Goal: Task Accomplishment & Management: Manage account settings

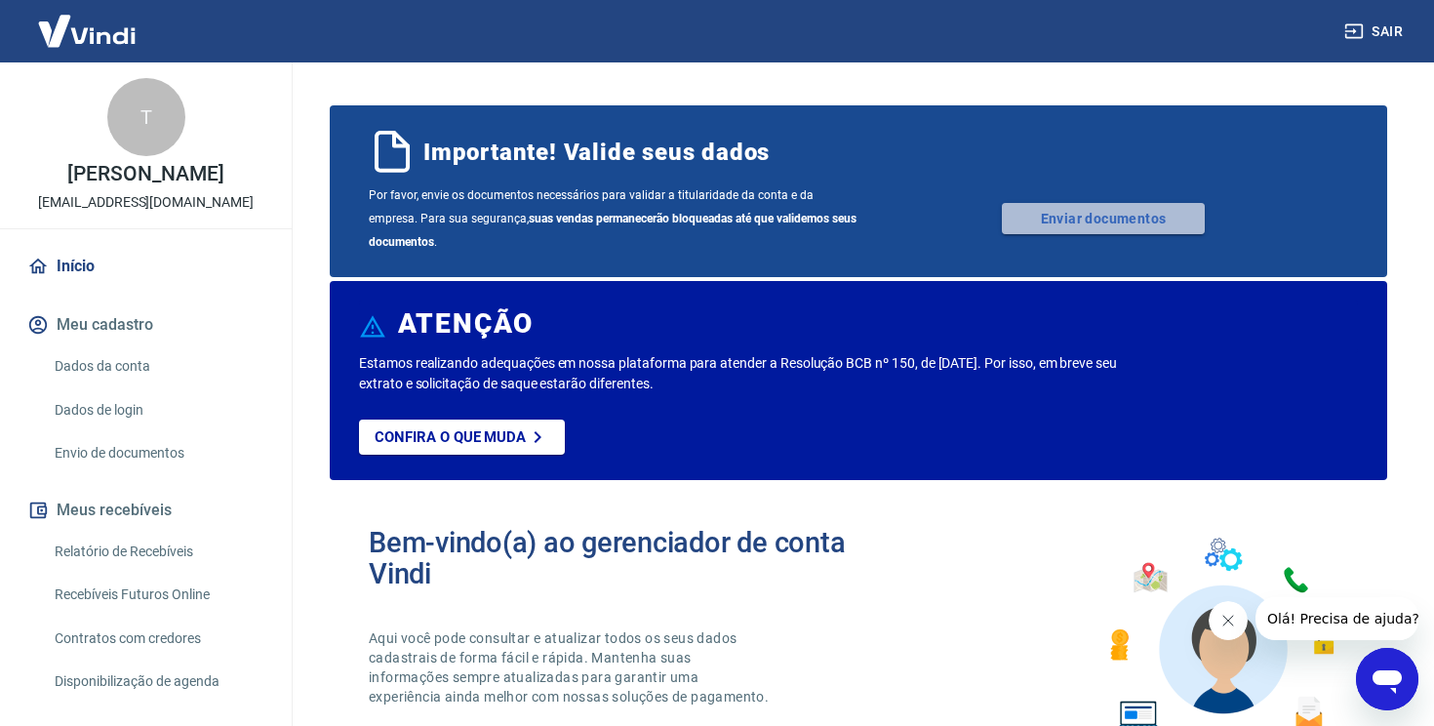
click at [1127, 215] on link "Enviar documentos" at bounding box center [1103, 218] width 203 height 31
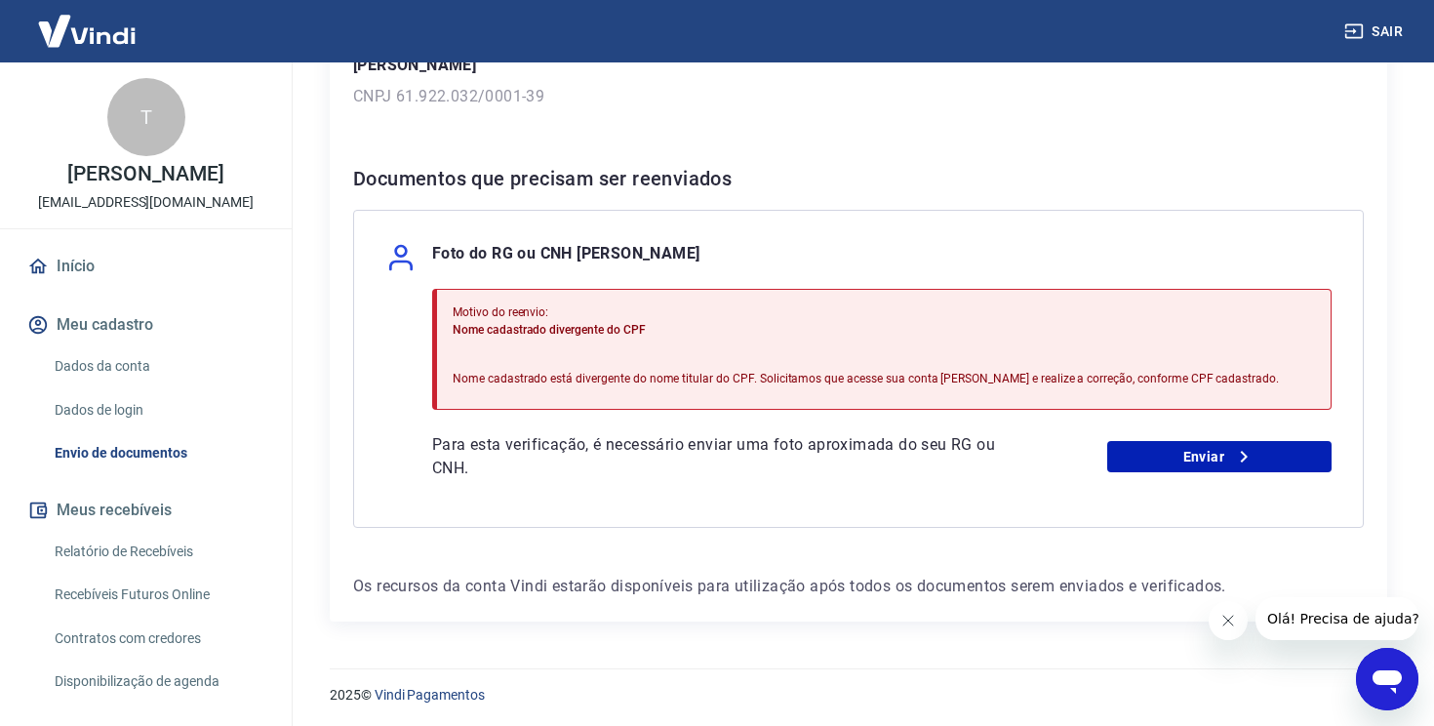
scroll to position [92, 0]
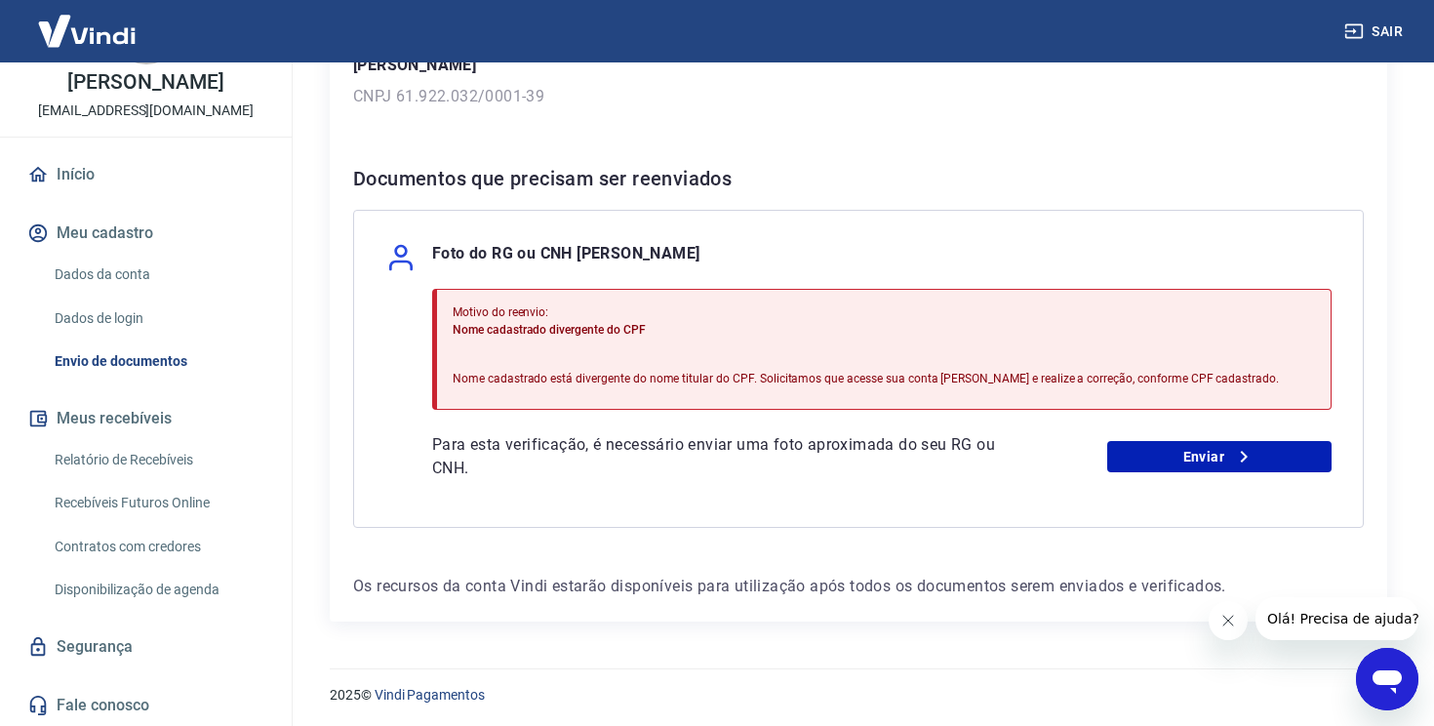
click at [153, 288] on link "Dados da conta" at bounding box center [157, 275] width 221 height 40
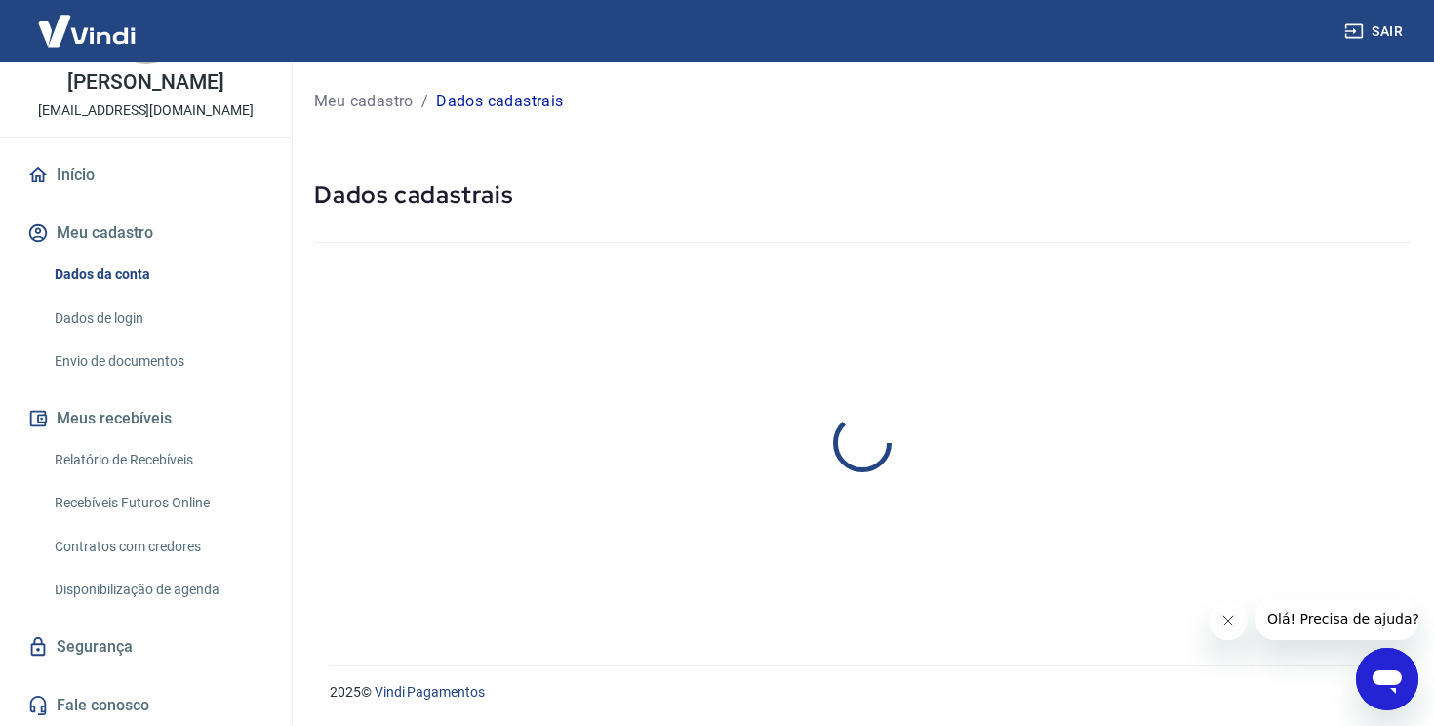
select select "DF"
select select "business"
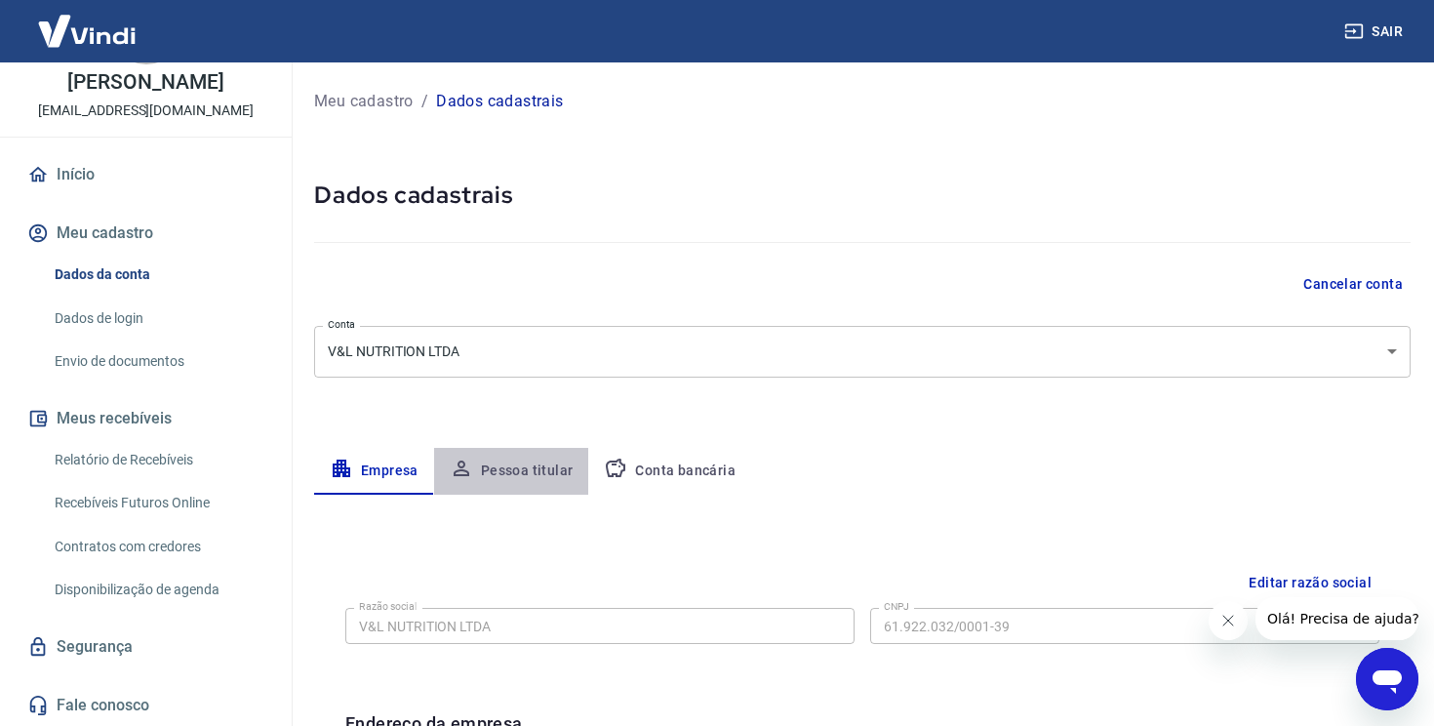
click at [538, 450] on button "Pessoa titular" at bounding box center [511, 471] width 155 height 47
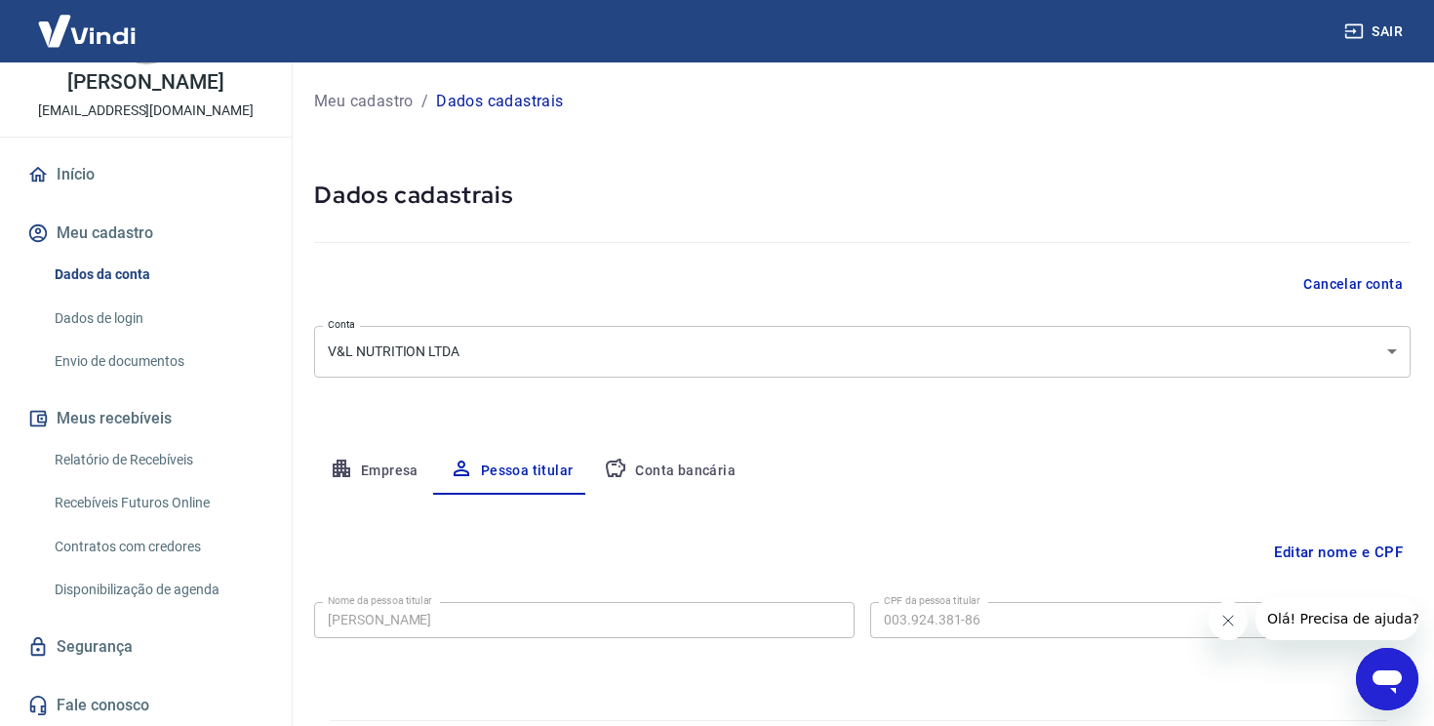
scroll to position [55, 0]
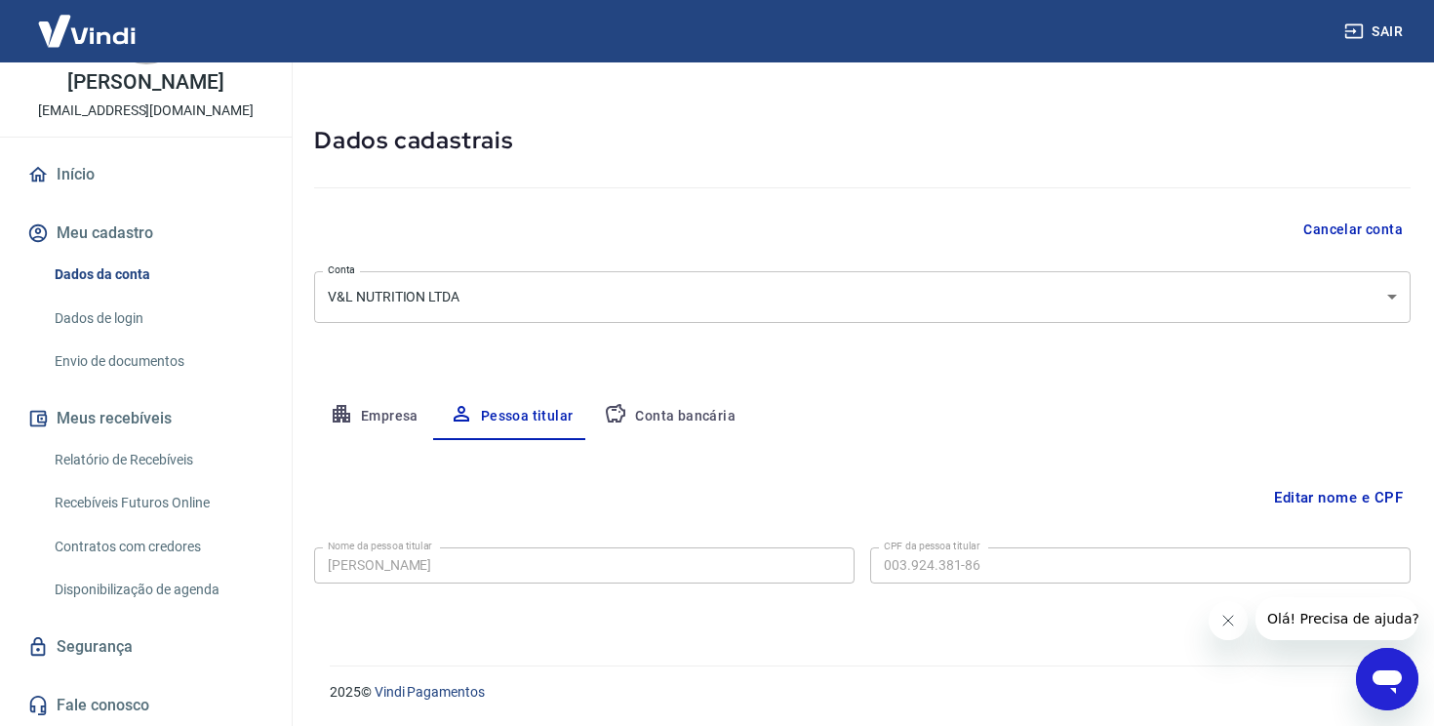
click at [652, 426] on button "Conta bancária" at bounding box center [669, 416] width 163 height 47
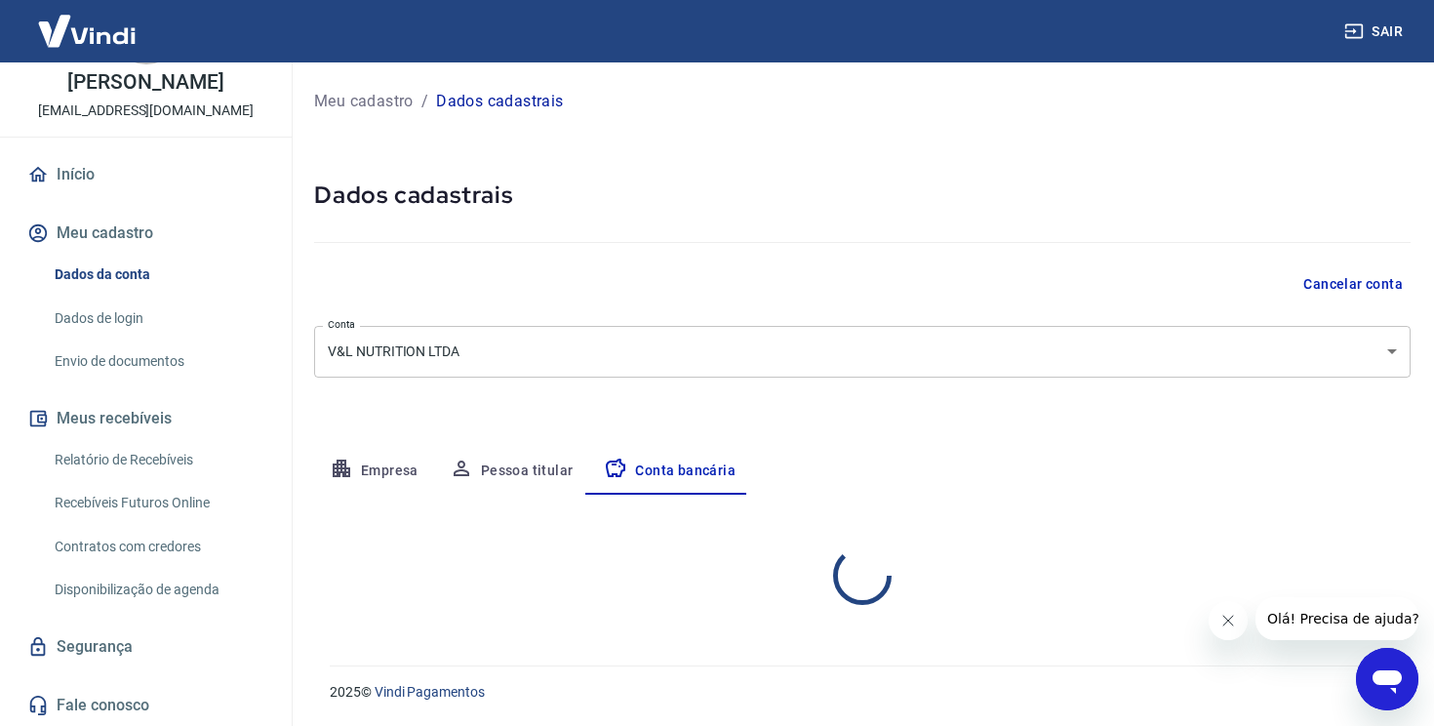
scroll to position [0, 0]
select select "1"
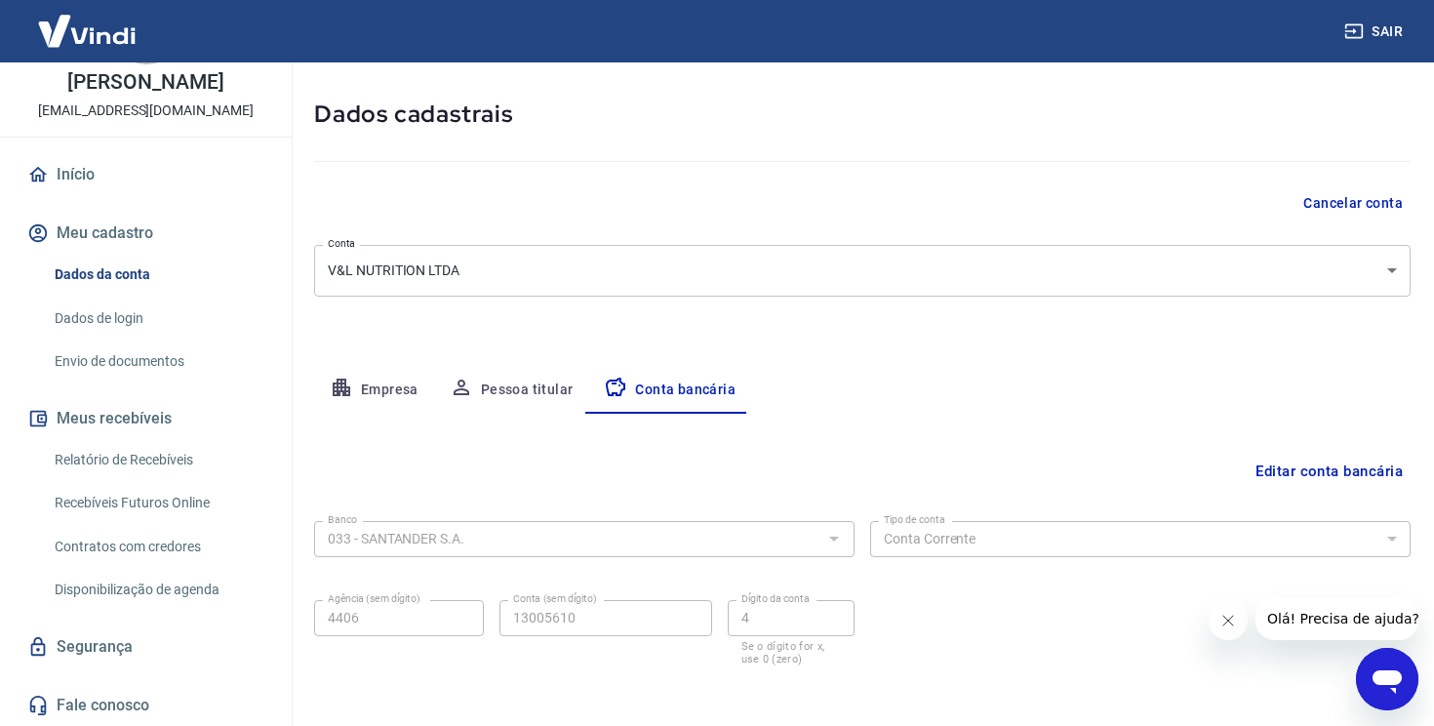
scroll to position [163, 0]
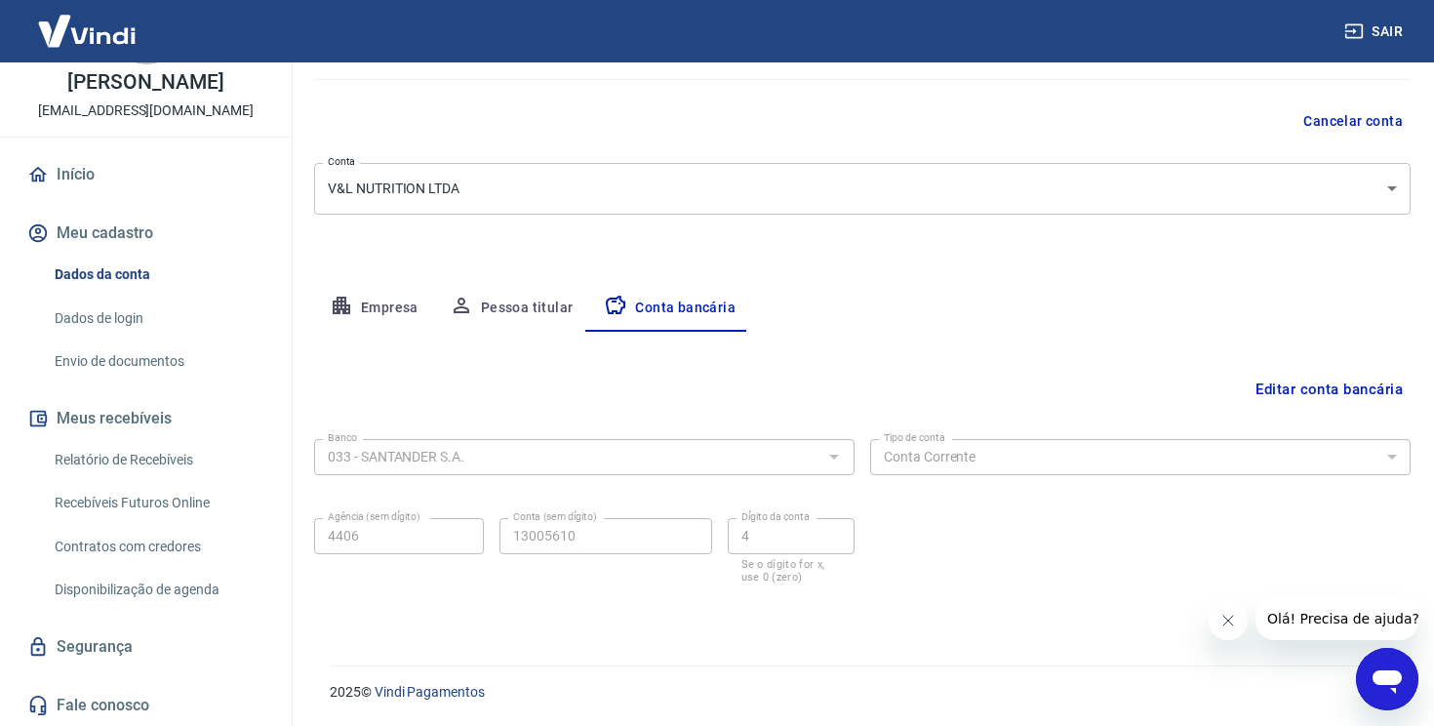
click at [531, 273] on div "Meu cadastro / Dados cadastrais Dados cadastrais Cancelar conta Conta V&L NUTRI…" at bounding box center [862, 271] width 1143 height 742
click at [529, 329] on button "Pessoa titular" at bounding box center [511, 308] width 155 height 47
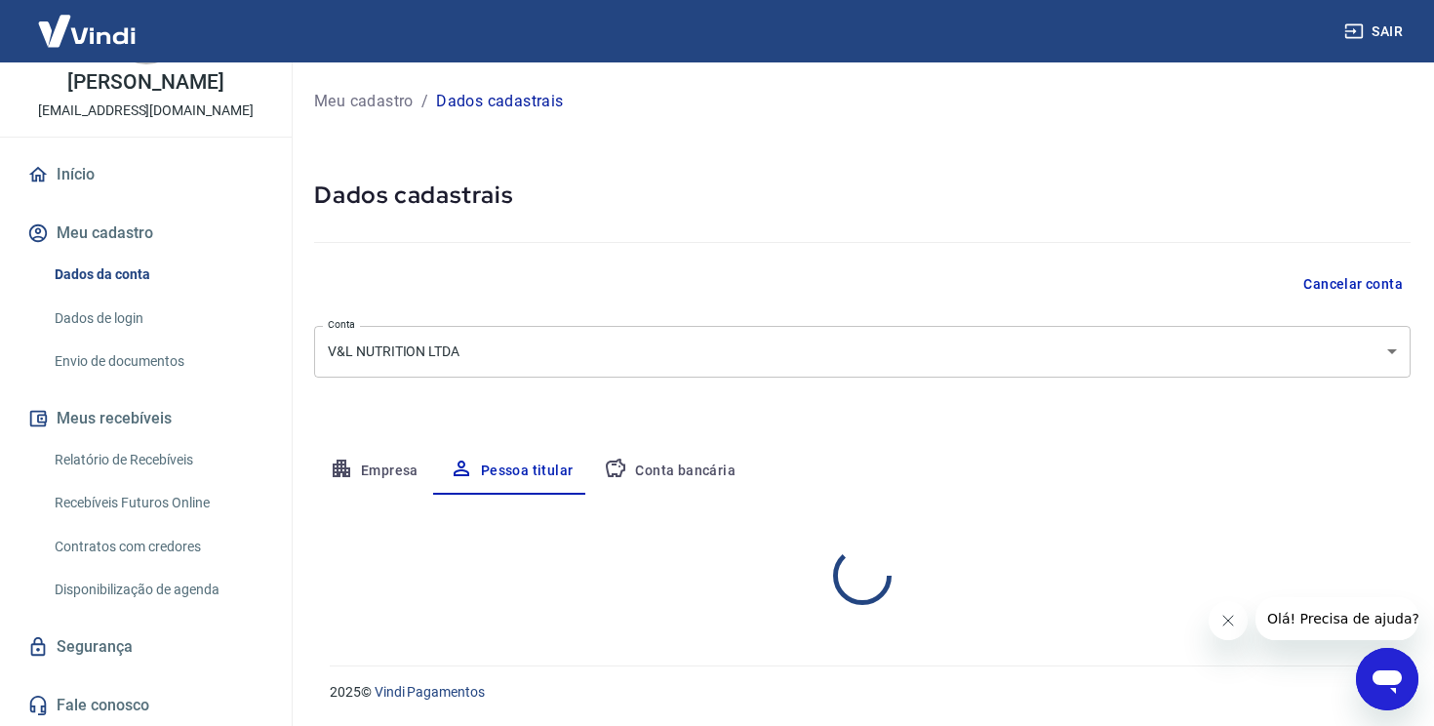
scroll to position [0, 0]
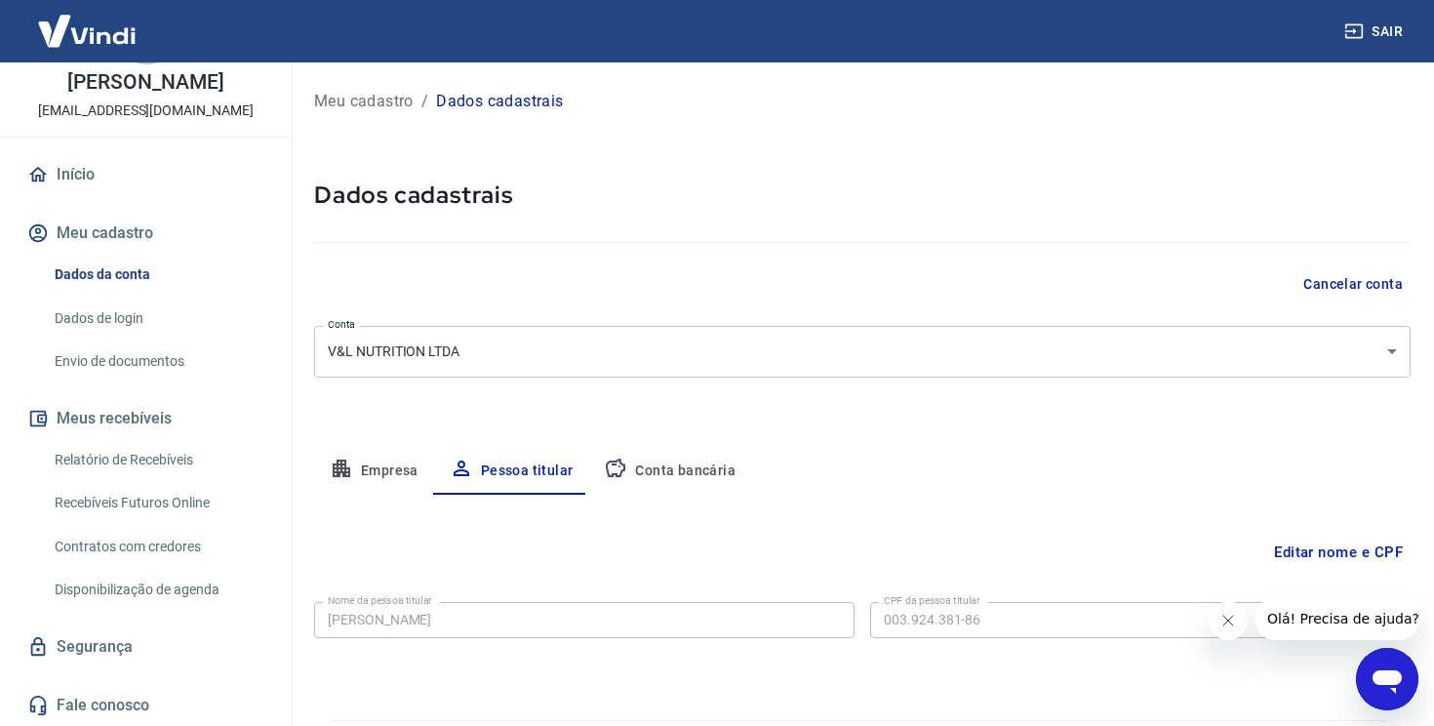
click at [118, 219] on button "Meu cadastro" at bounding box center [145, 233] width 245 height 43
click at [195, 189] on link "Início" at bounding box center [145, 174] width 245 height 43
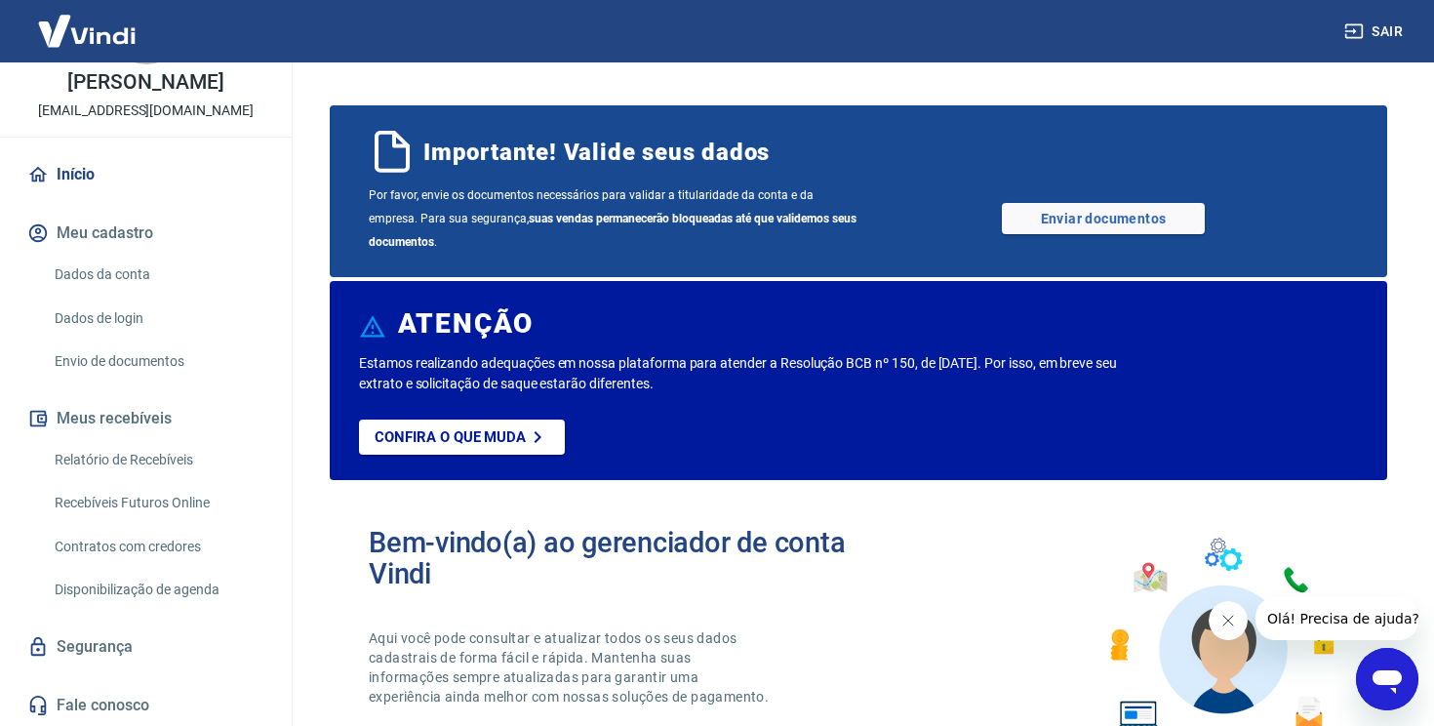
click at [1375, 674] on icon "Abrir janela de mensagens" at bounding box center [1386, 681] width 29 height 23
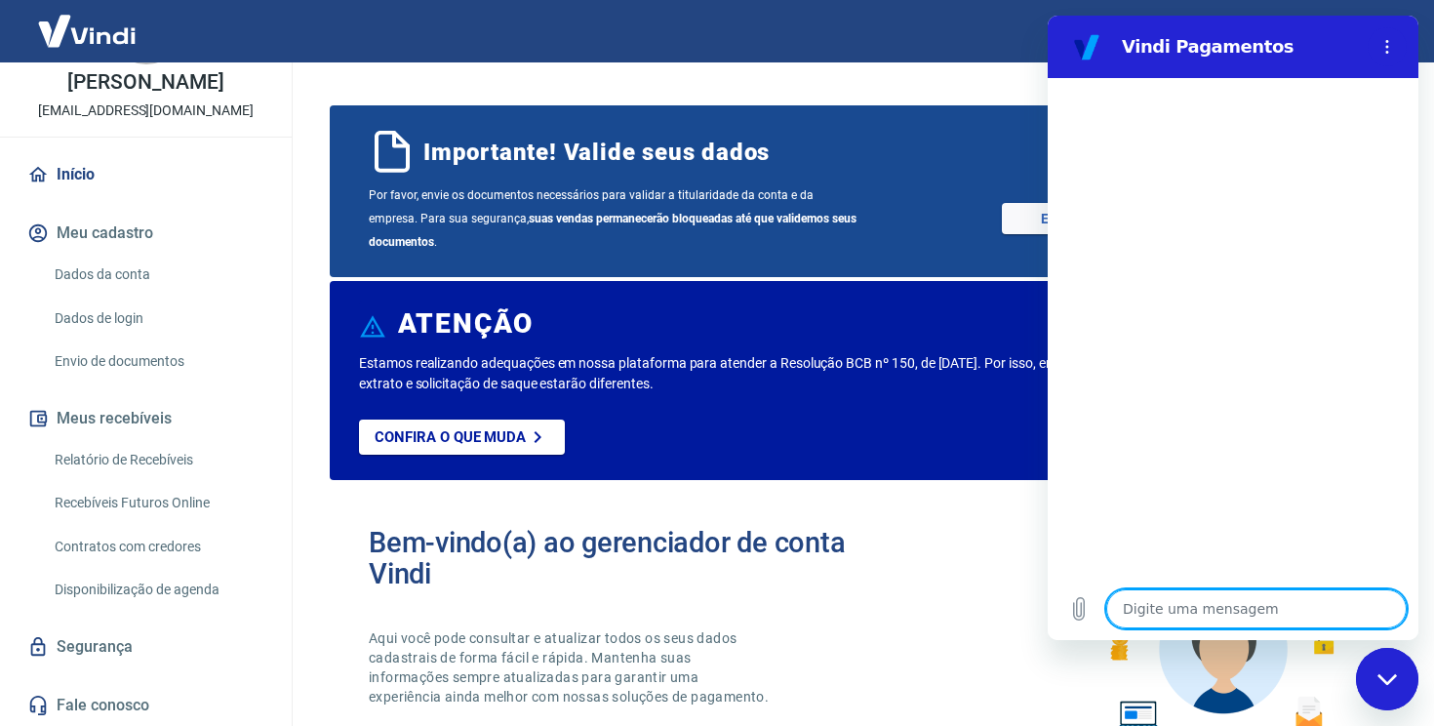
type textarea "o"
type textarea "x"
type textarea "ol"
type textarea "x"
type textarea "ol´"
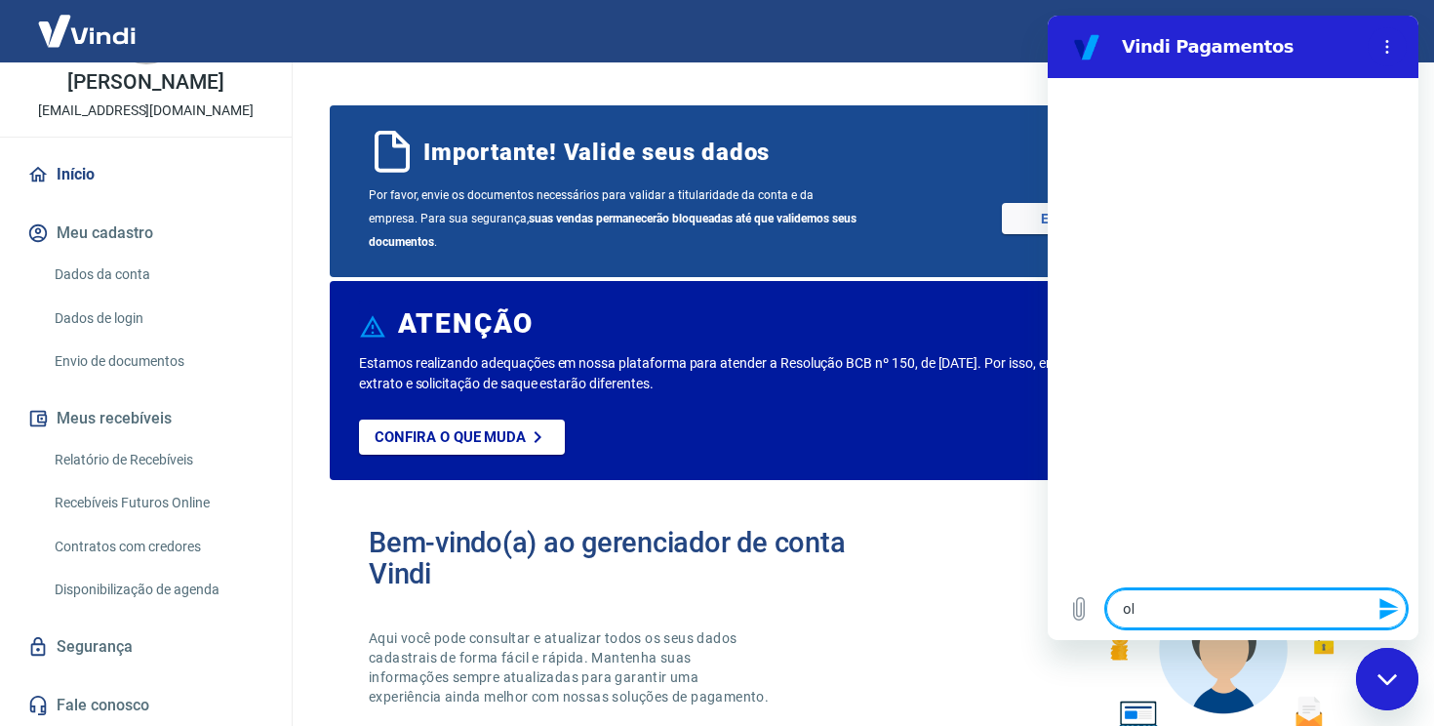
type textarea "x"
type textarea "olá"
type textarea "x"
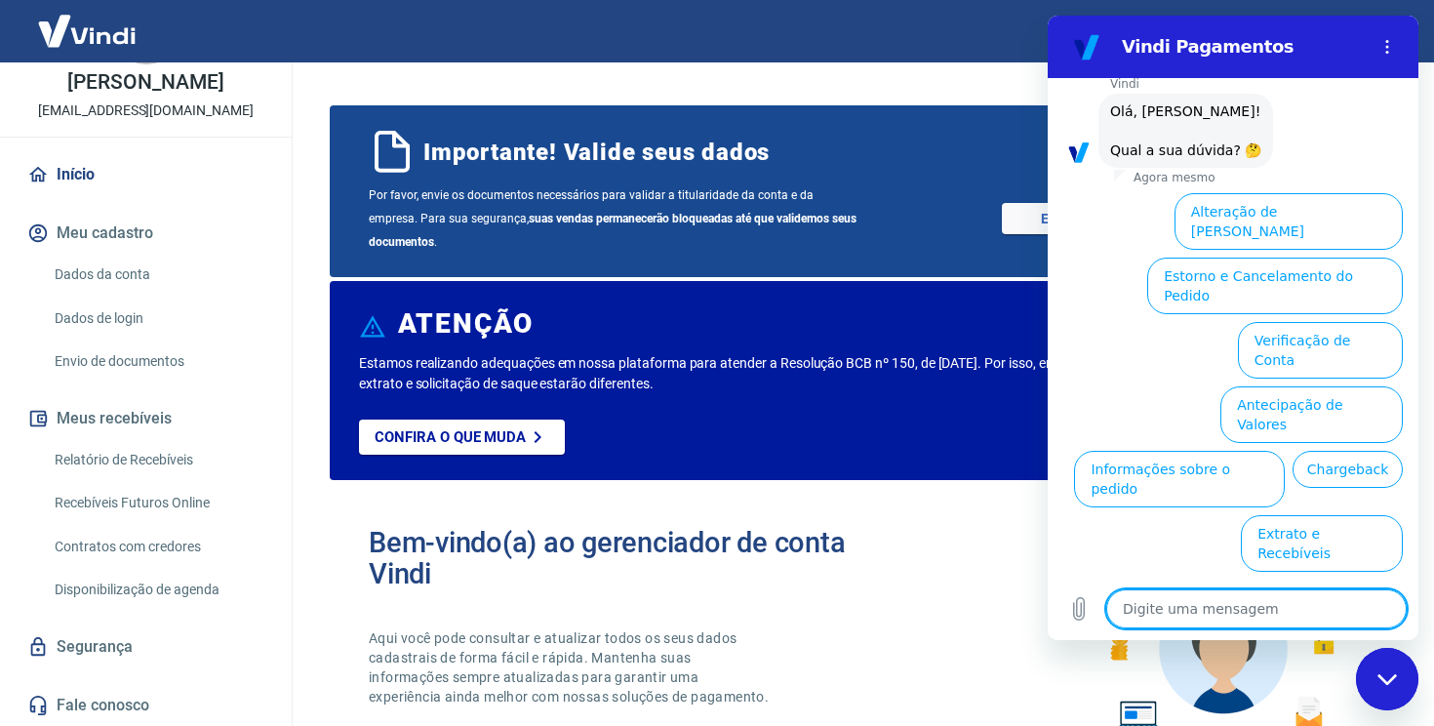
scroll to position [104, 0]
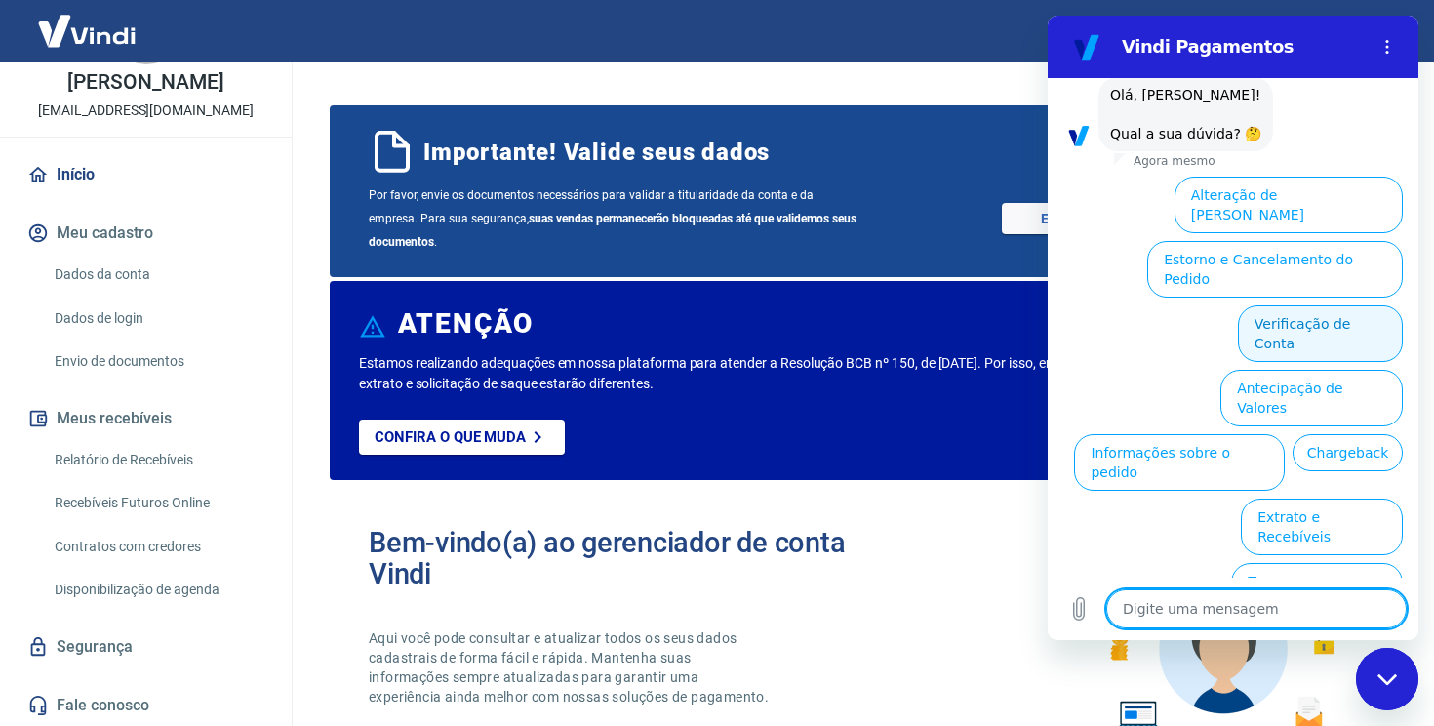
click at [1315, 305] on button "Verificação de Conta" at bounding box center [1320, 333] width 165 height 57
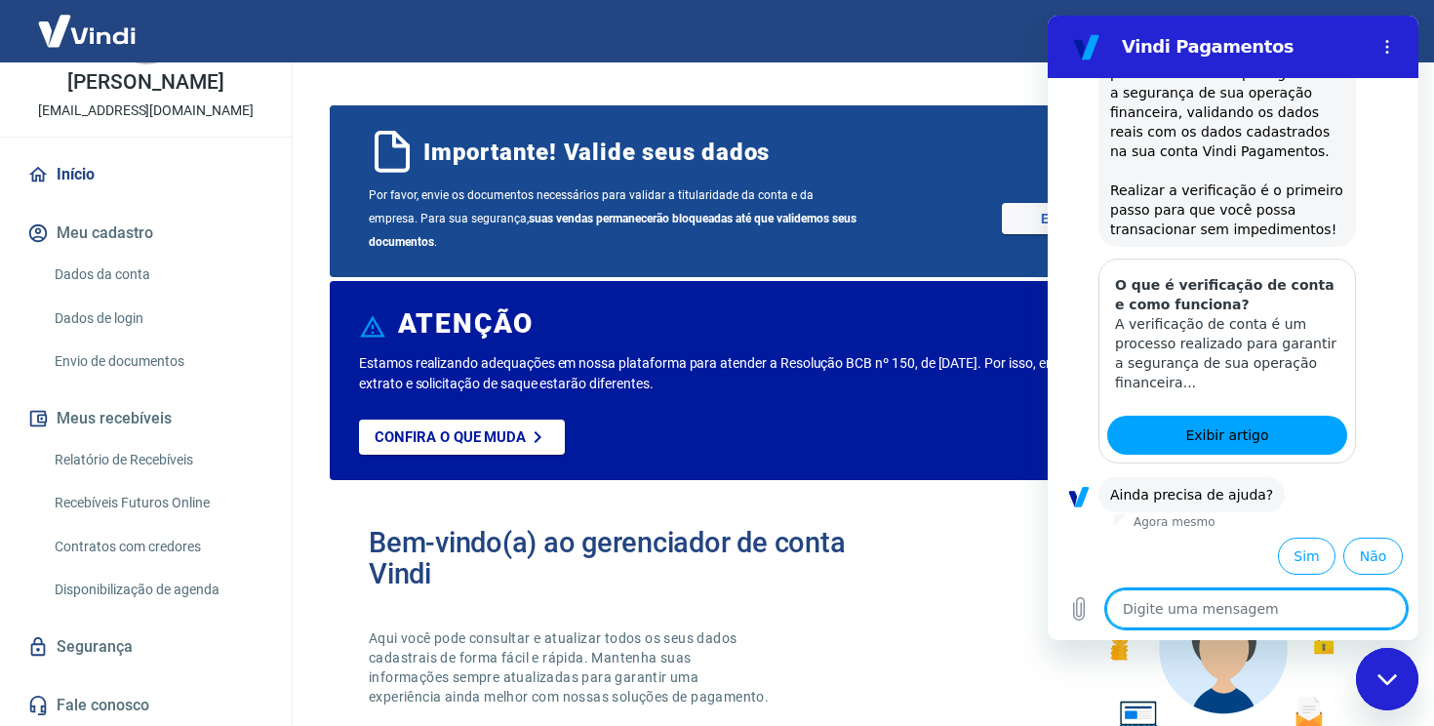
scroll to position [297, 0]
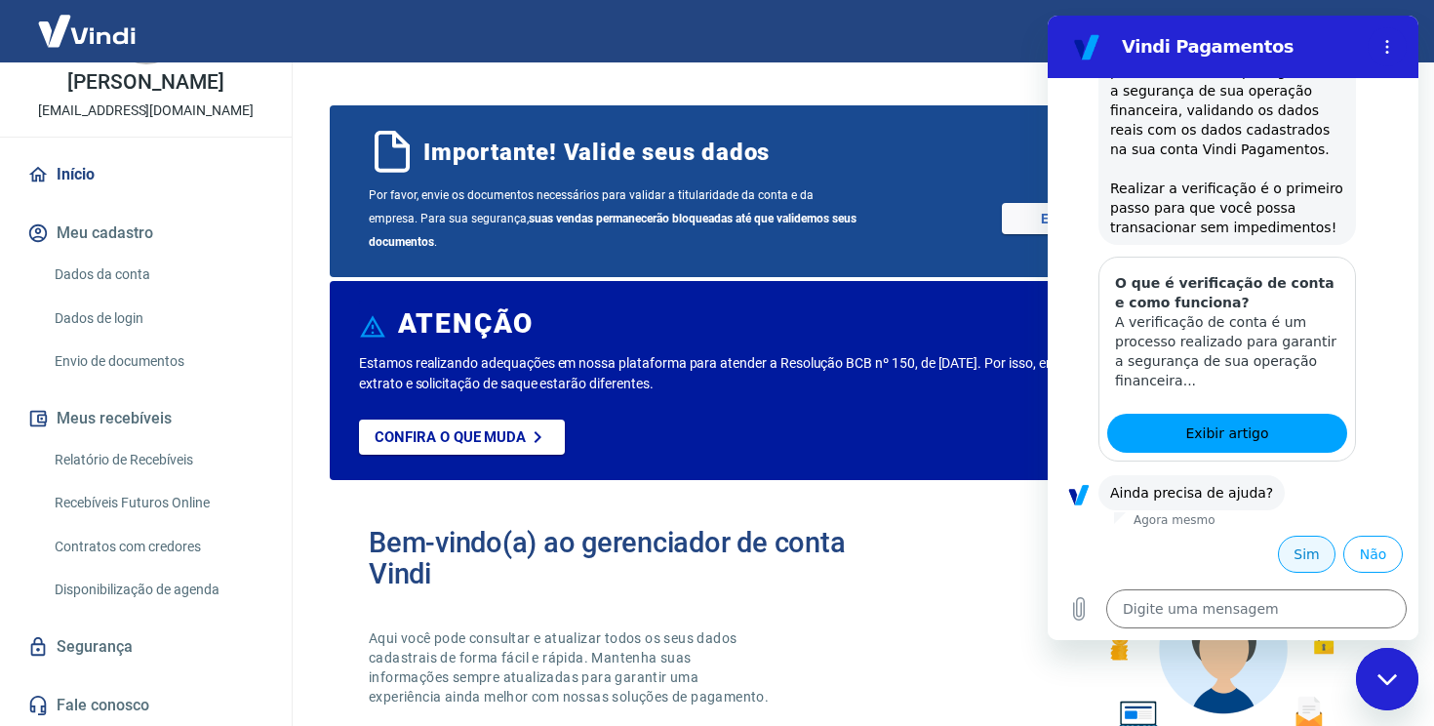
click at [1308, 542] on button "Sim" at bounding box center [1307, 553] width 58 height 37
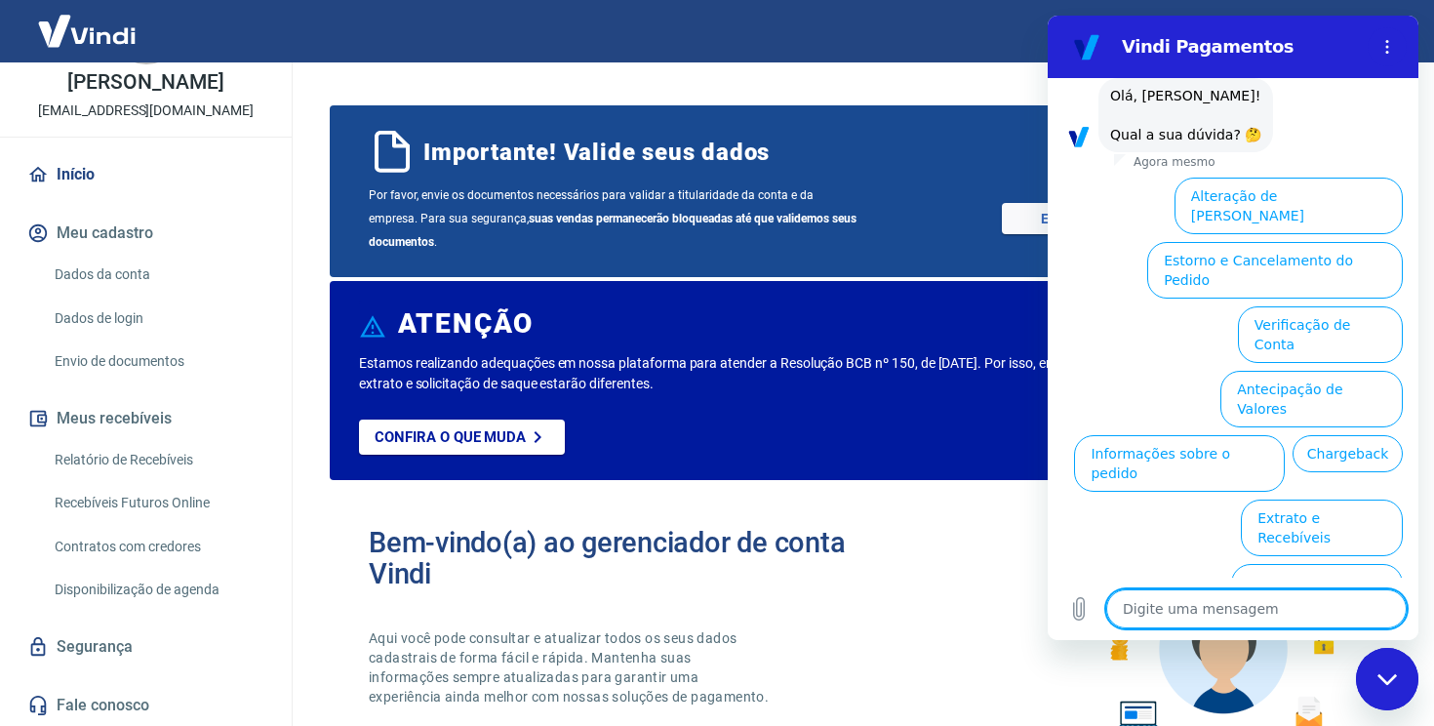
scroll to position [807, 0]
click at [1282, 305] on button "Verificação de Conta" at bounding box center [1320, 333] width 165 height 57
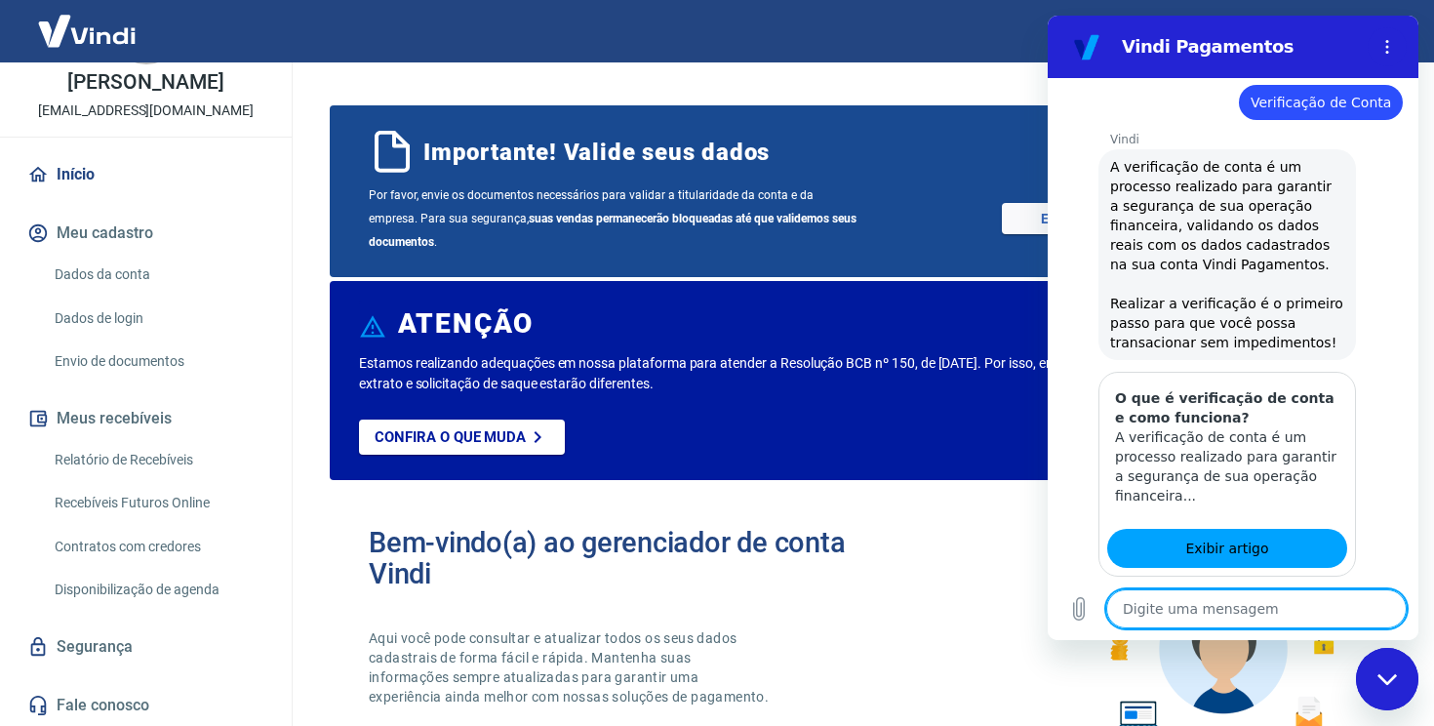
type textarea "x"
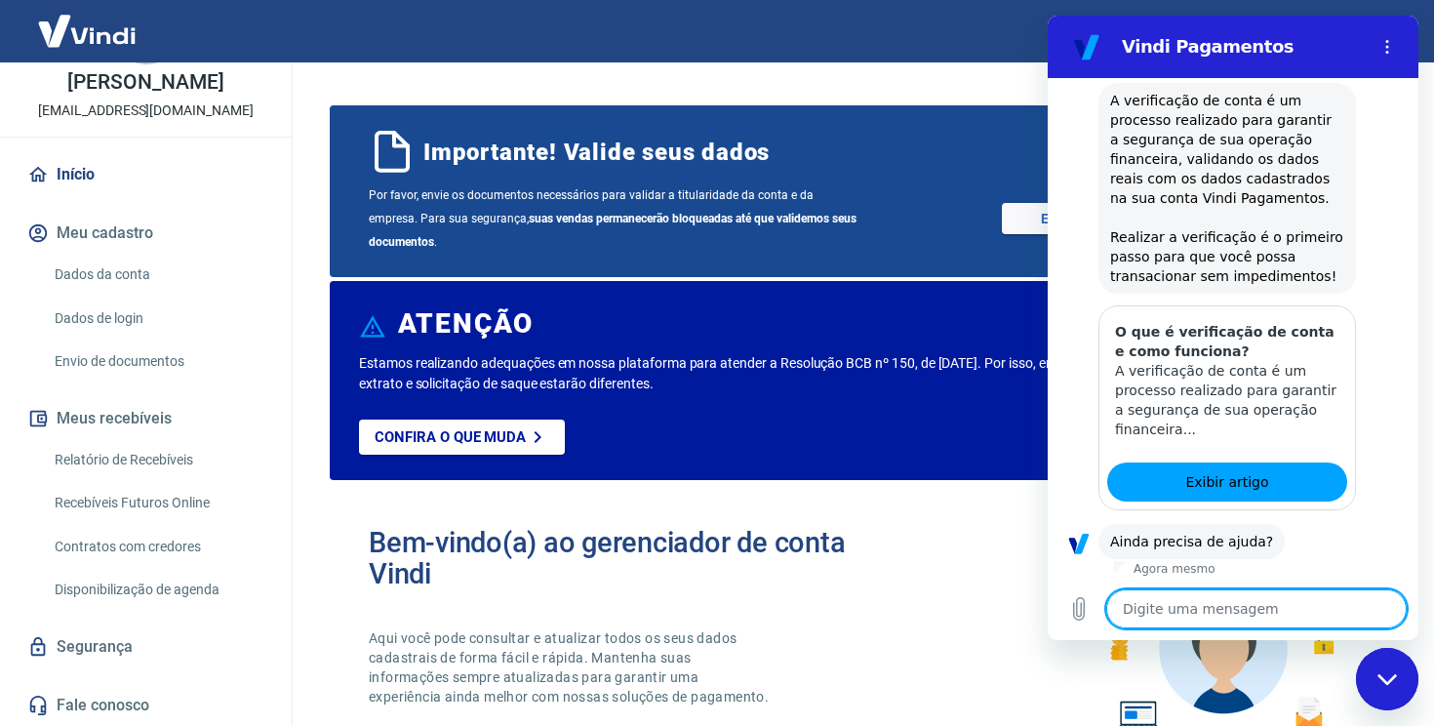
scroll to position [1000, 0]
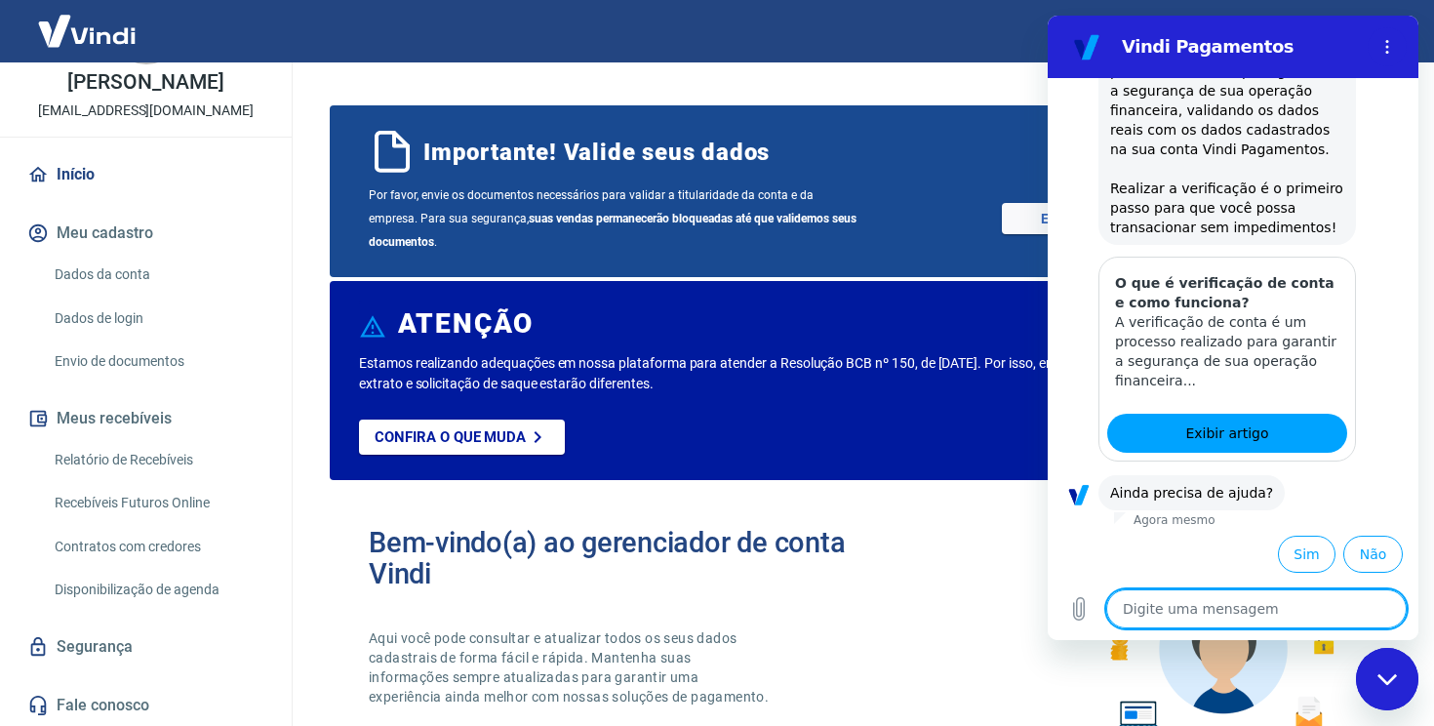
type textarea "f"
type textarea "x"
type textarea "fa"
type textarea "x"
type textarea "fal"
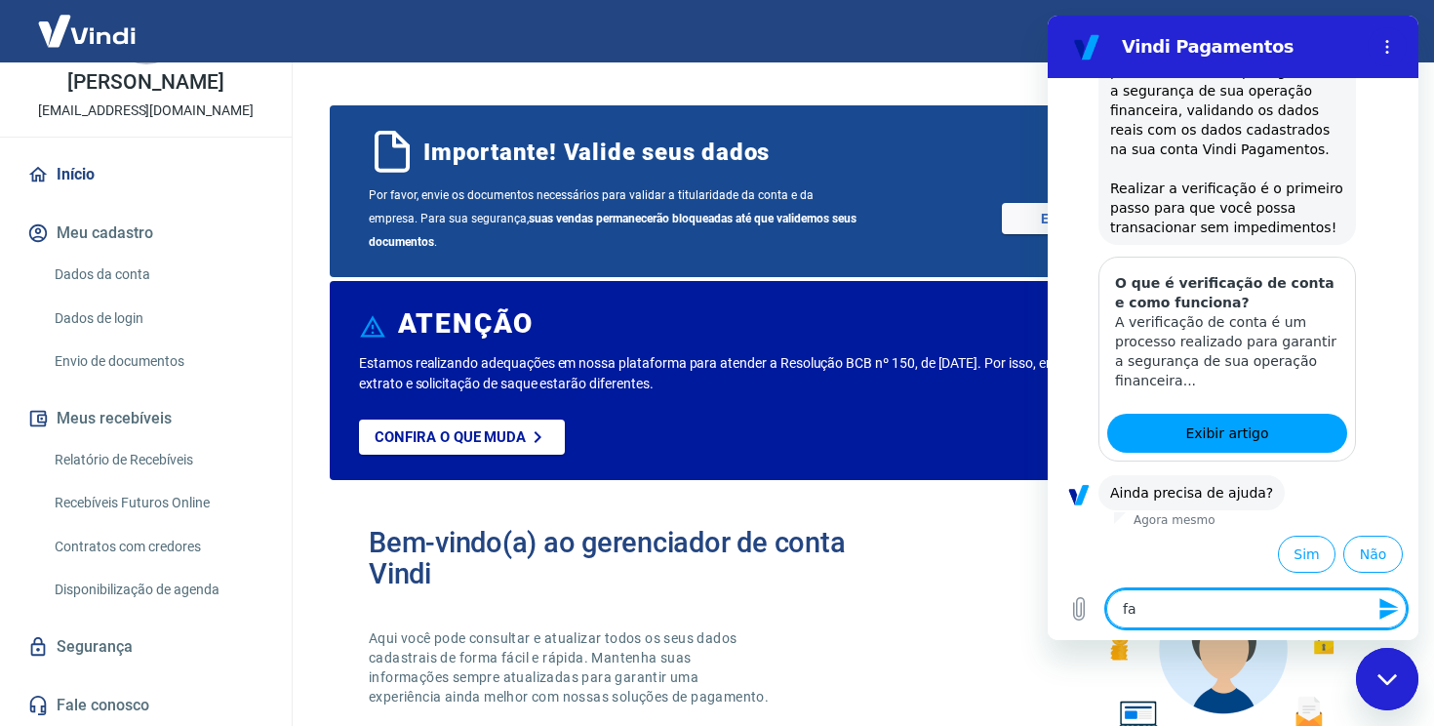
type textarea "x"
type textarea "fala"
type textarea "x"
type textarea "fala"
type textarea "x"
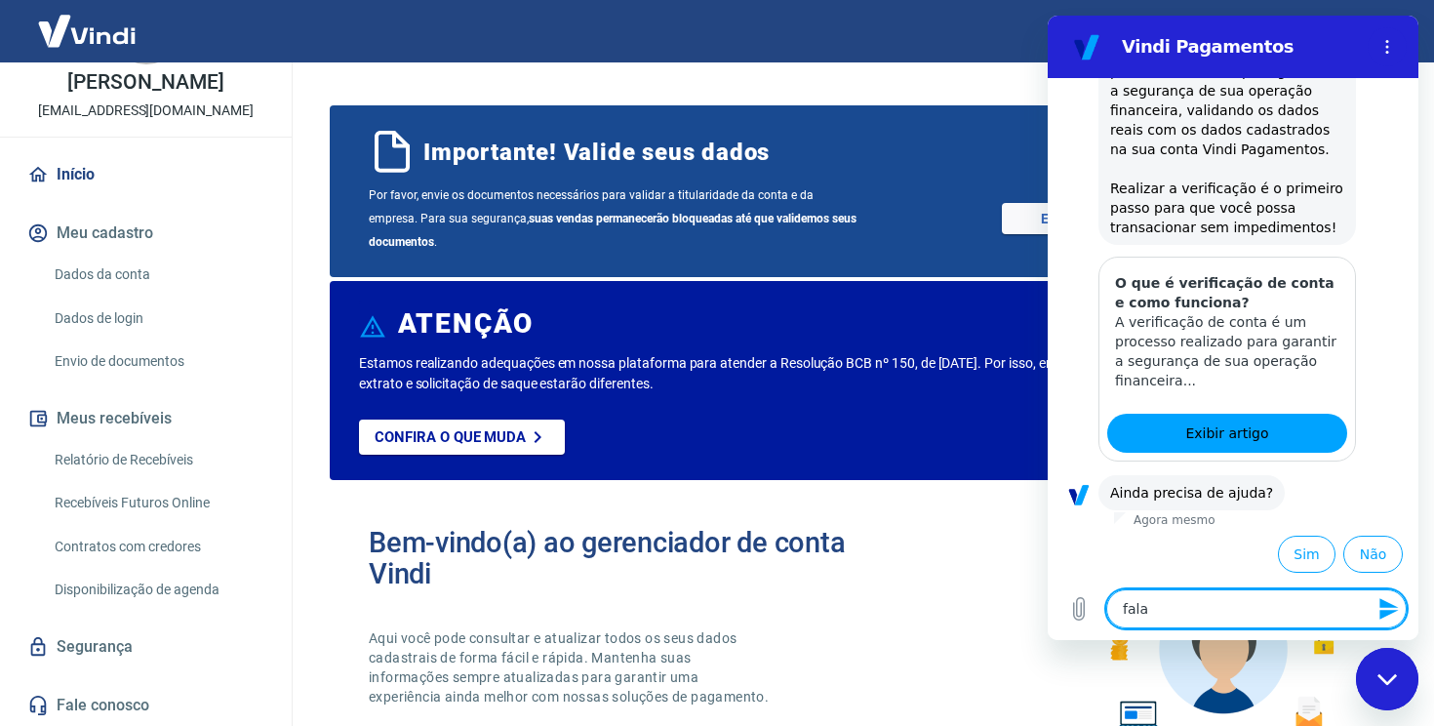
type textarea "fala r"
type textarea "x"
type textarea "fala"
type textarea "x"
type textarea "fala"
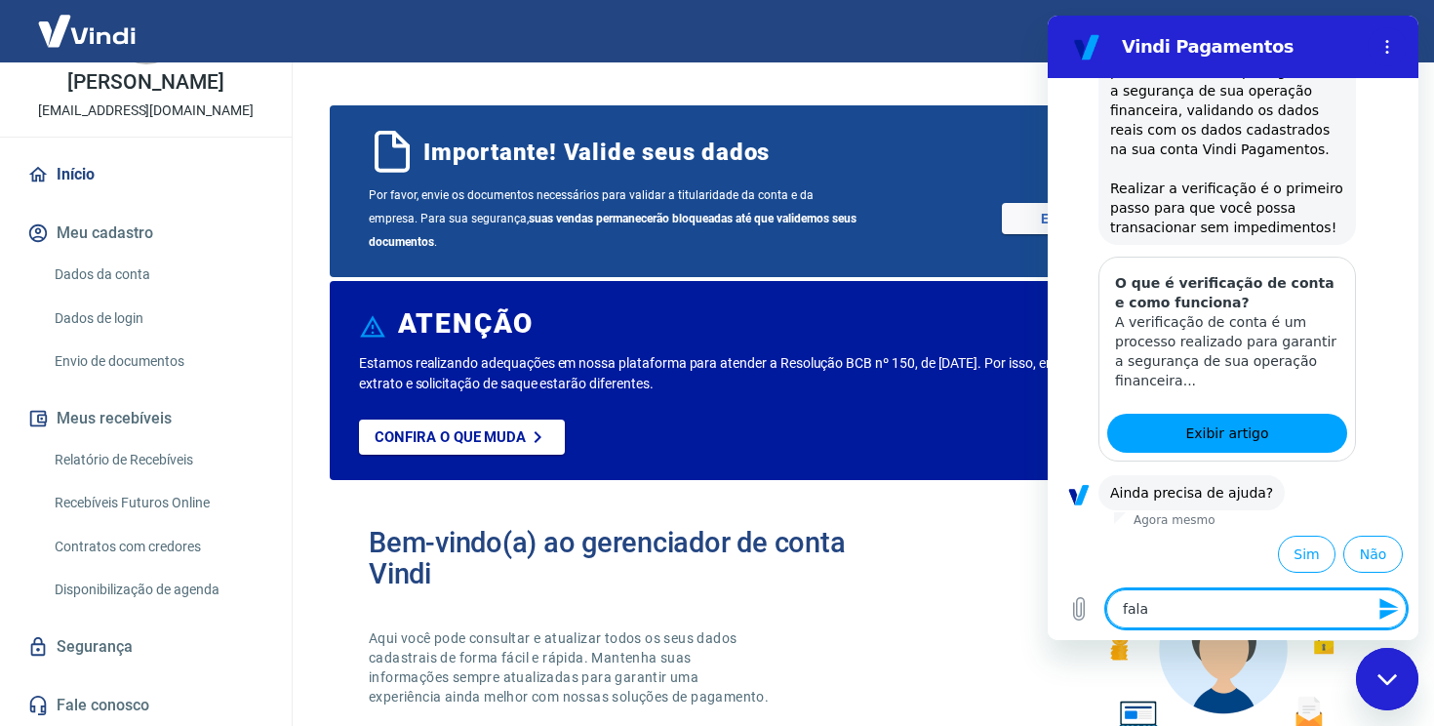
type textarea "x"
type textarea "falar"
type textarea "x"
type textarea "falar"
type textarea "x"
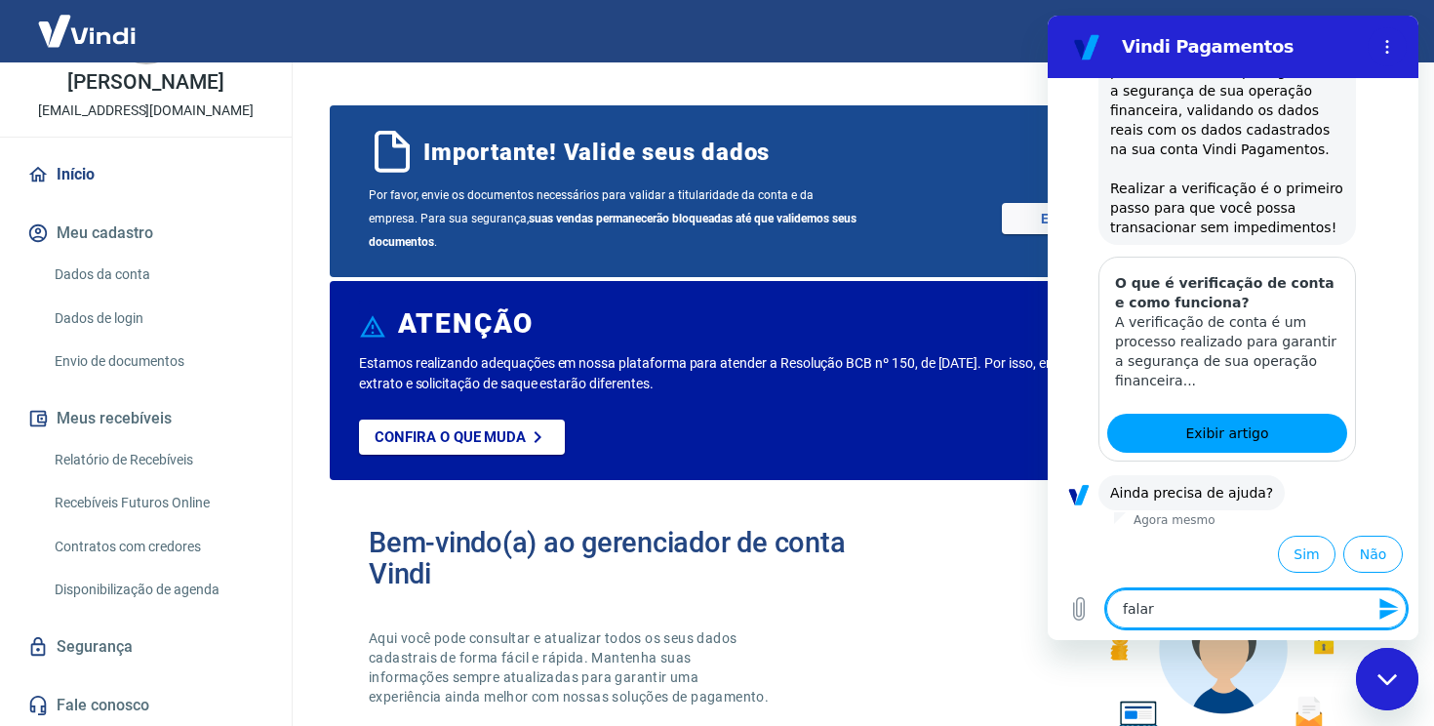
type textarea "falar c"
type textarea "x"
type textarea "falar co"
type textarea "x"
type textarea "falar com"
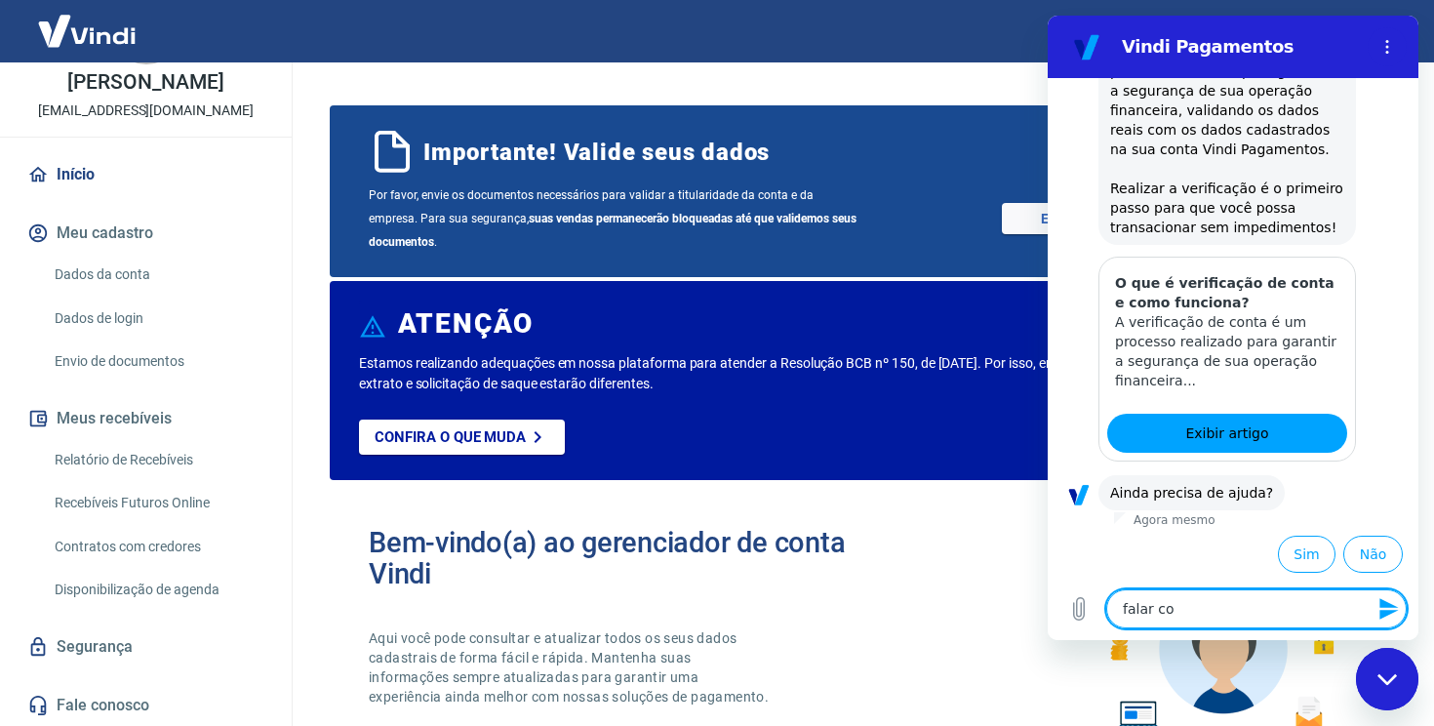
type textarea "x"
type textarea "falar com"
type textarea "x"
type textarea "falar com u"
type textarea "x"
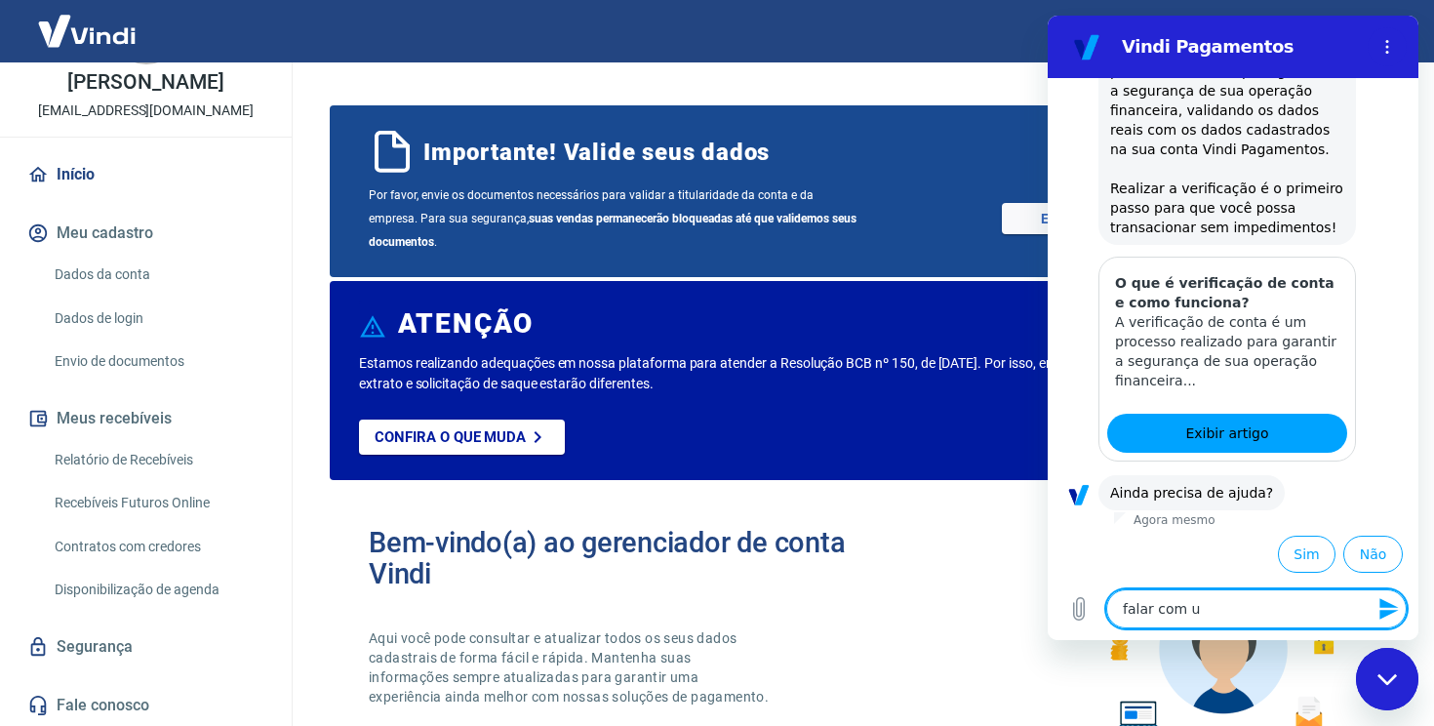
type textarea "falar com um"
type textarea "x"
type textarea "falar com um"
type textarea "x"
type textarea "falar com um h"
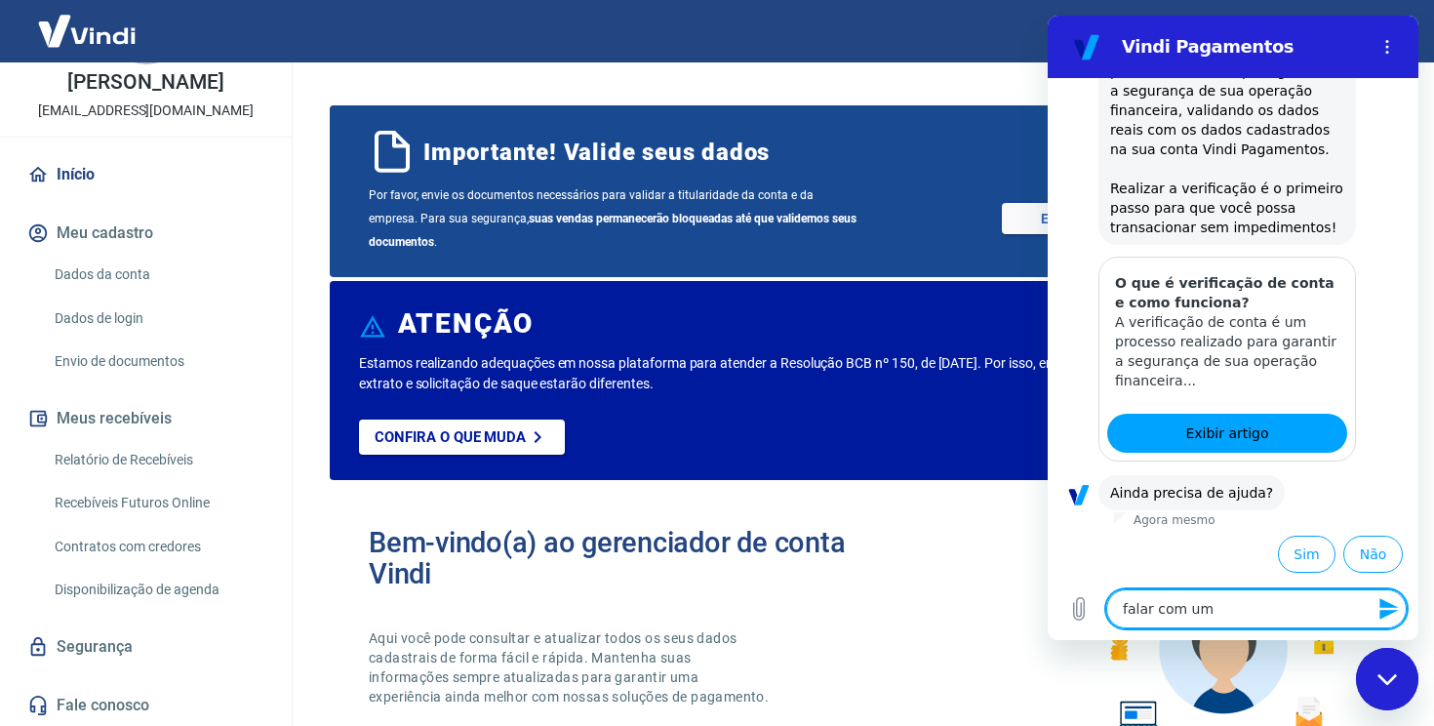
type textarea "x"
type textarea "falar com um hu"
type textarea "x"
type textarea "falar com um hum"
type textarea "x"
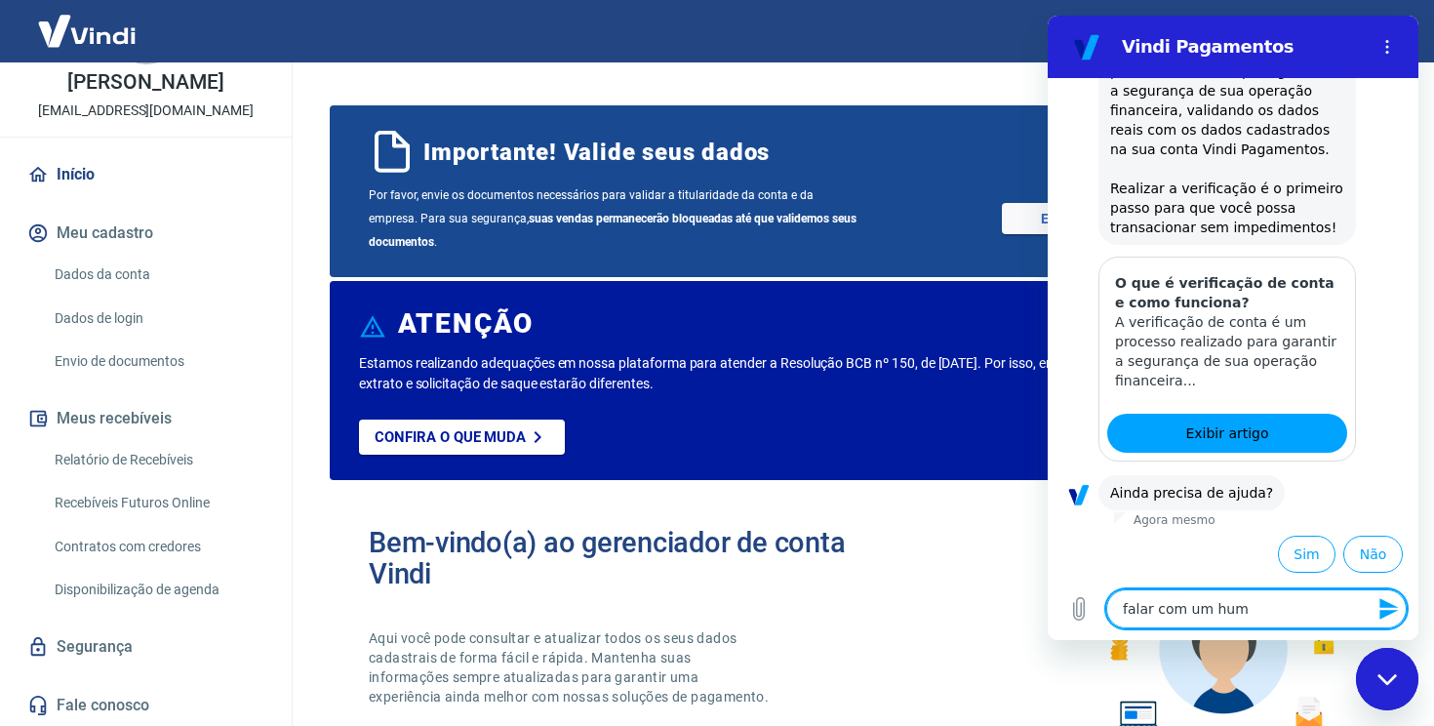
type textarea "falar com um huma"
type textarea "x"
type textarea "falar com um human"
type textarea "x"
type textarea "falar com um humano"
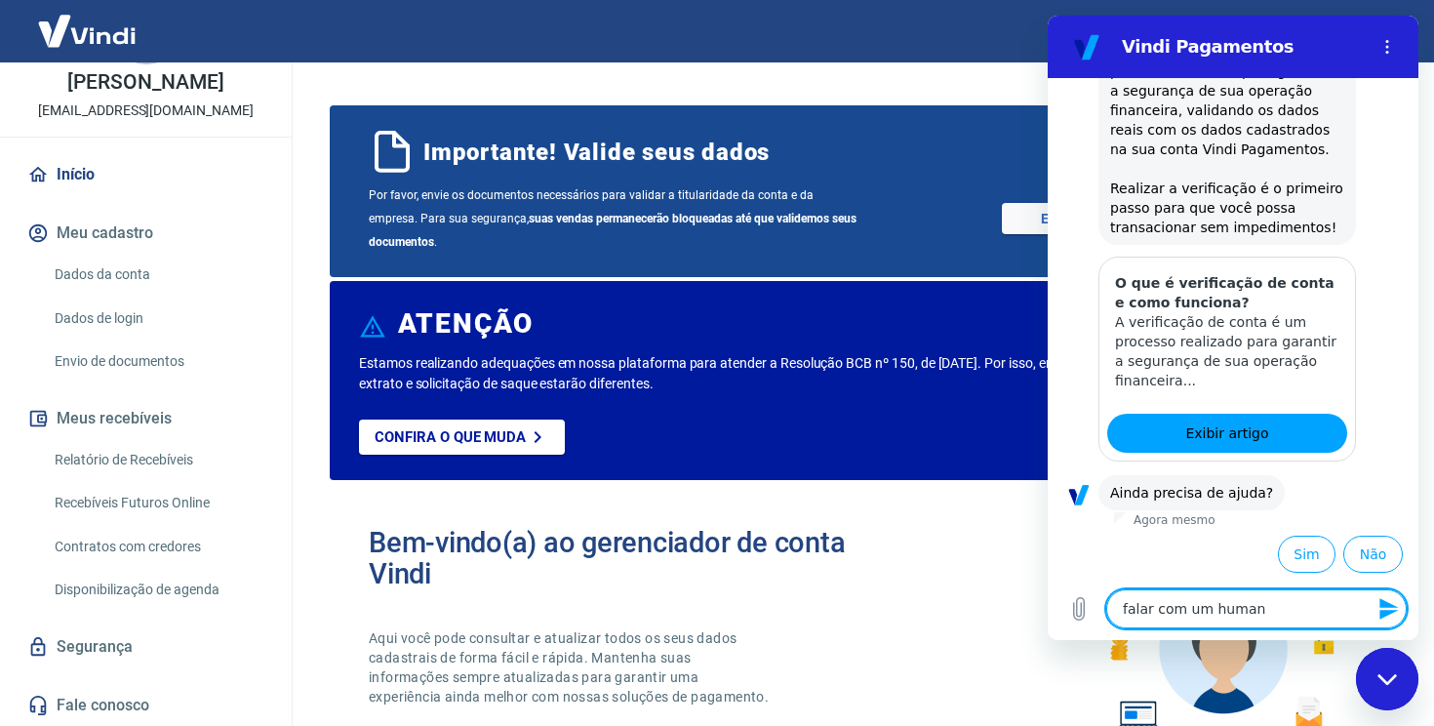
type textarea "x"
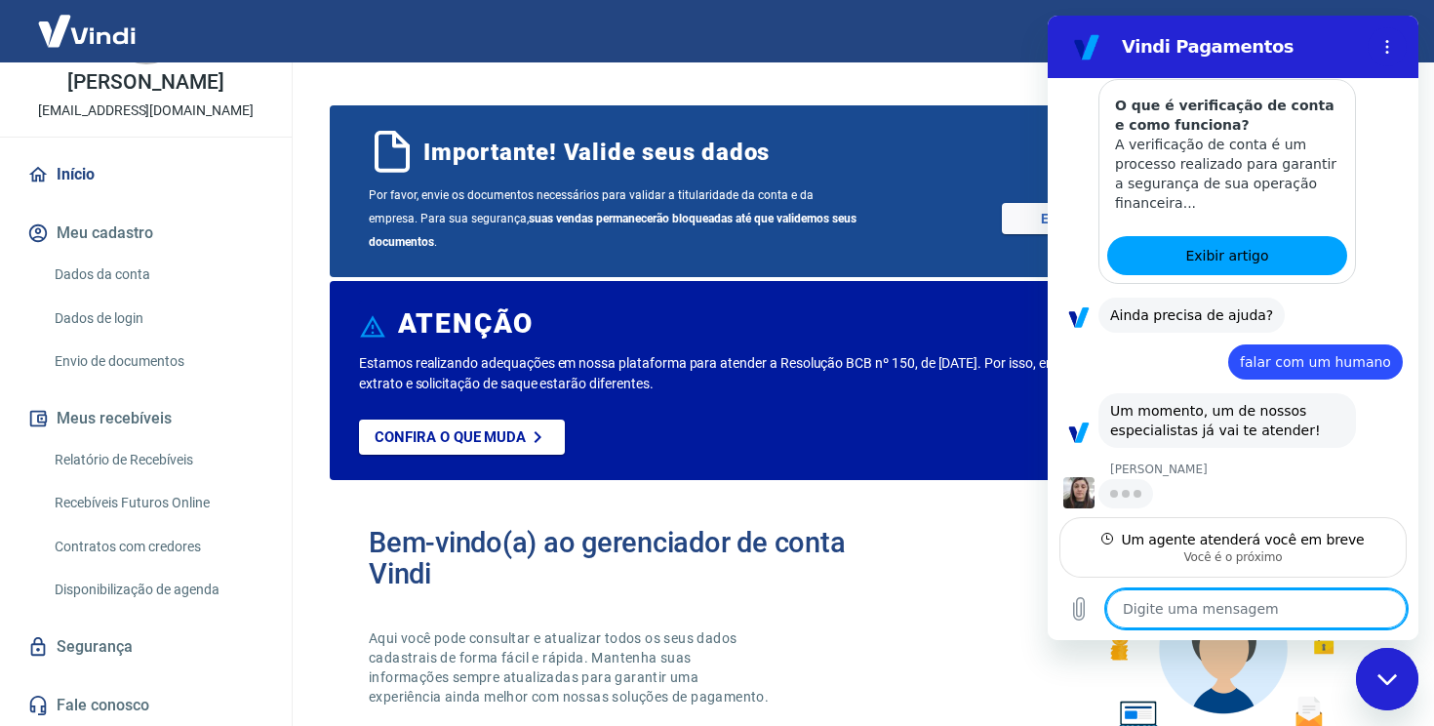
scroll to position [1175, 0]
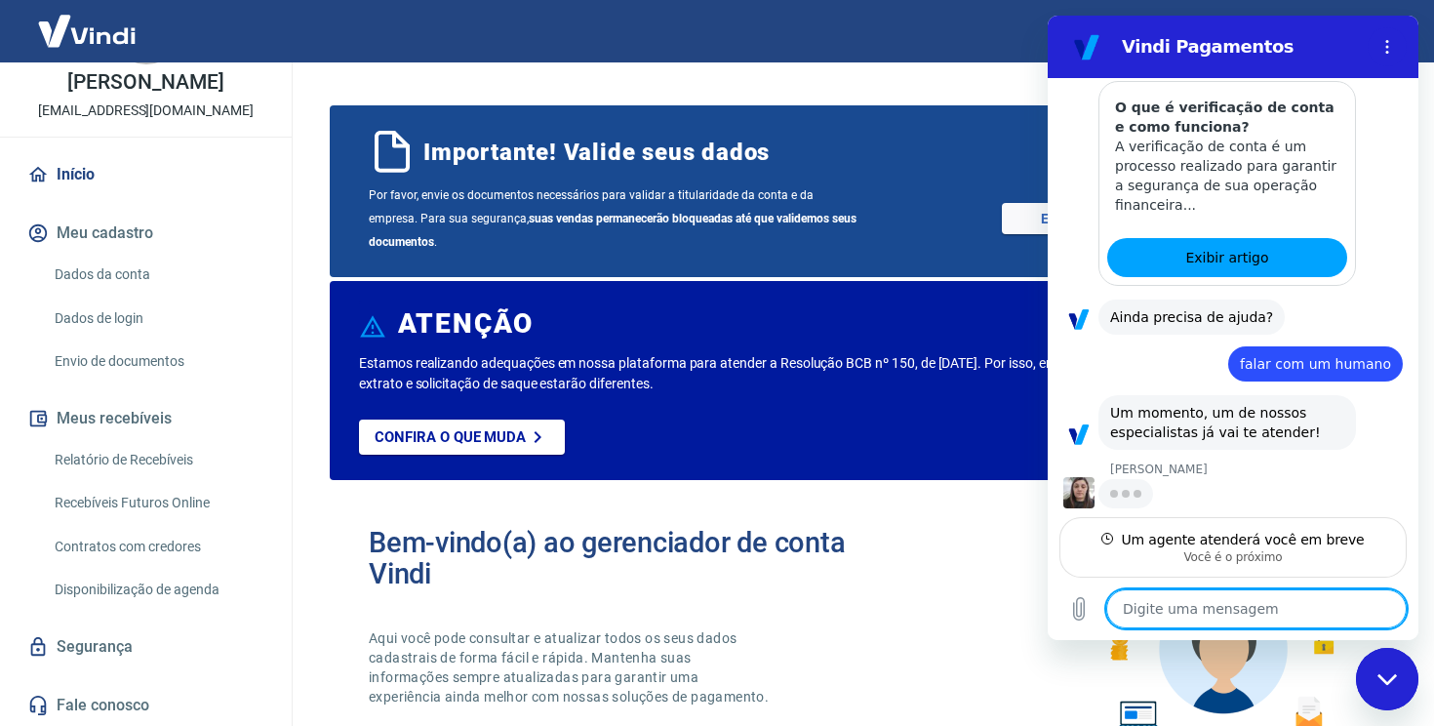
type textarea "x"
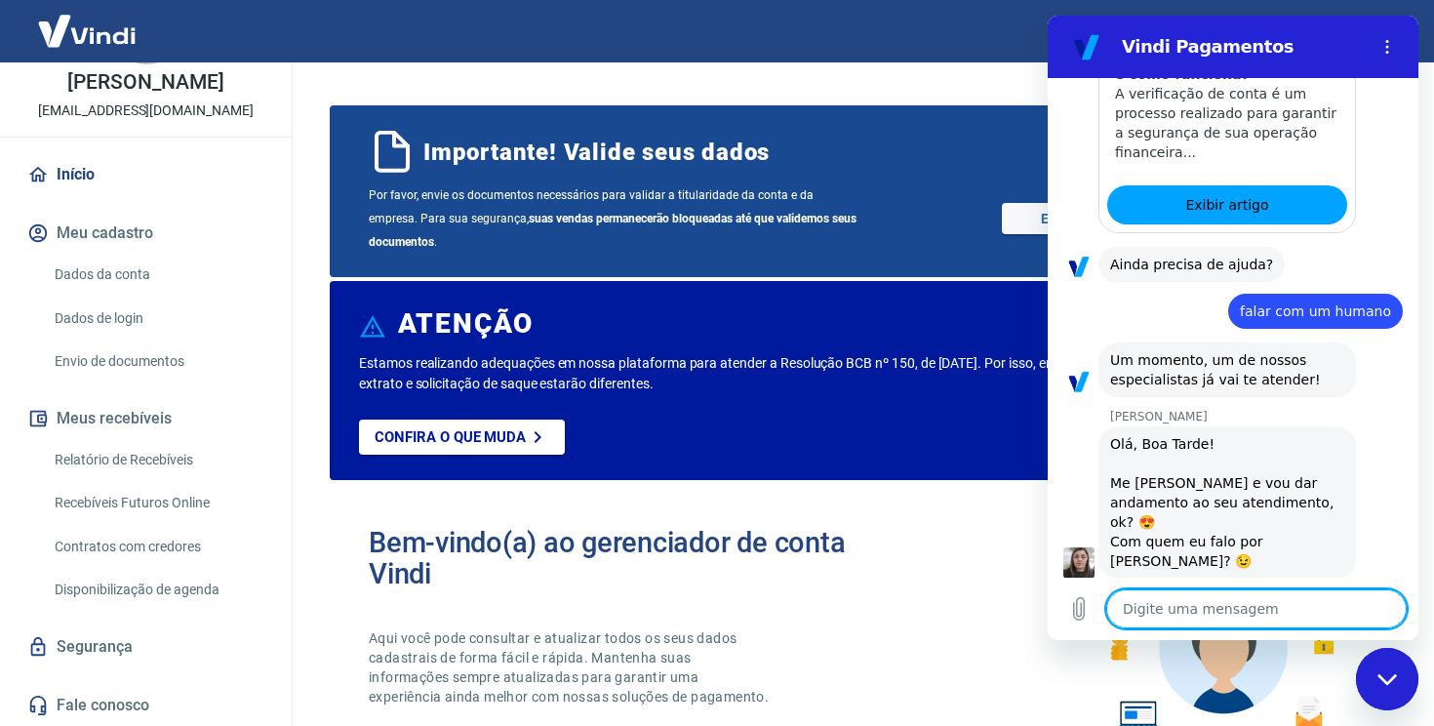
scroll to position [1232, 0]
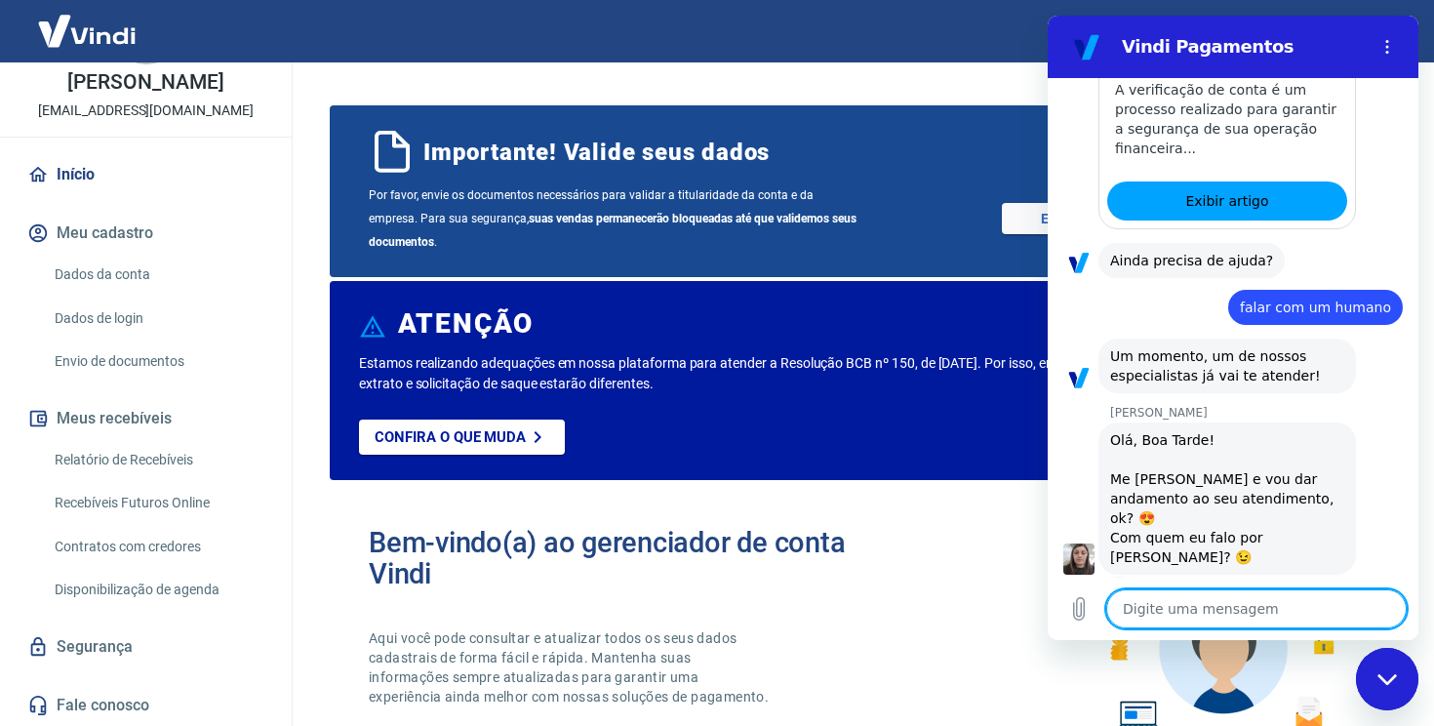
type textarea "o"
type textarea "x"
type textarea "ol"
type textarea "x"
type textarea "ola"
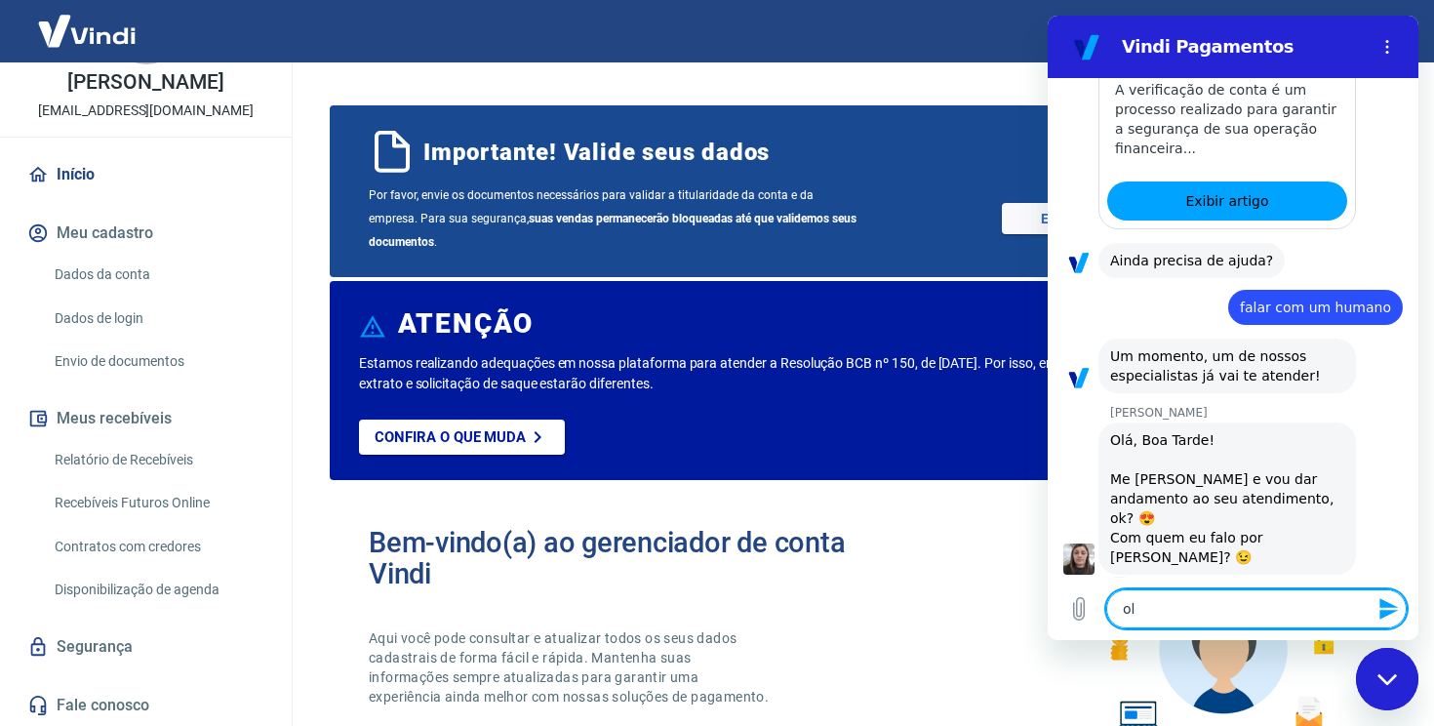
type textarea "x"
type textarea "ol"
type textarea "x"
type textarea "ol´"
type textarea "x"
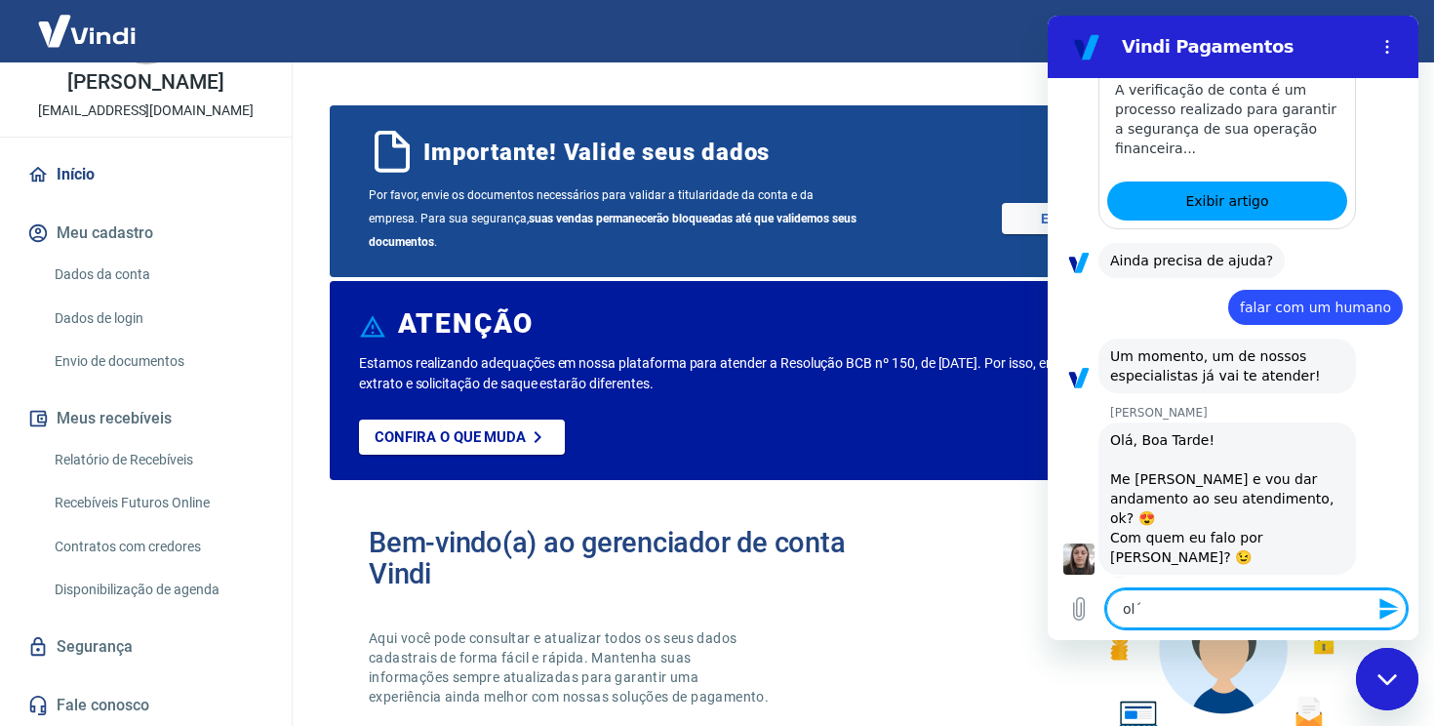
type textarea "olá"
type textarea "x"
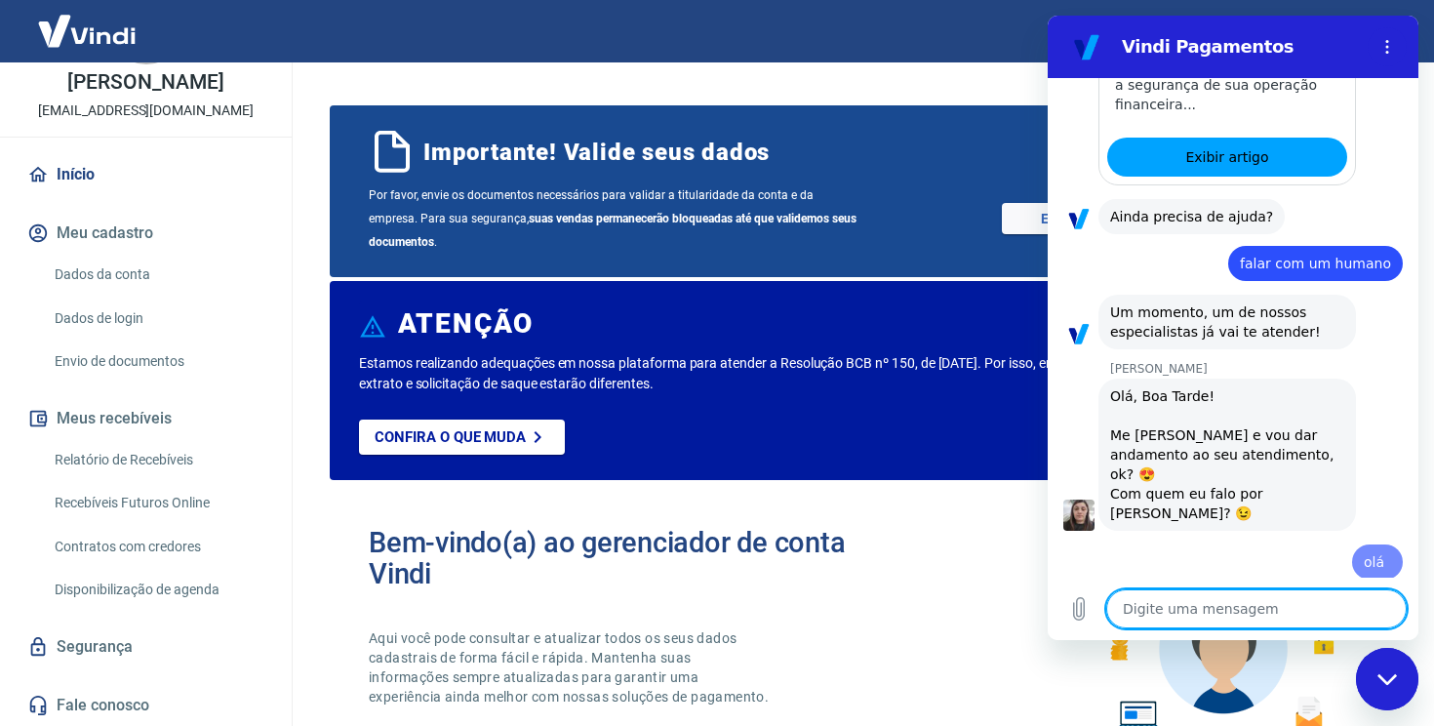
type textarea "c"
type textarea "x"
type textarea "co"
type textarea "x"
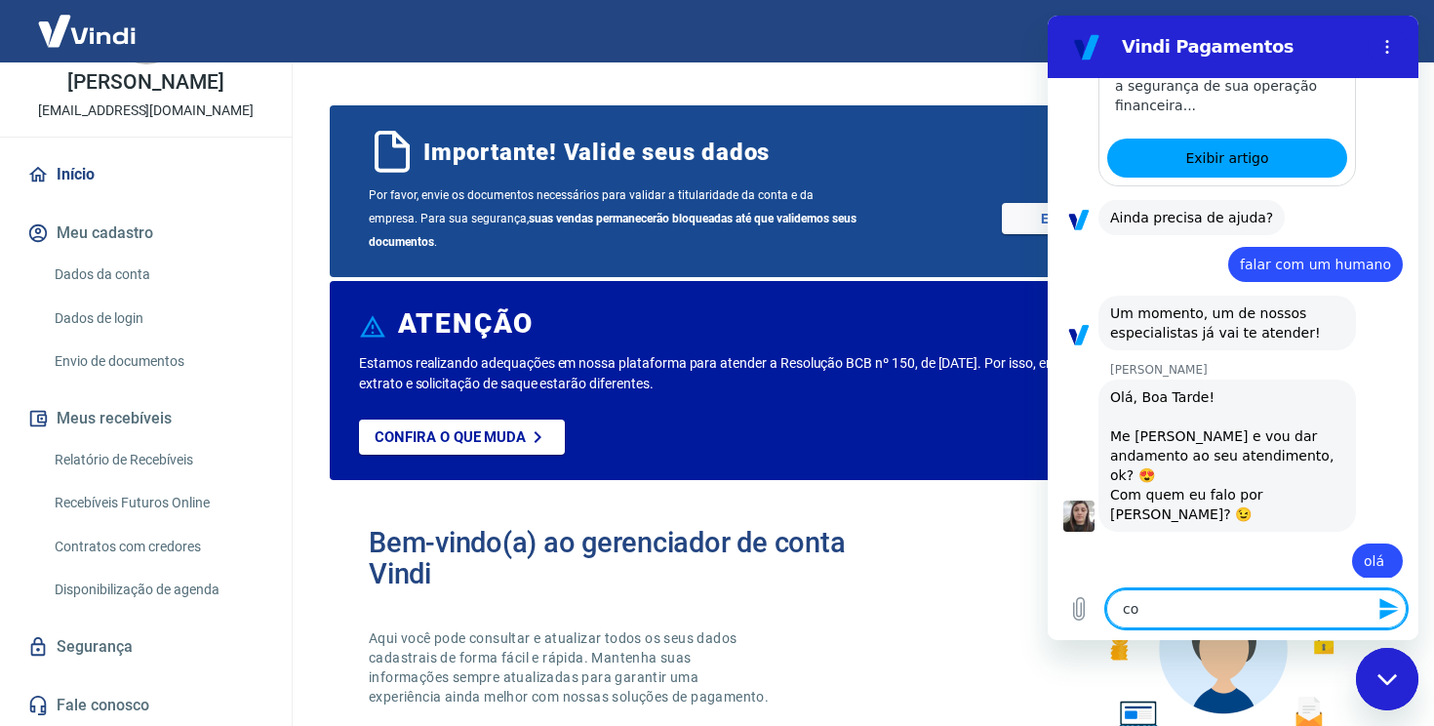
type textarea "com"
type textarea "x"
type textarea "com"
type textarea "x"
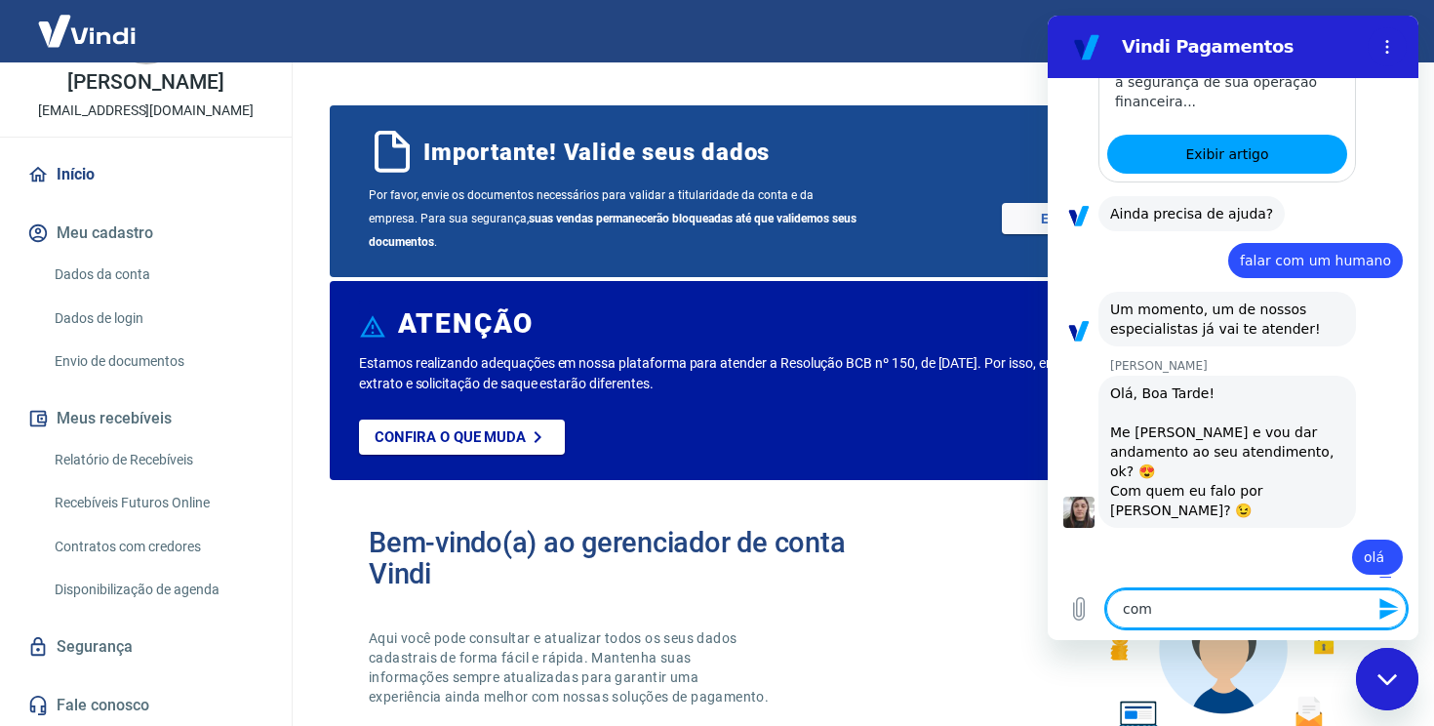
type textarea "com t"
type textarea "x"
type textarea "com th"
type textarea "x"
type textarea "com thi"
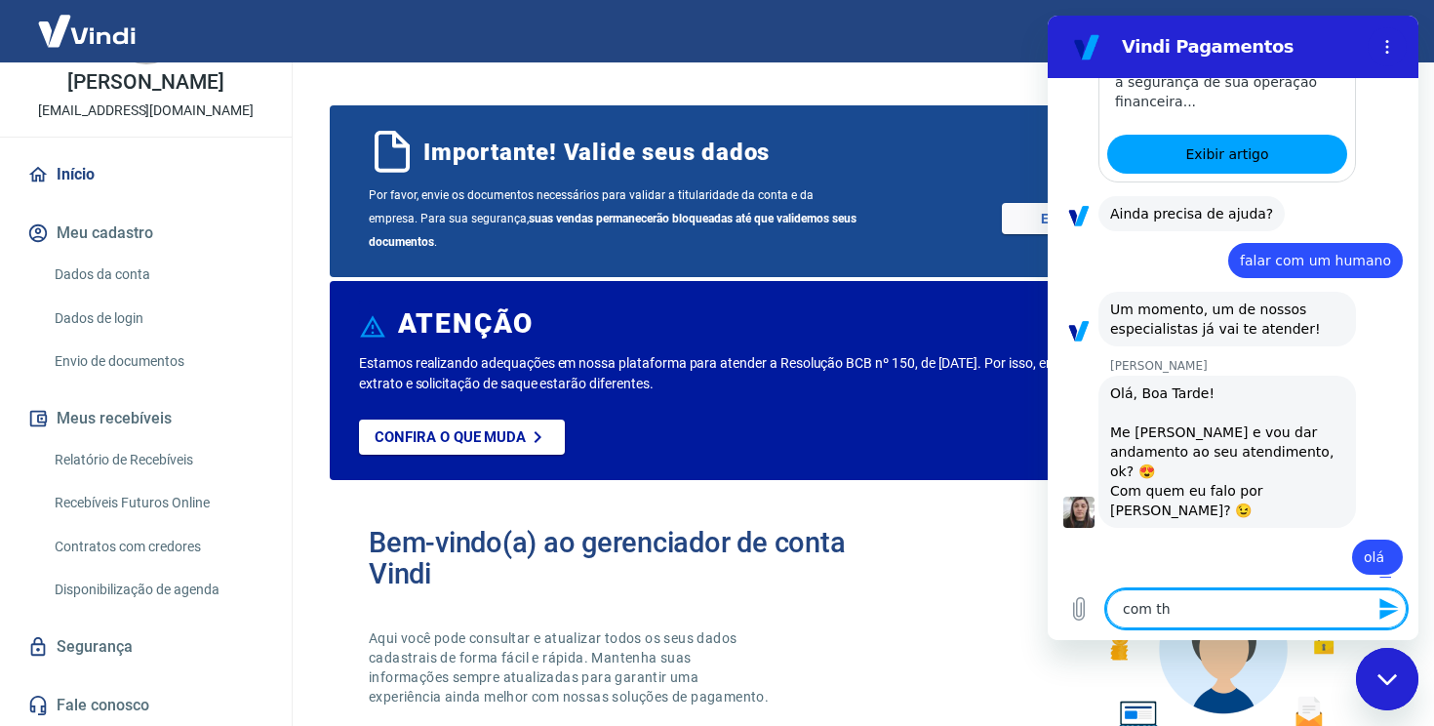
type textarea "x"
type textarea "com thia"
type textarea "x"
type textarea "com thiag"
type textarea "x"
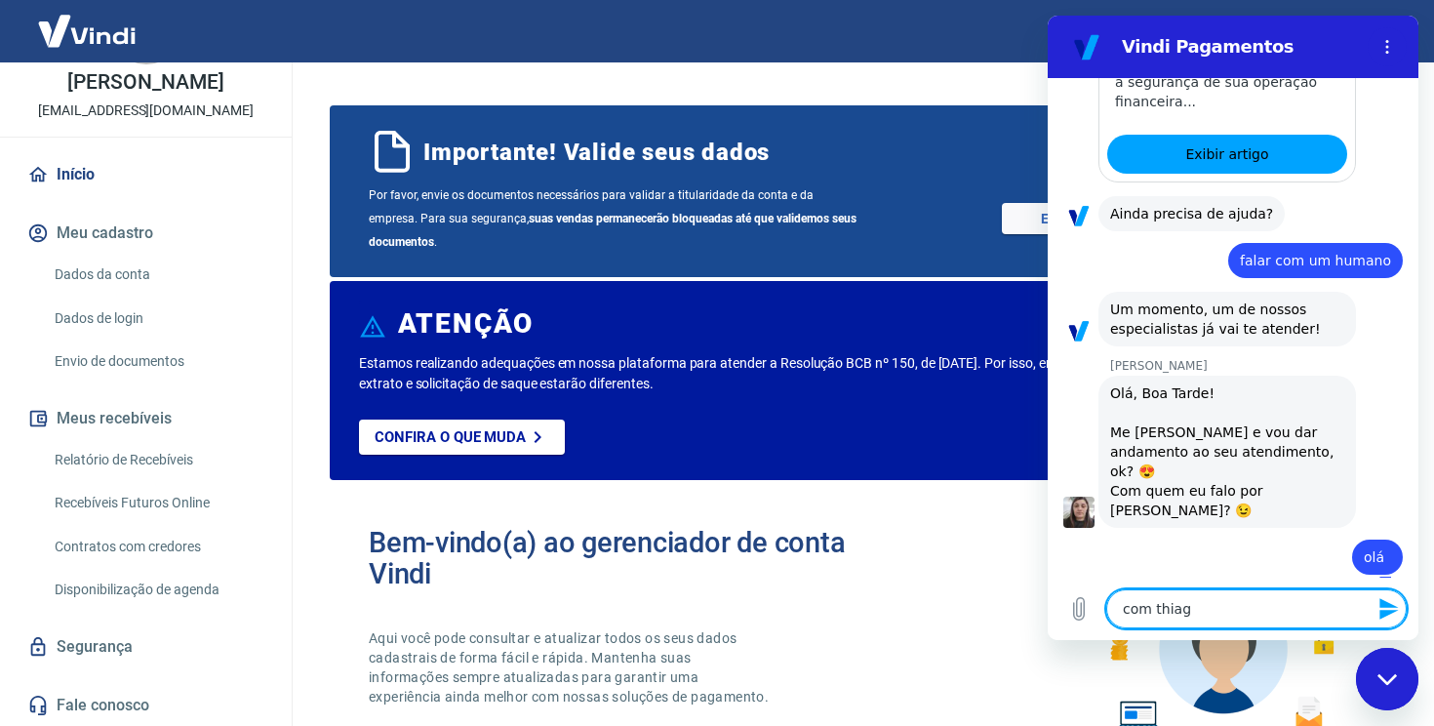
type textarea "com thiago"
type textarea "x"
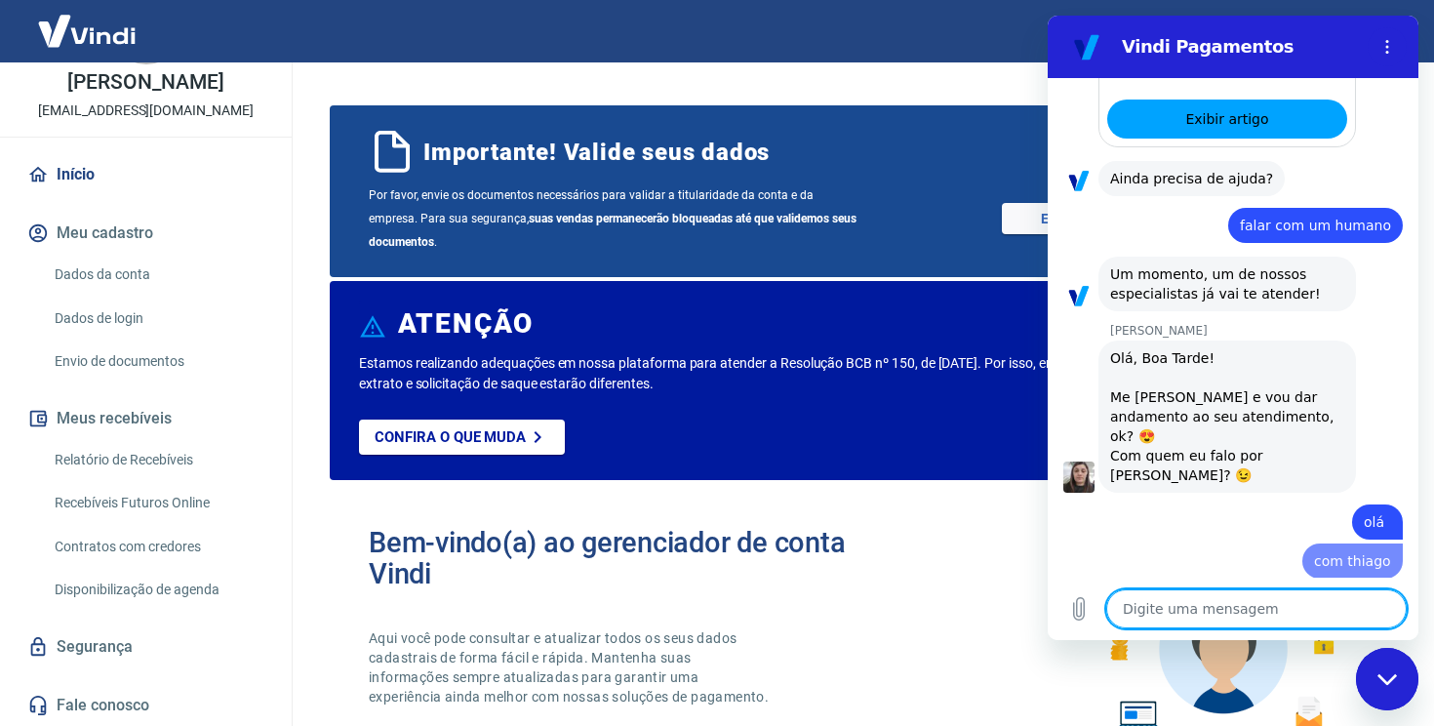
type textarea "x"
type textarea "n"
type textarea "x"
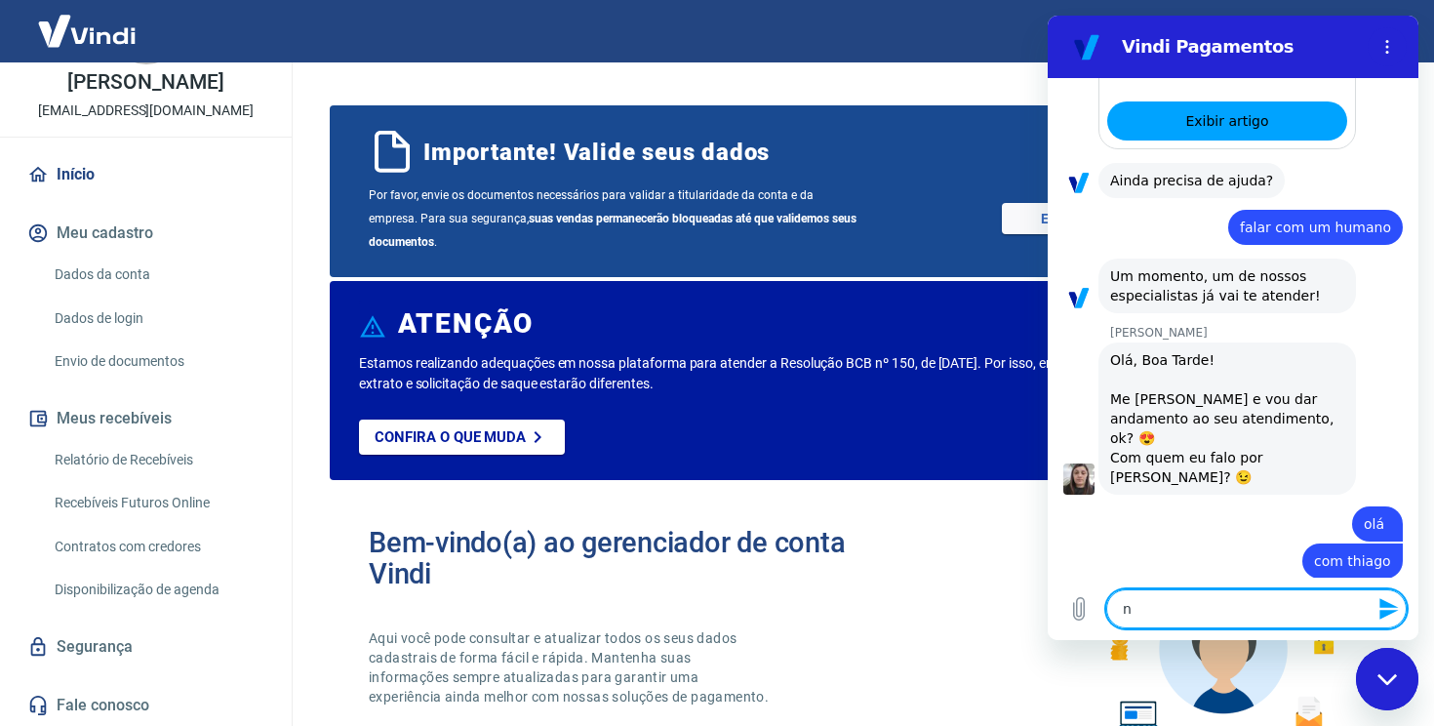
scroll to position [1316, 0]
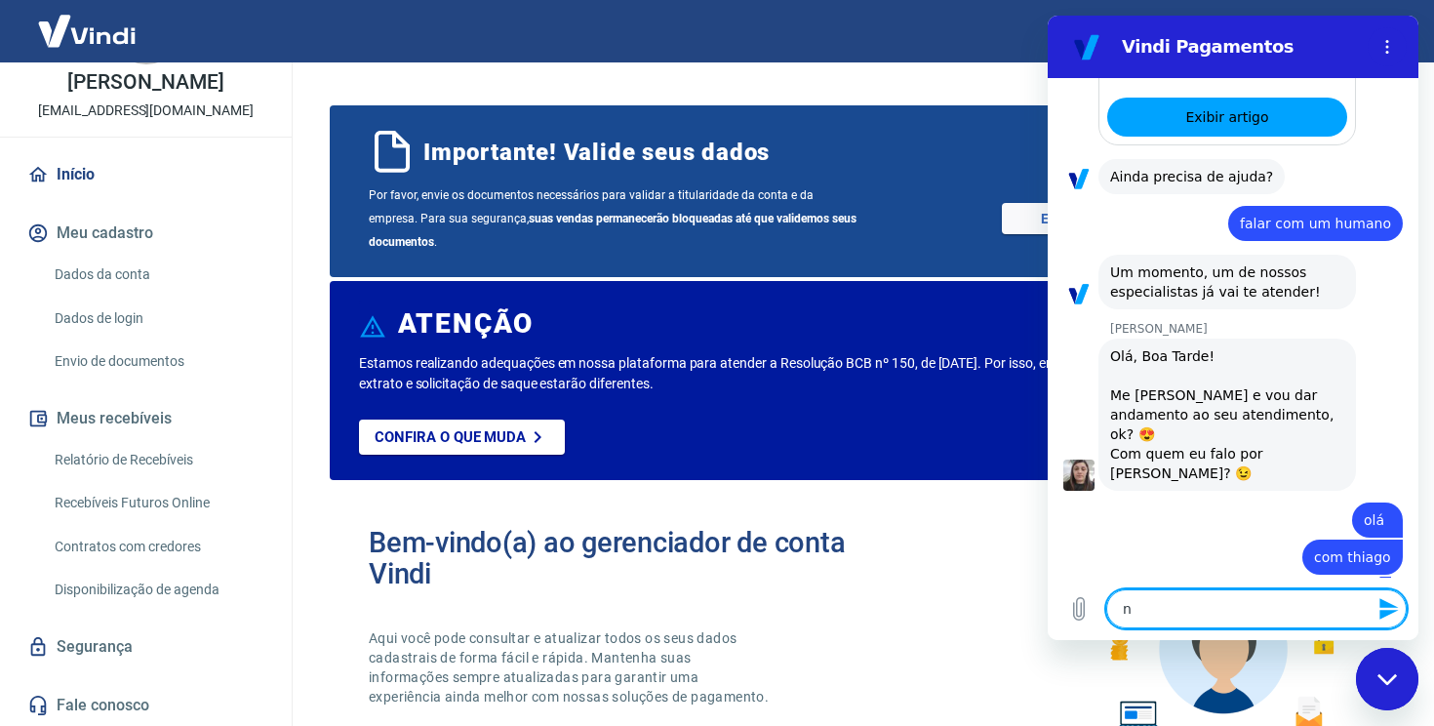
type textarea "n´"
type textarea "x"
type textarea "ná"
type textarea "x"
type textarea "n"
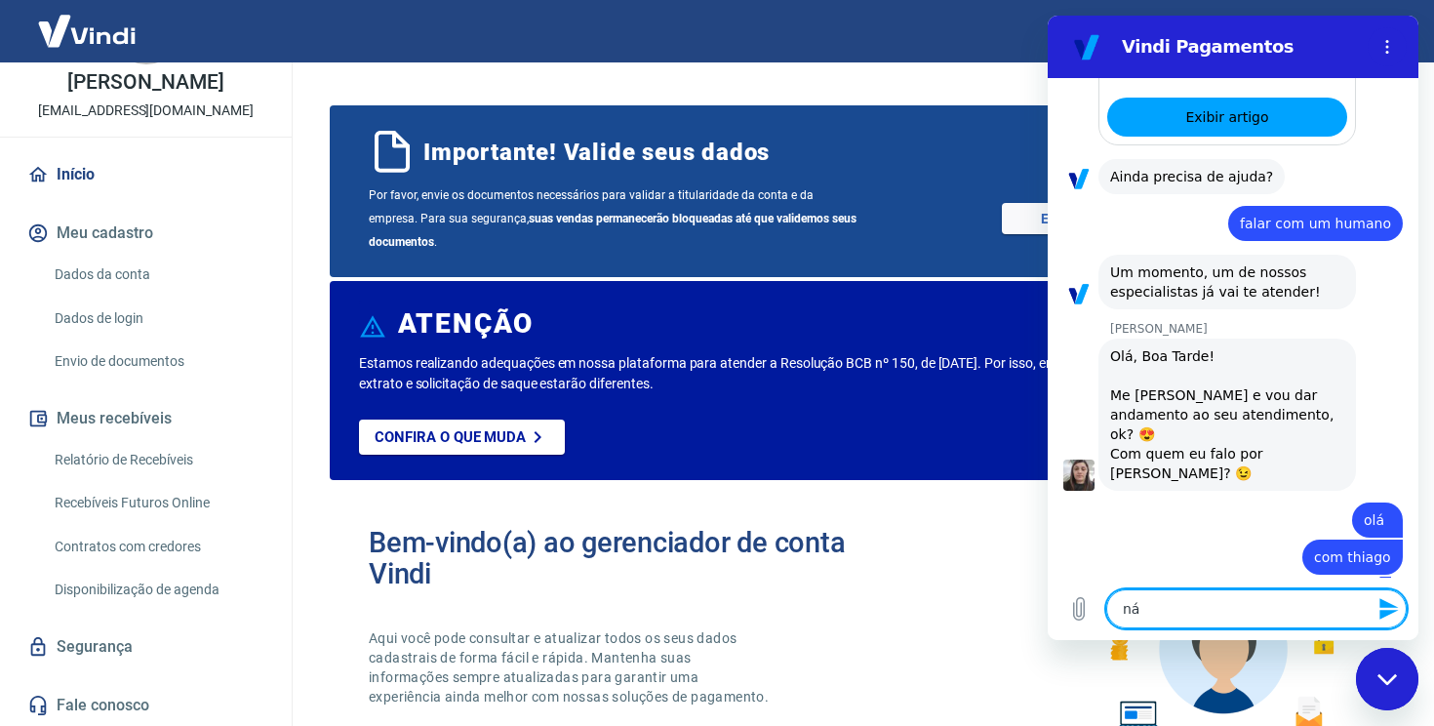
type textarea "x"
type textarea "n"
type textarea "x"
type textarea "n~"
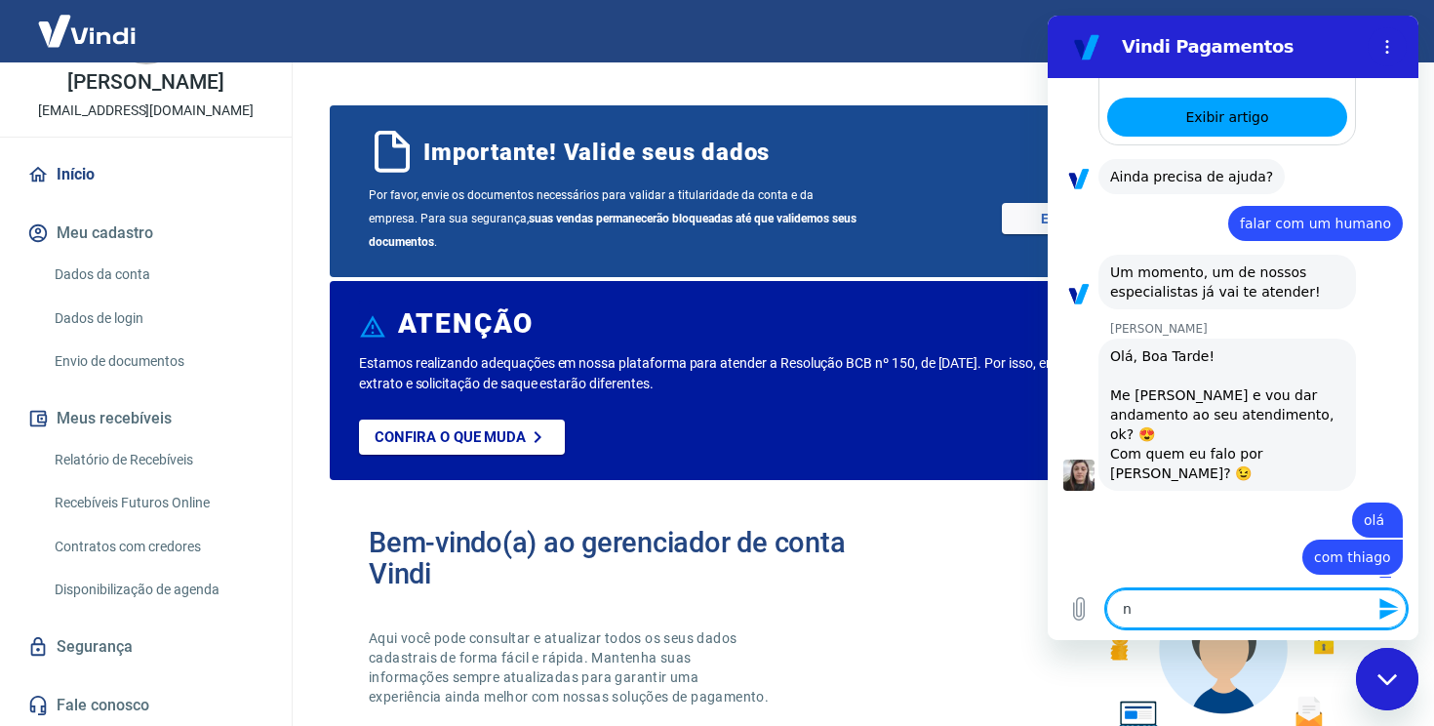
type textarea "x"
type textarea "nã"
type textarea "x"
type textarea "não"
type textarea "x"
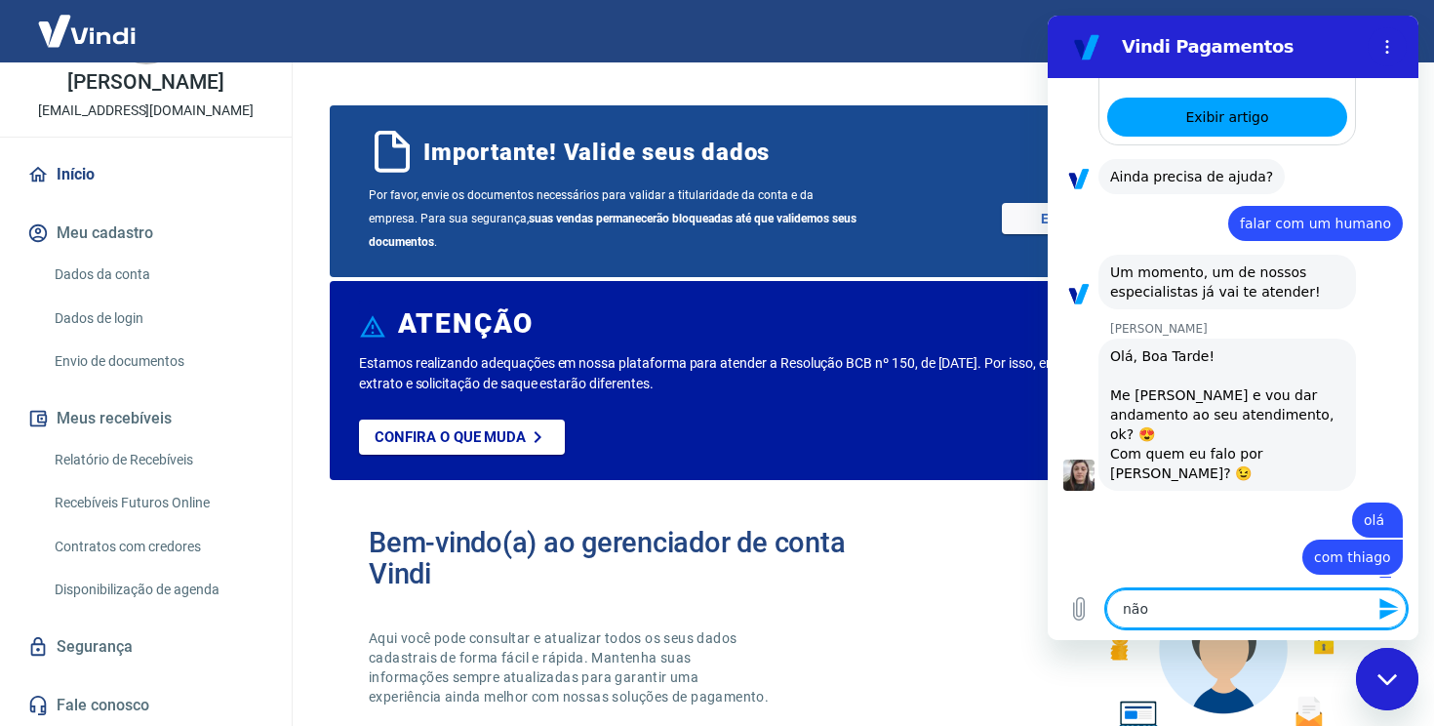
type textarea "não"
type textarea "x"
type textarea "não e"
type textarea "x"
type textarea "não es"
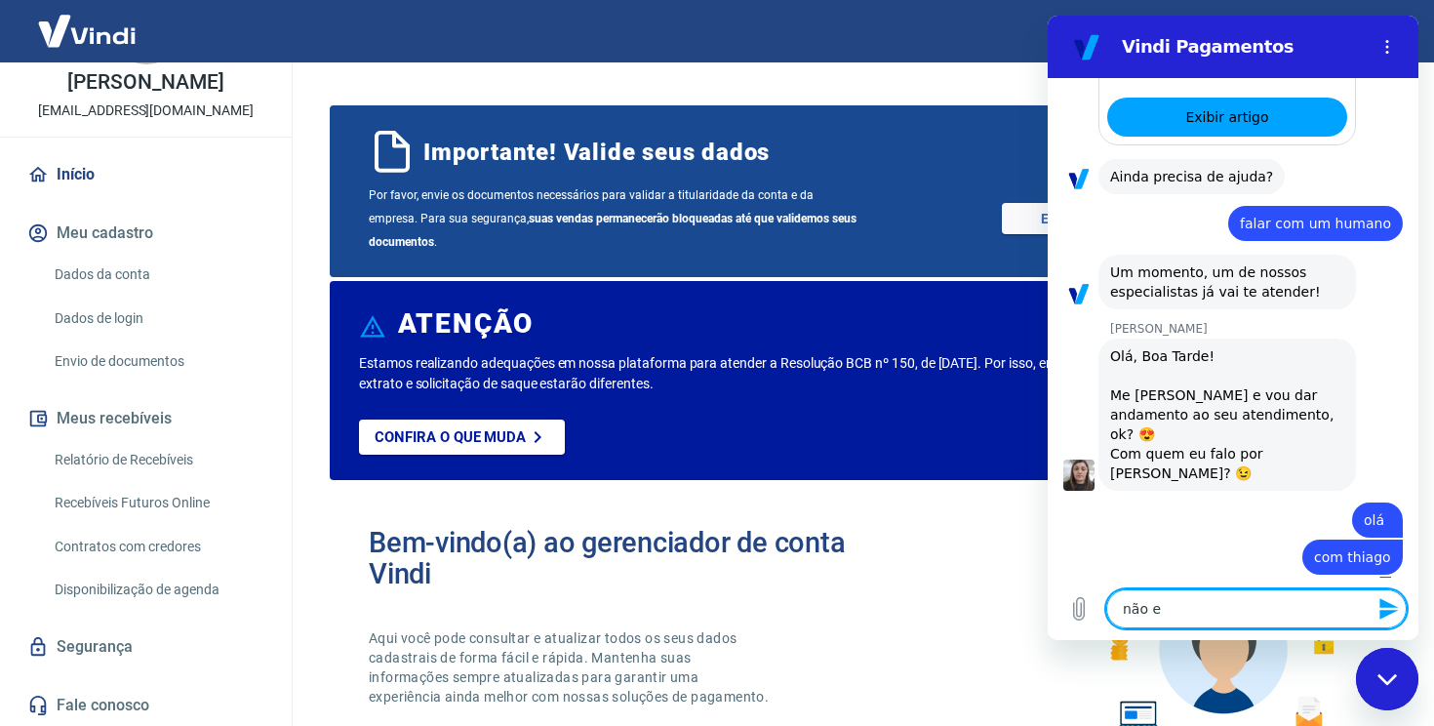
type textarea "x"
type textarea "não est"
type textarea "x"
type textarea "não esto"
type textarea "x"
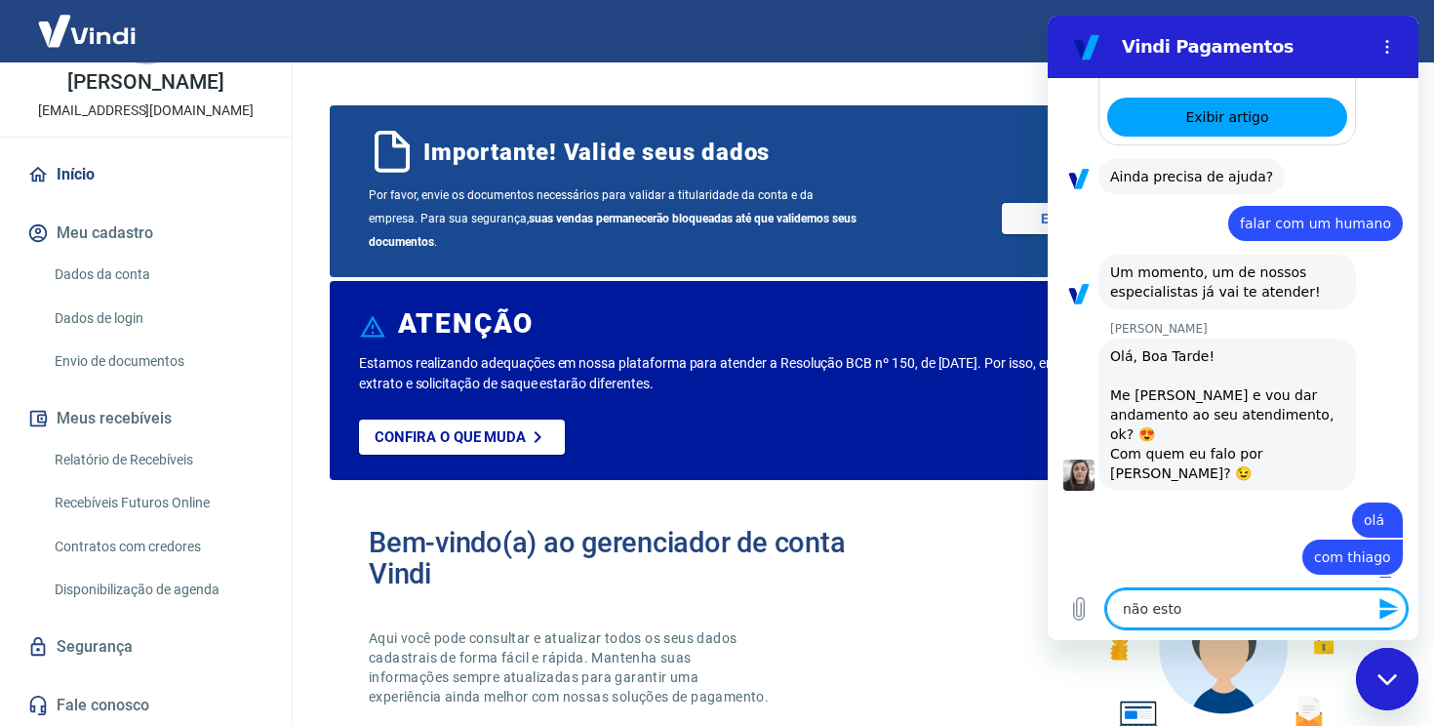
type textarea "não estou"
type textarea "x"
type textarea "não estou"
type textarea "x"
type textarea "não estou c"
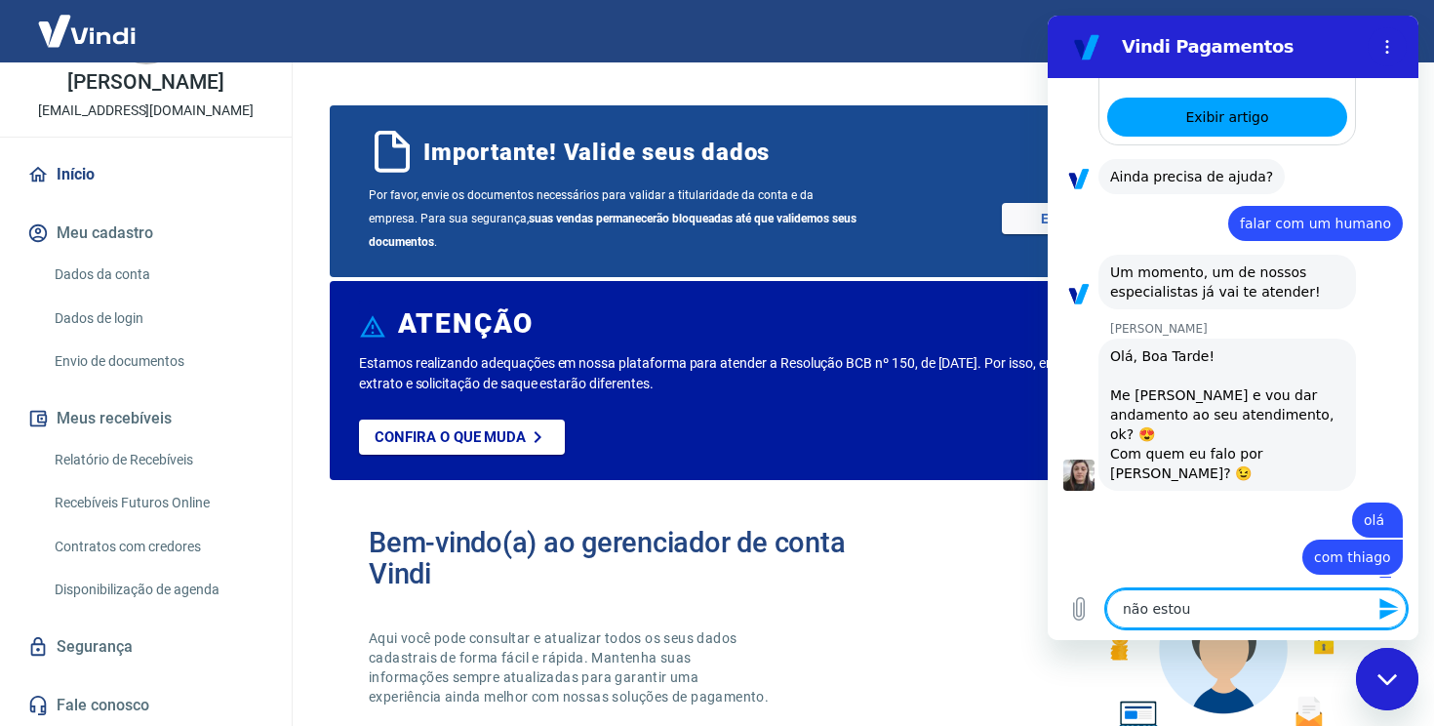
type textarea "x"
type textarea "não estou co"
type textarea "x"
type textarea "não estou con"
type textarea "x"
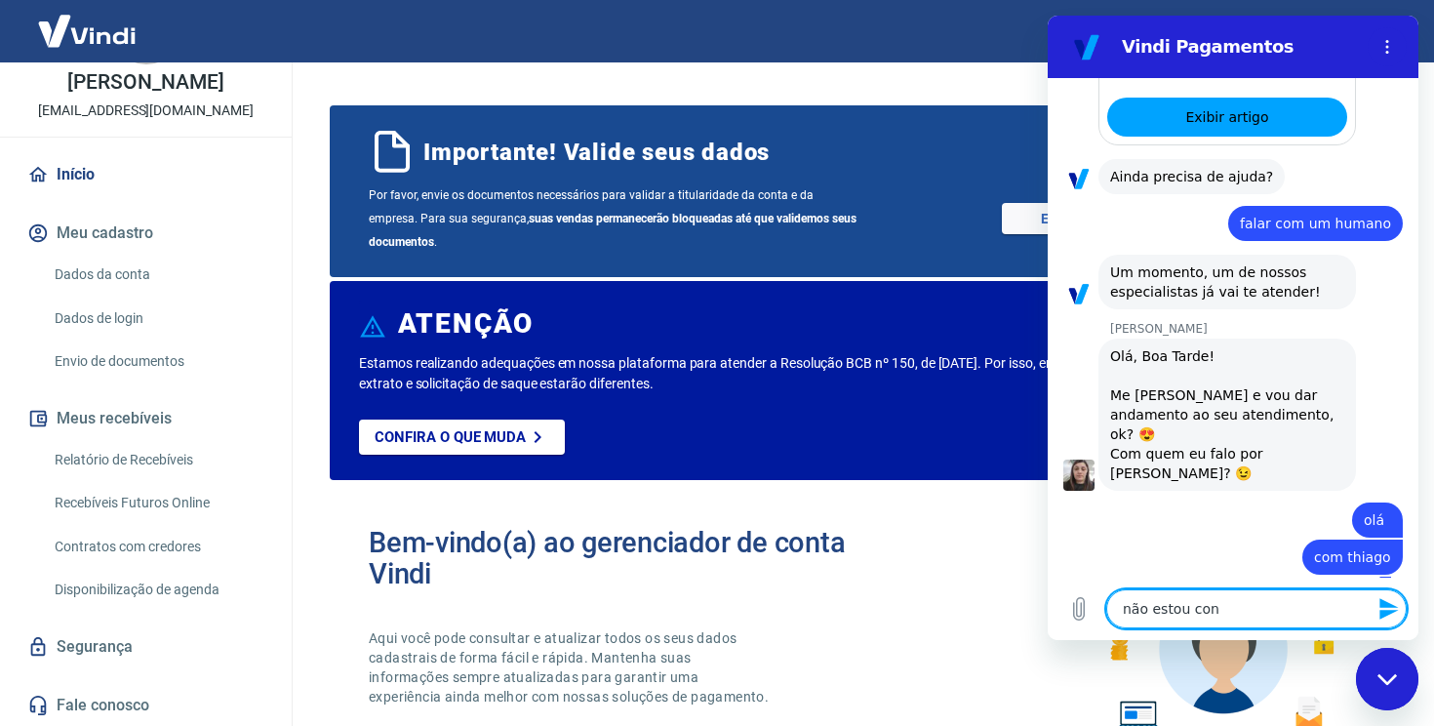
type textarea "não estou cons"
type textarea "x"
type textarea "não estou conse"
type textarea "x"
type textarea "não estou conseg"
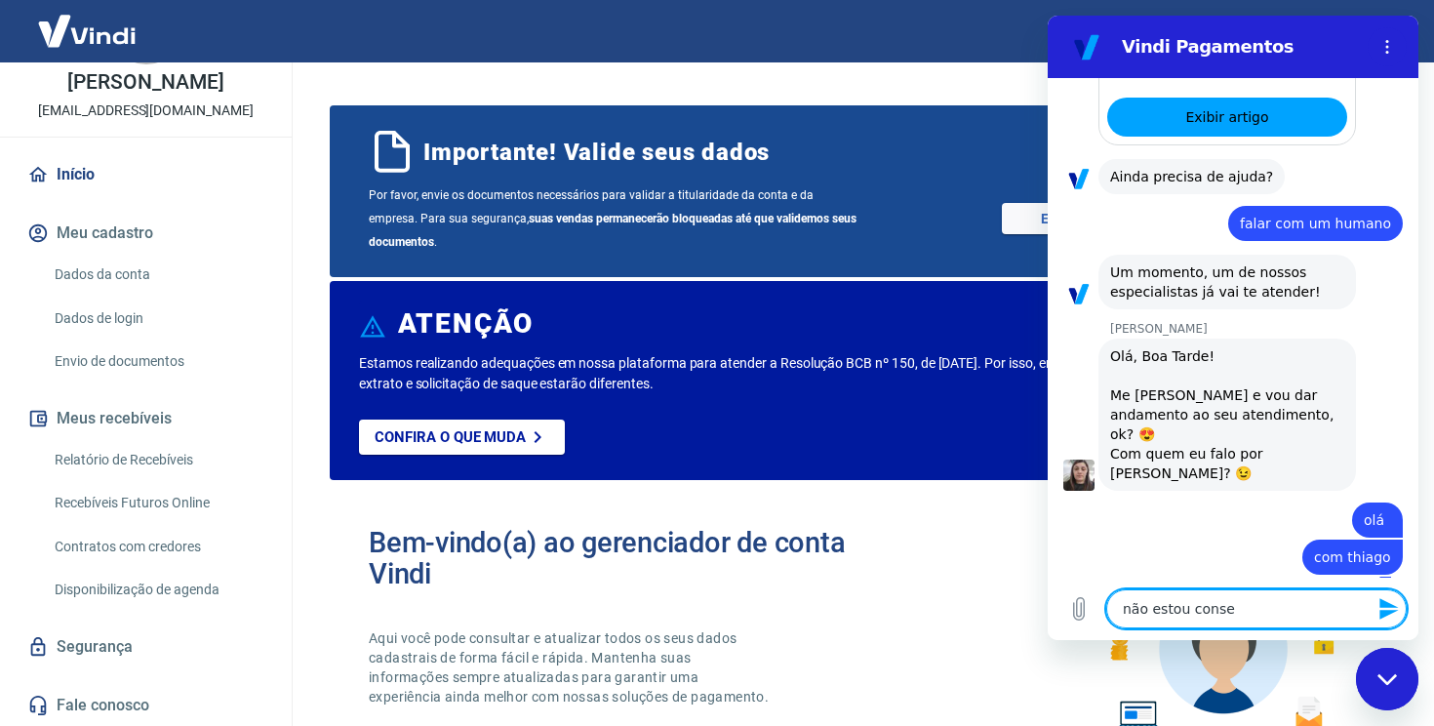
type textarea "x"
type textarea "não estou consegu"
type textarea "x"
type textarea "não estou consegui"
type textarea "x"
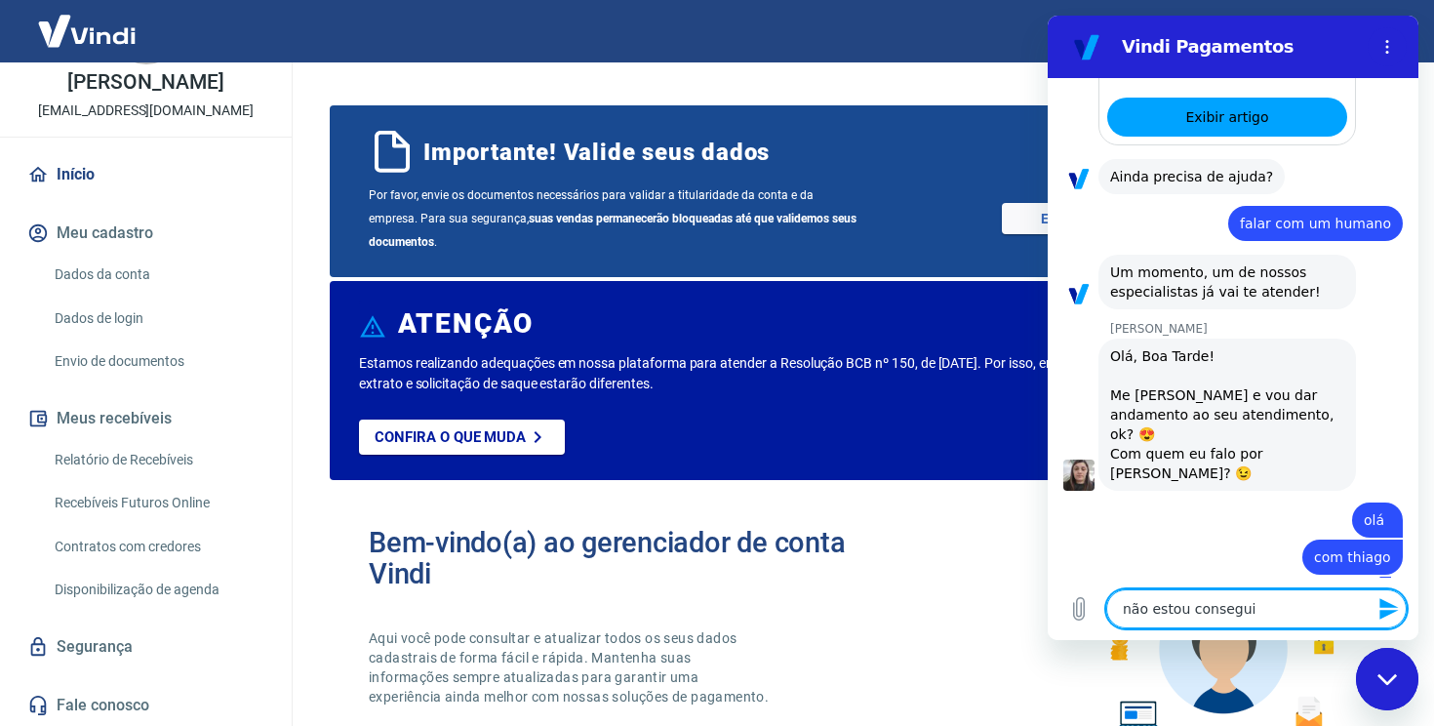
type textarea "não estou conseguin"
type textarea "x"
type textarea "não estou conseguind"
type textarea "x"
type textarea "não estou conseguindo"
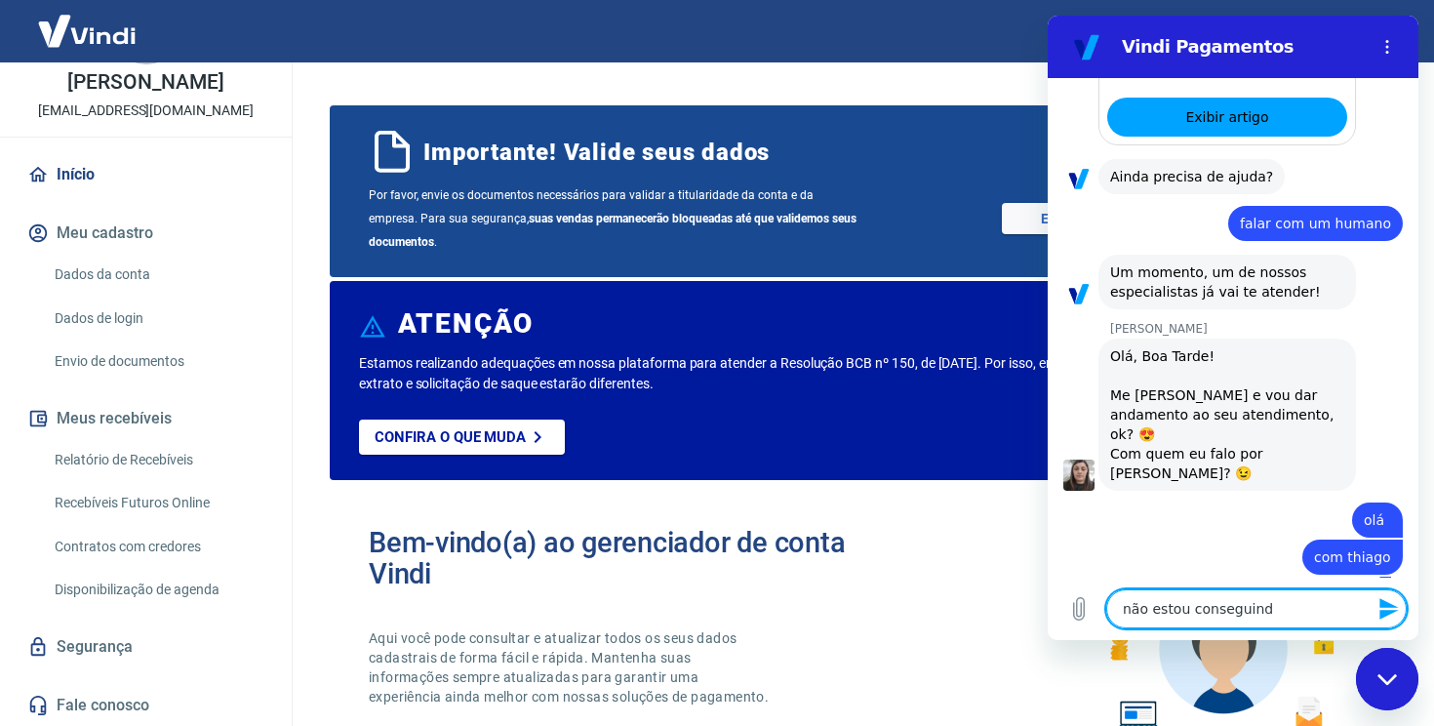
type textarea "x"
type textarea "não estou conseguindo"
type textarea "x"
type textarea "não estou conseguindo v"
type textarea "x"
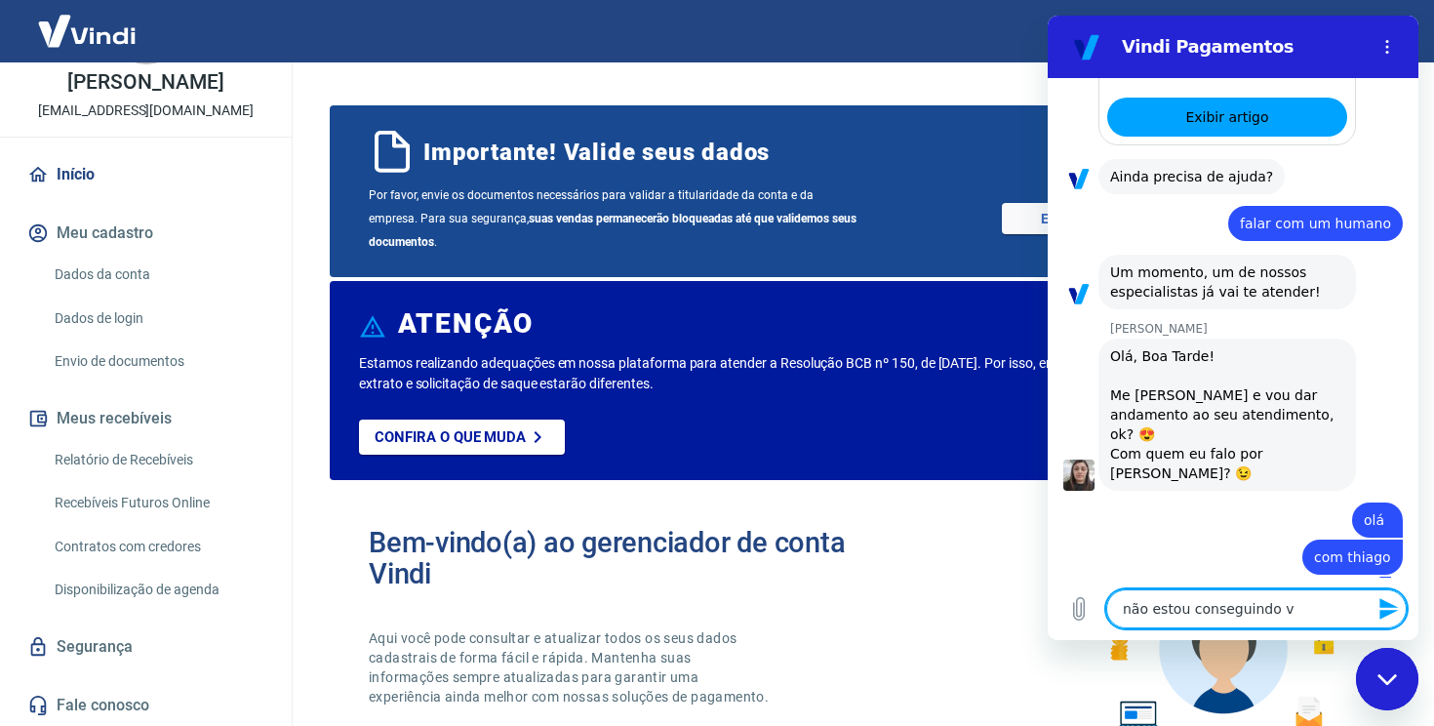
type textarea "não estou conseguindo ve"
type textarea "x"
type textarea "não estou conseguindo ver"
type textarea "x"
type textarea "não estou conseguindo veri"
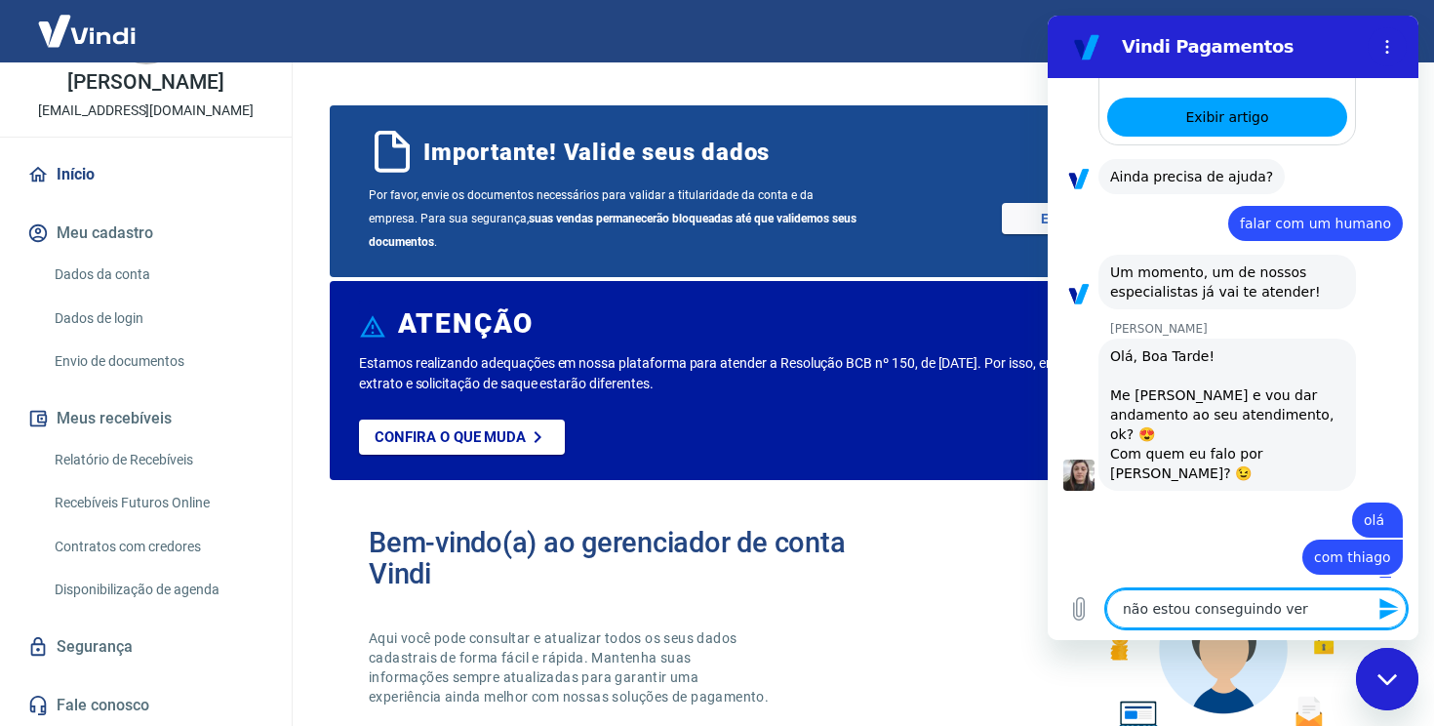
type textarea "x"
type textarea "não estou conseguindo verii"
type textarea "x"
type textarea "não estou conseguindo veriic"
type textarea "x"
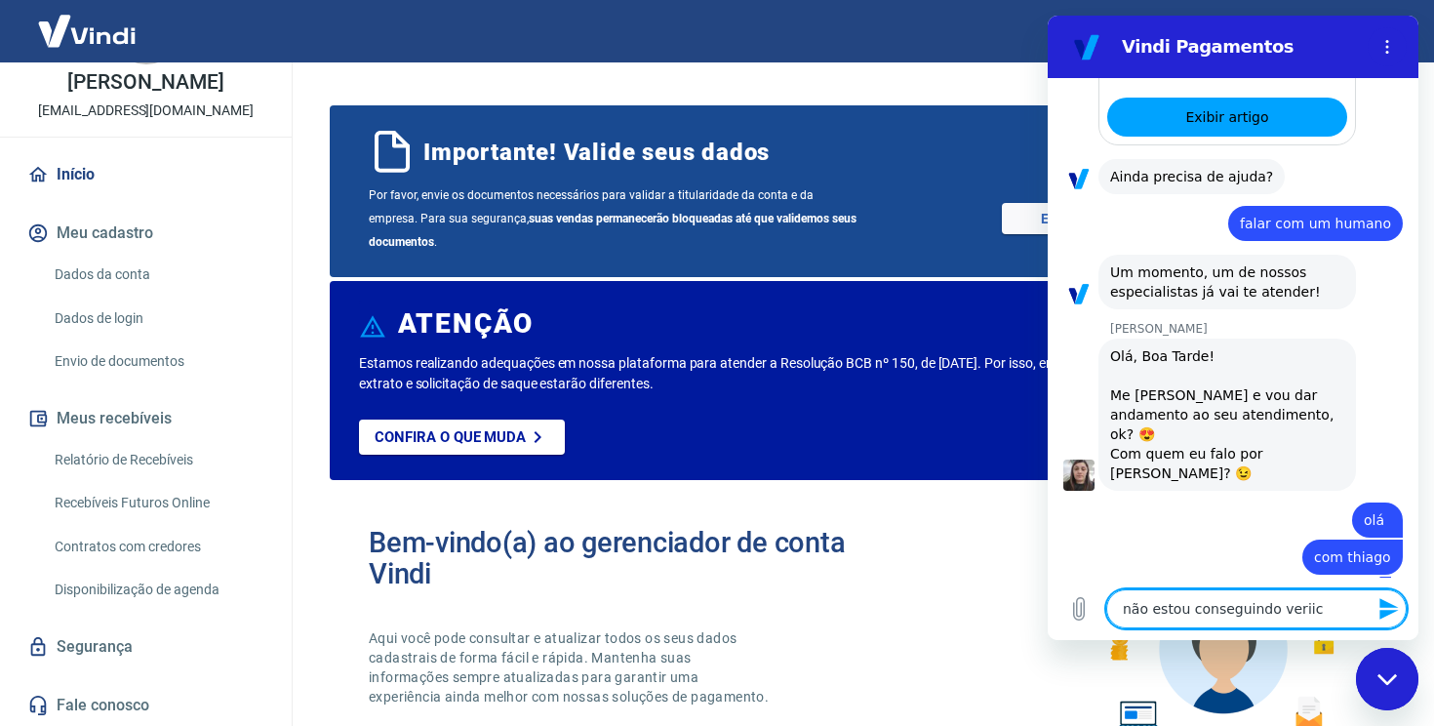
type textarea "não estou conseguindo verii"
type textarea "x"
type textarea "não estou conseguindo veri"
type textarea "x"
type textarea "não estou conseguindo verid"
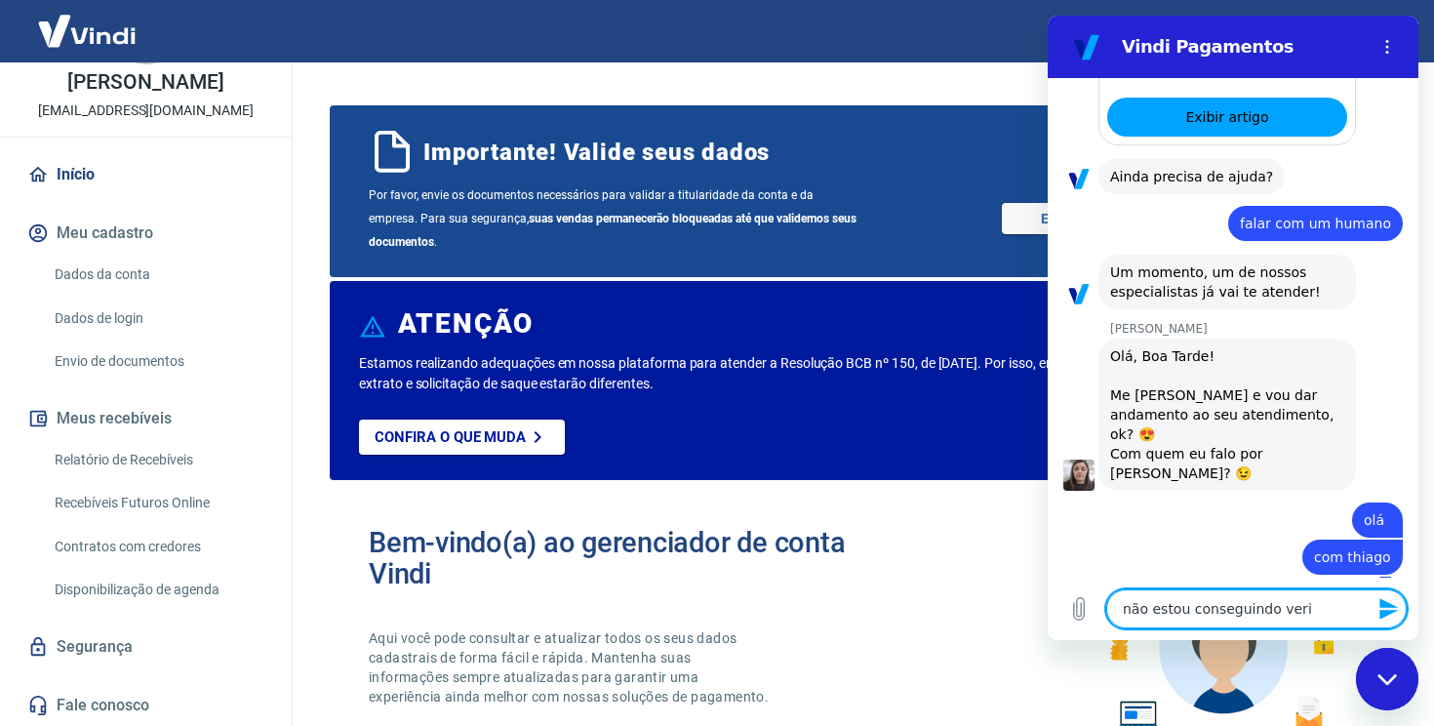
type textarea "x"
type textarea "não estou conseguindo veridi"
type textarea "x"
type textarea "não estou conseguindo veridic"
type textarea "x"
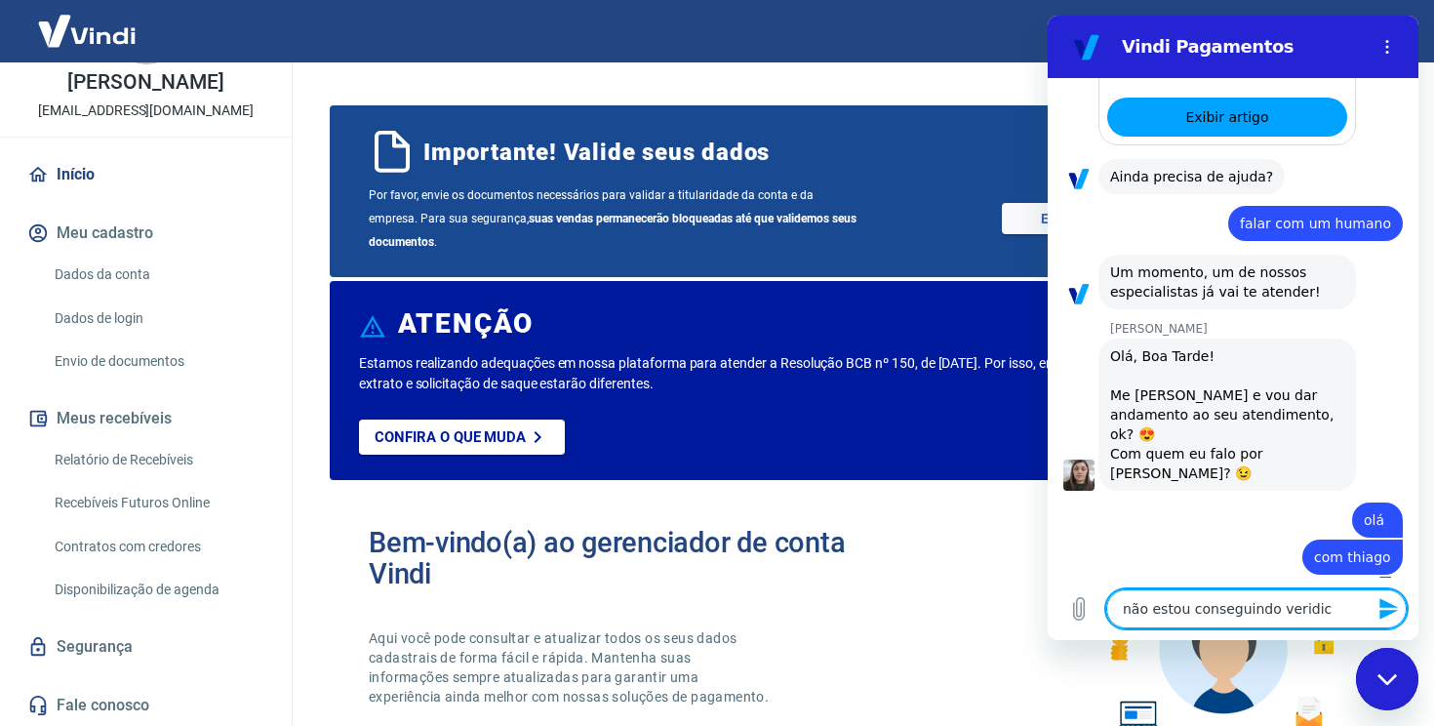
type textarea "não estou conseguindo veridi"
type textarea "x"
type textarea "não estou conseguindo verid"
type textarea "x"
type textarea "não estou conseguindo veridf"
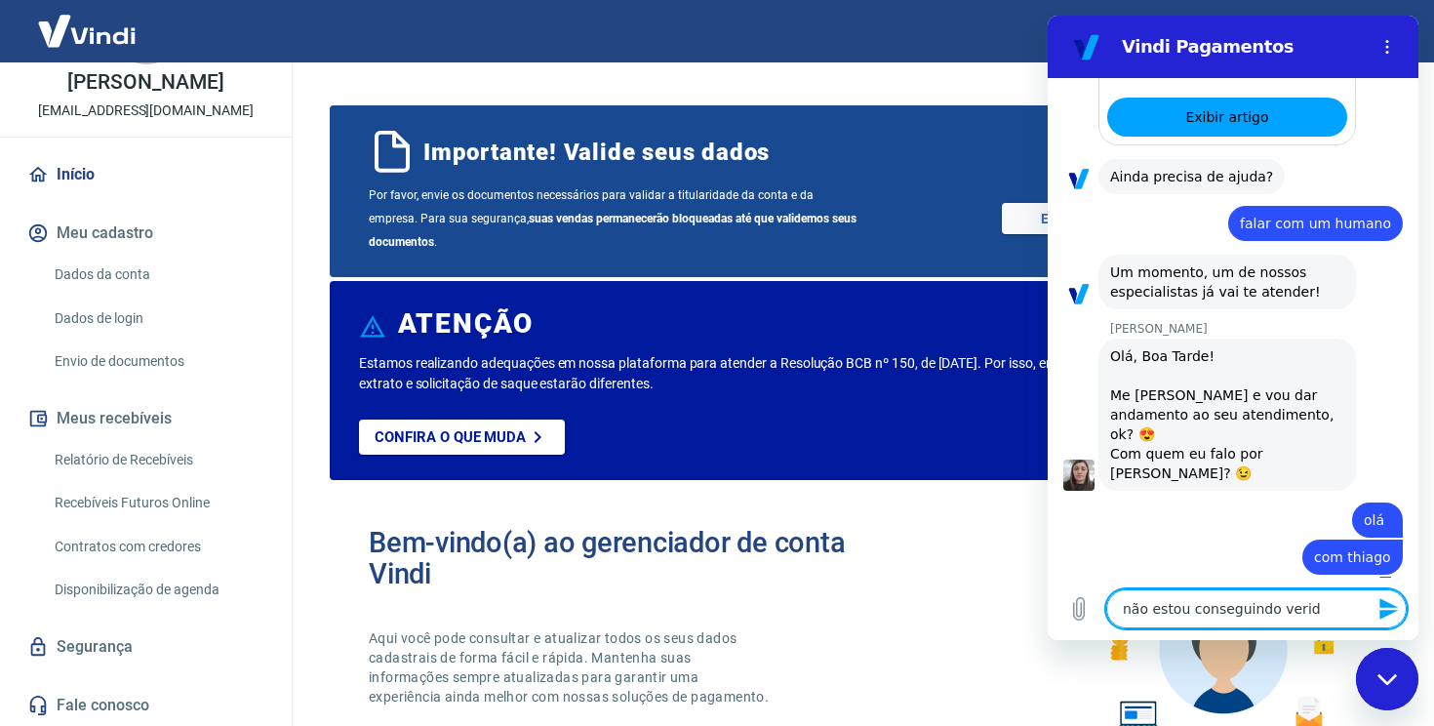
type textarea "x"
type textarea "não estou conseguindo veridfi"
type textarea "x"
type textarea "não estou conseguindo veridfic"
type textarea "x"
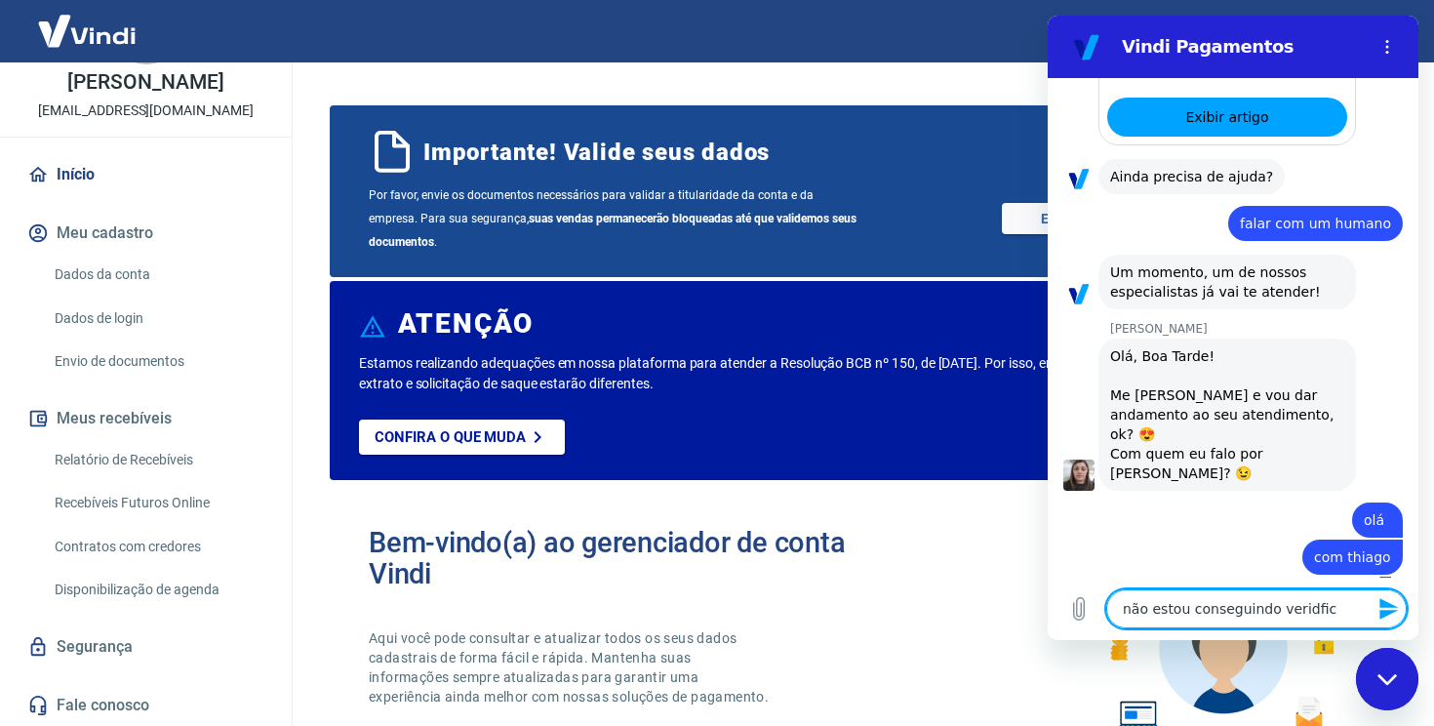
type textarea "não estou conseguindo veridfi"
type textarea "x"
type textarea "não estou conseguindo veridf"
type textarea "x"
type textarea "não estou conseguindo verid"
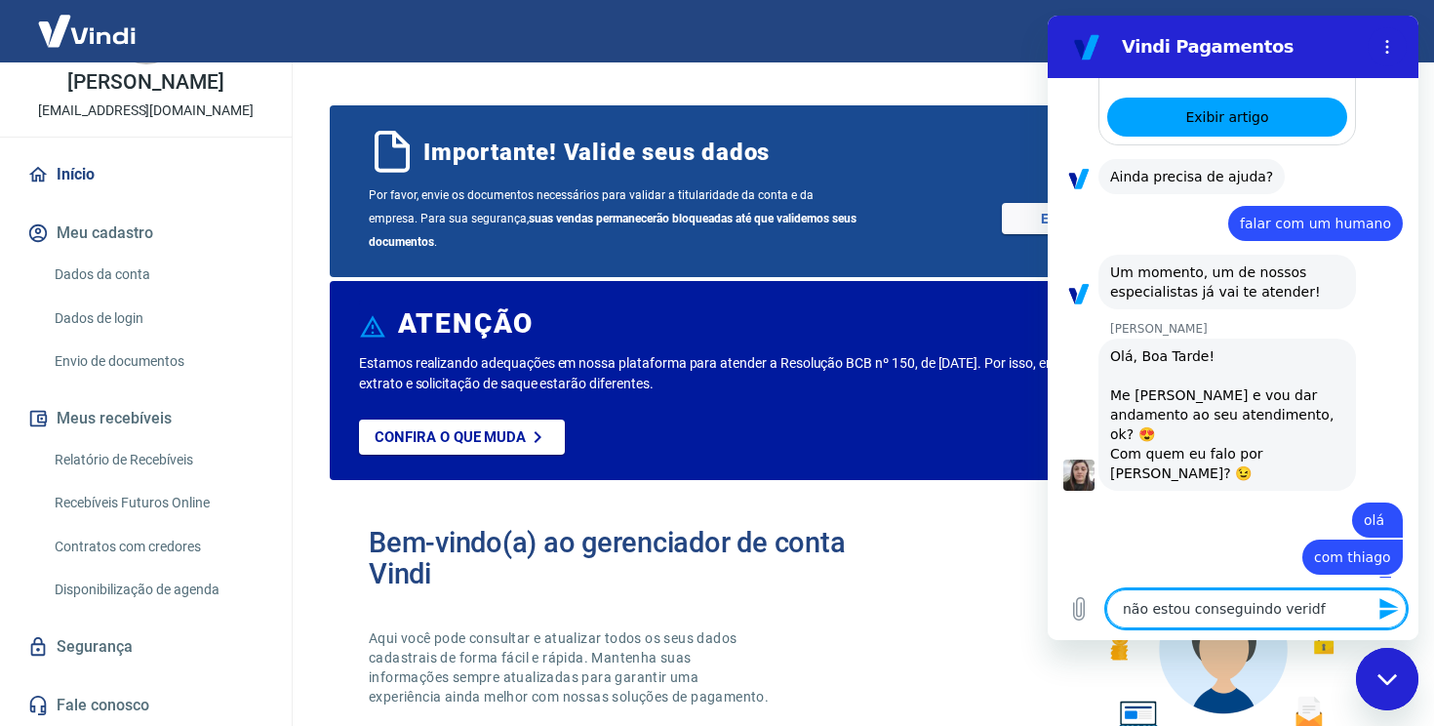
type textarea "x"
type textarea "não estou conseguindo veri"
type textarea "x"
type textarea "não estou conseguindo verif"
type textarea "x"
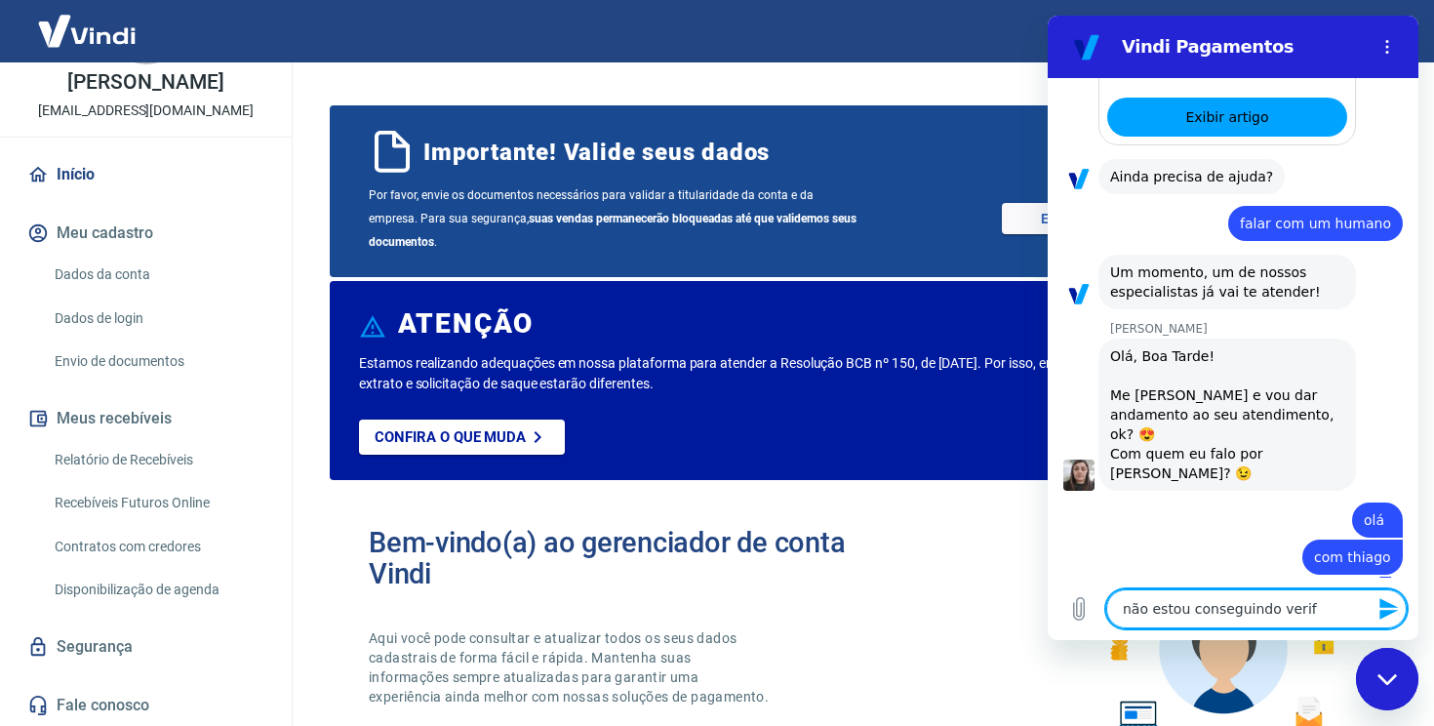
type textarea "não estou conseguindo verifi"
type textarea "x"
type textarea "não estou conseguindo verific"
type textarea "x"
type textarea "não estou conseguindo verifica"
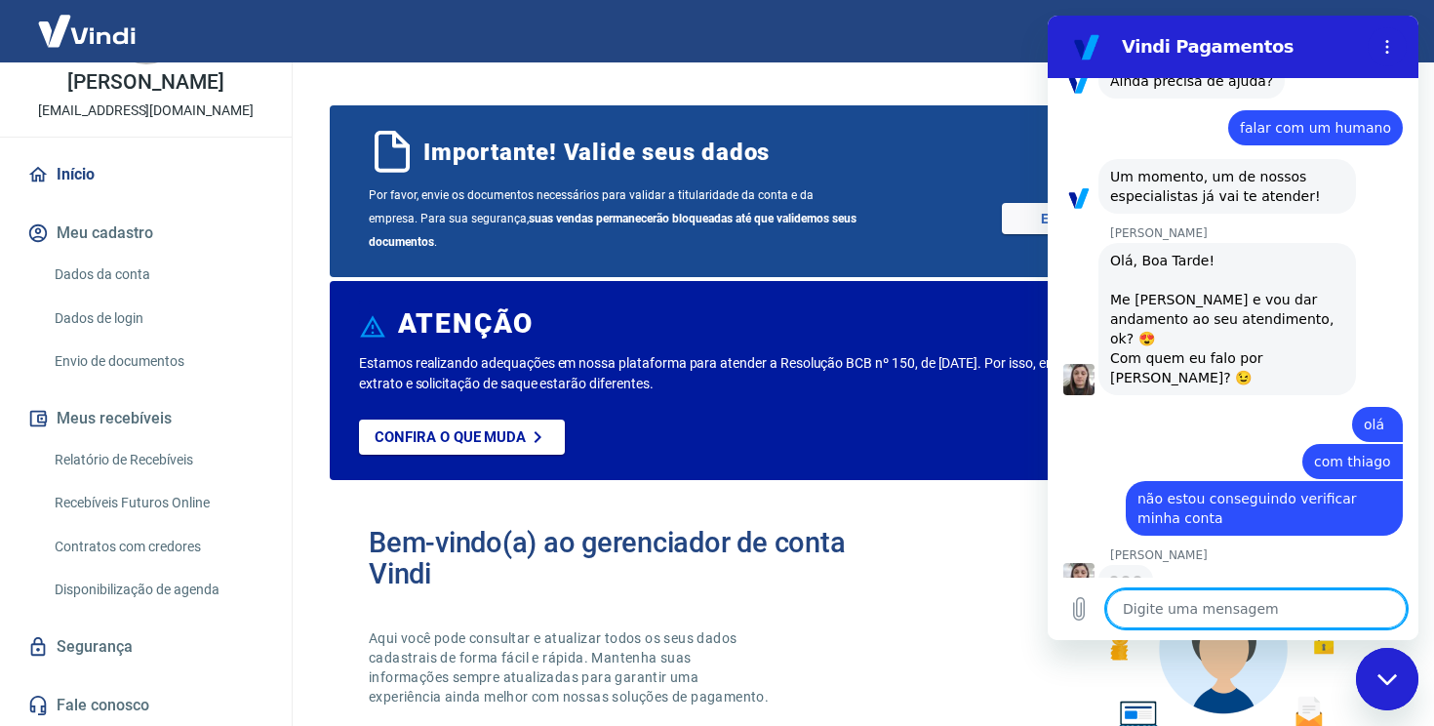
scroll to position [1409, 0]
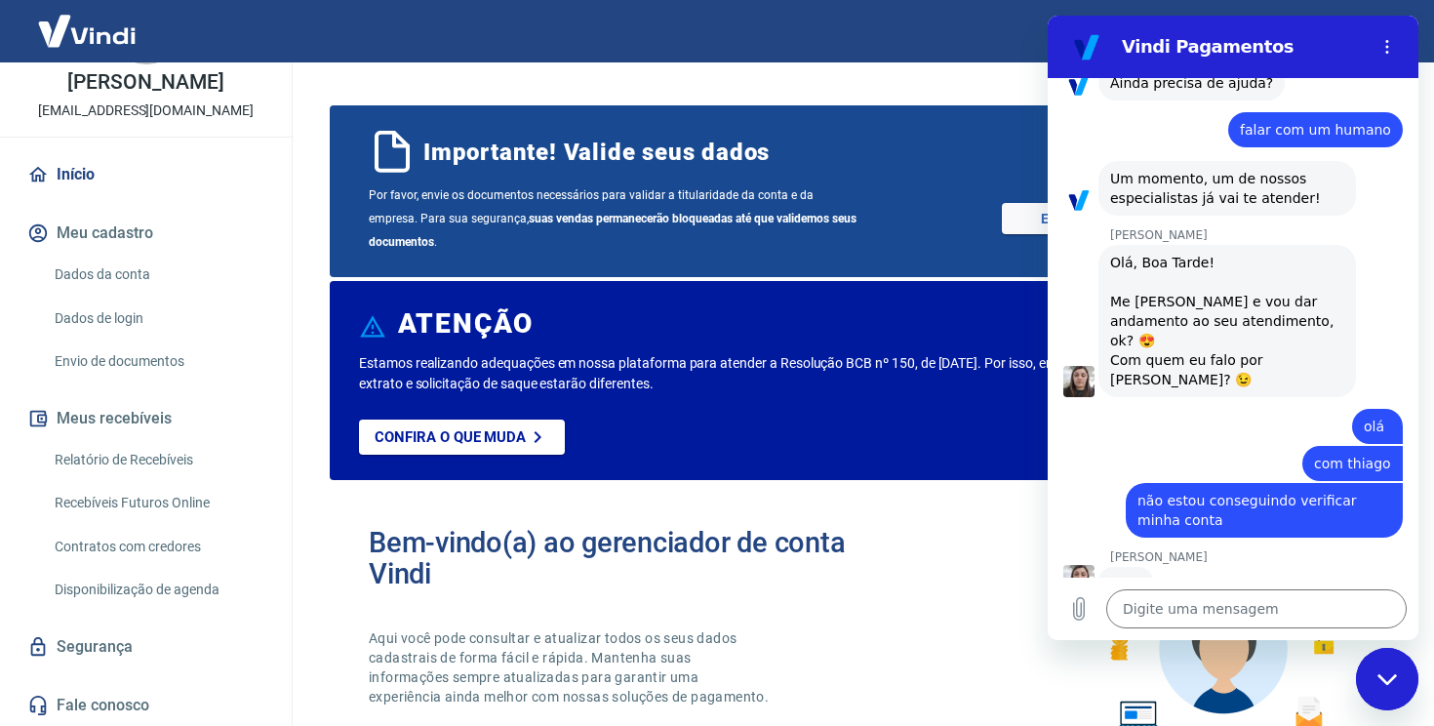
click at [1403, 673] on div "Fechar janela de mensagens" at bounding box center [1387, 679] width 59 height 59
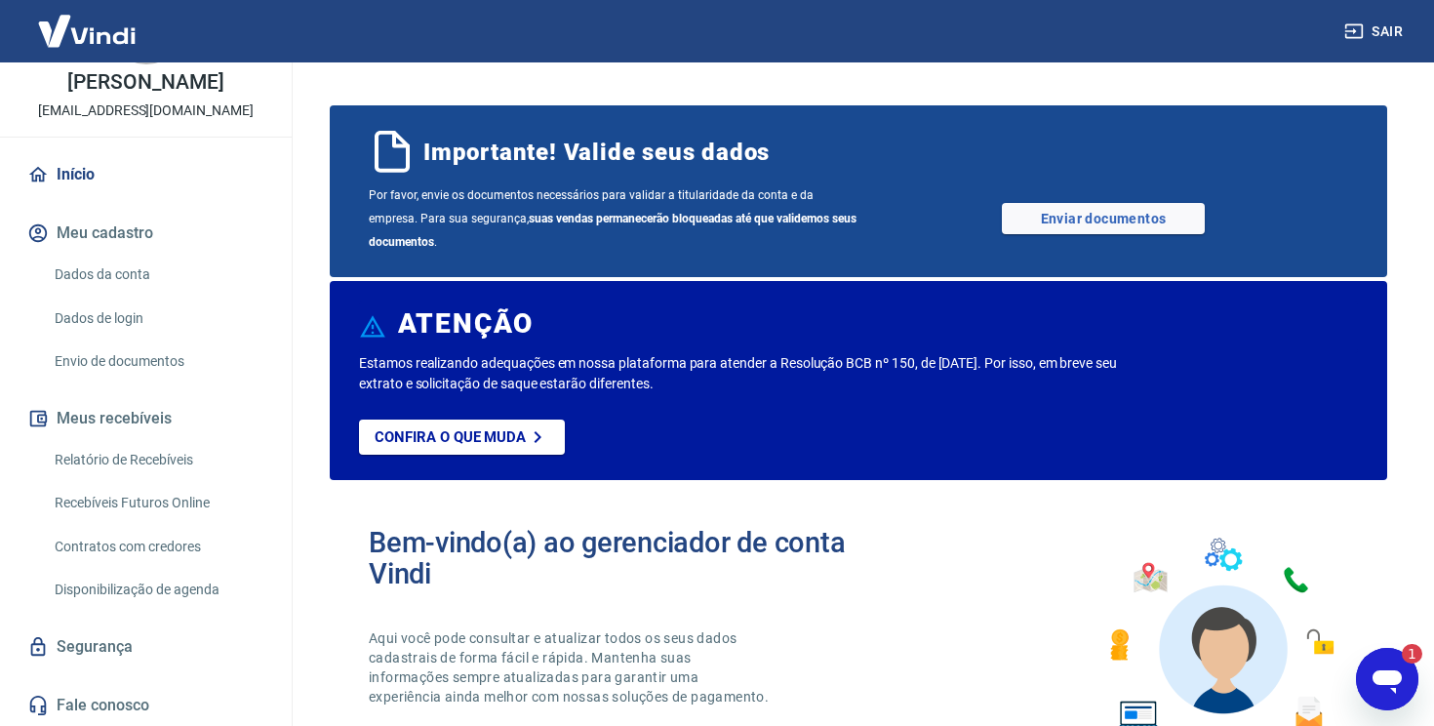
scroll to position [0, 0]
click at [1389, 675] on icon "Abrir janela de mensagens, 1 mensagem não lida" at bounding box center [1386, 681] width 29 height 23
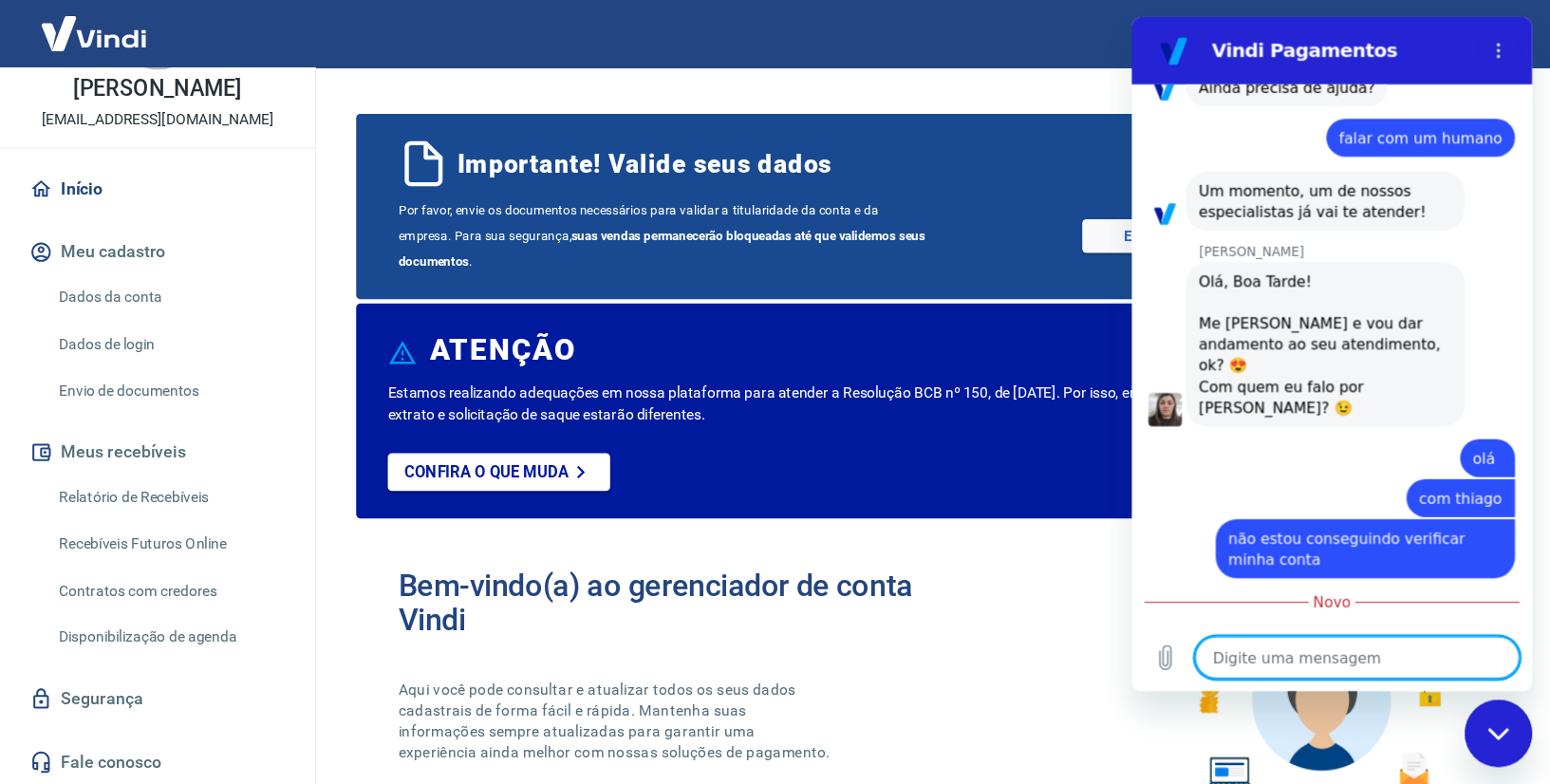
scroll to position [1438, 0]
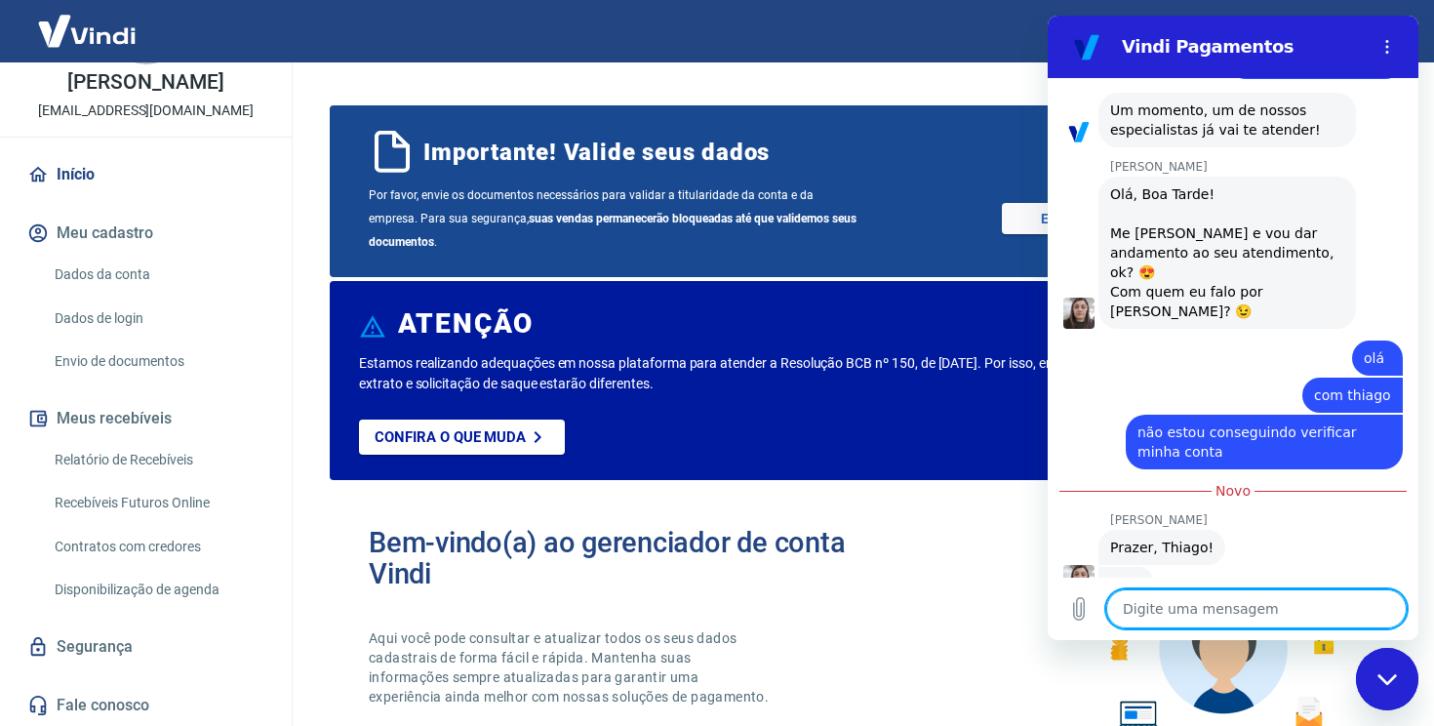
click at [1209, 597] on textarea at bounding box center [1256, 608] width 300 height 39
click at [886, 516] on div "Bem-vindo(a) ao gerenciador de conta Vindi Aqui você pode consultar e atualizar…" at bounding box center [858, 634] width 1057 height 278
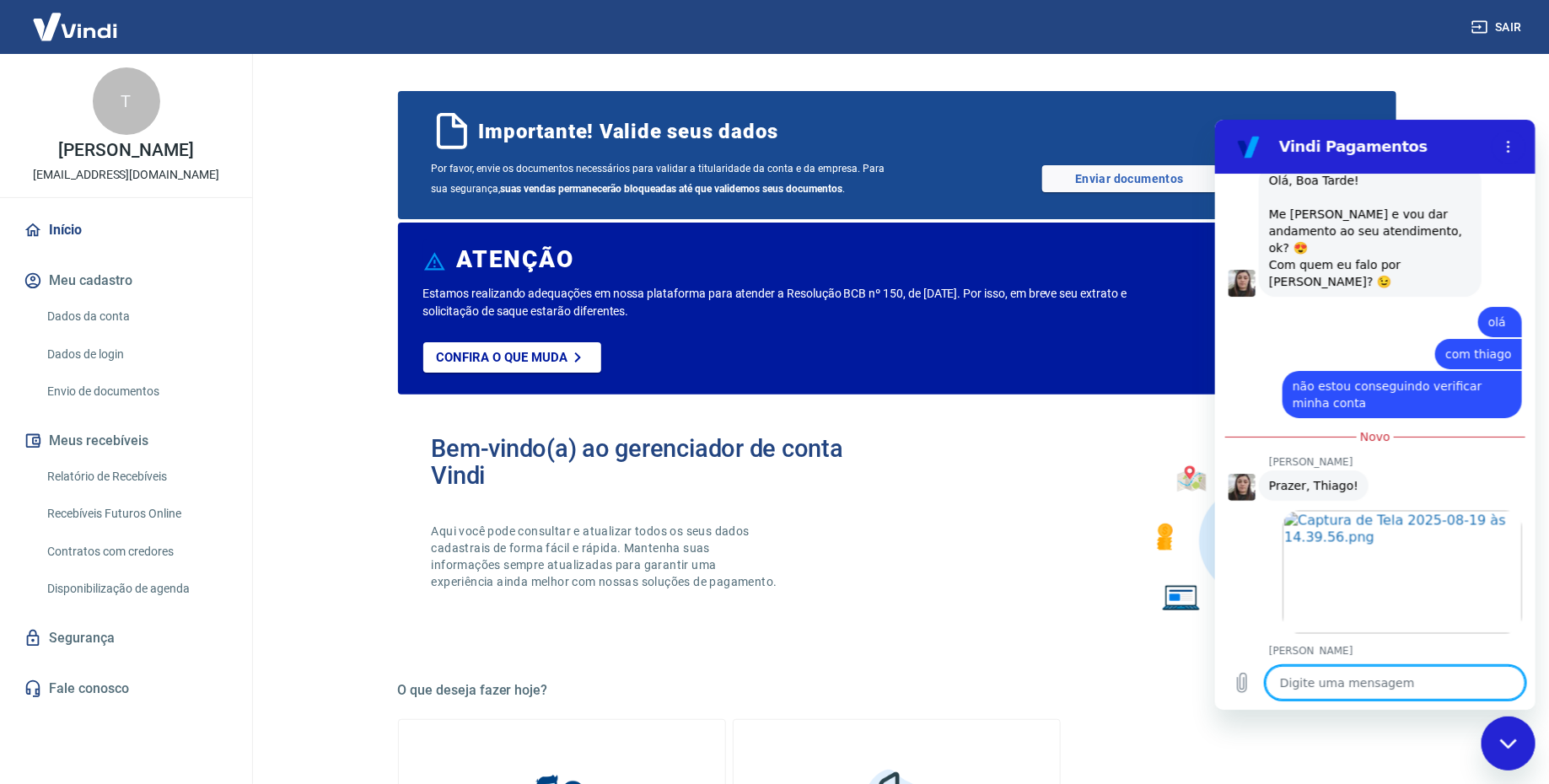
scroll to position [1380, 0]
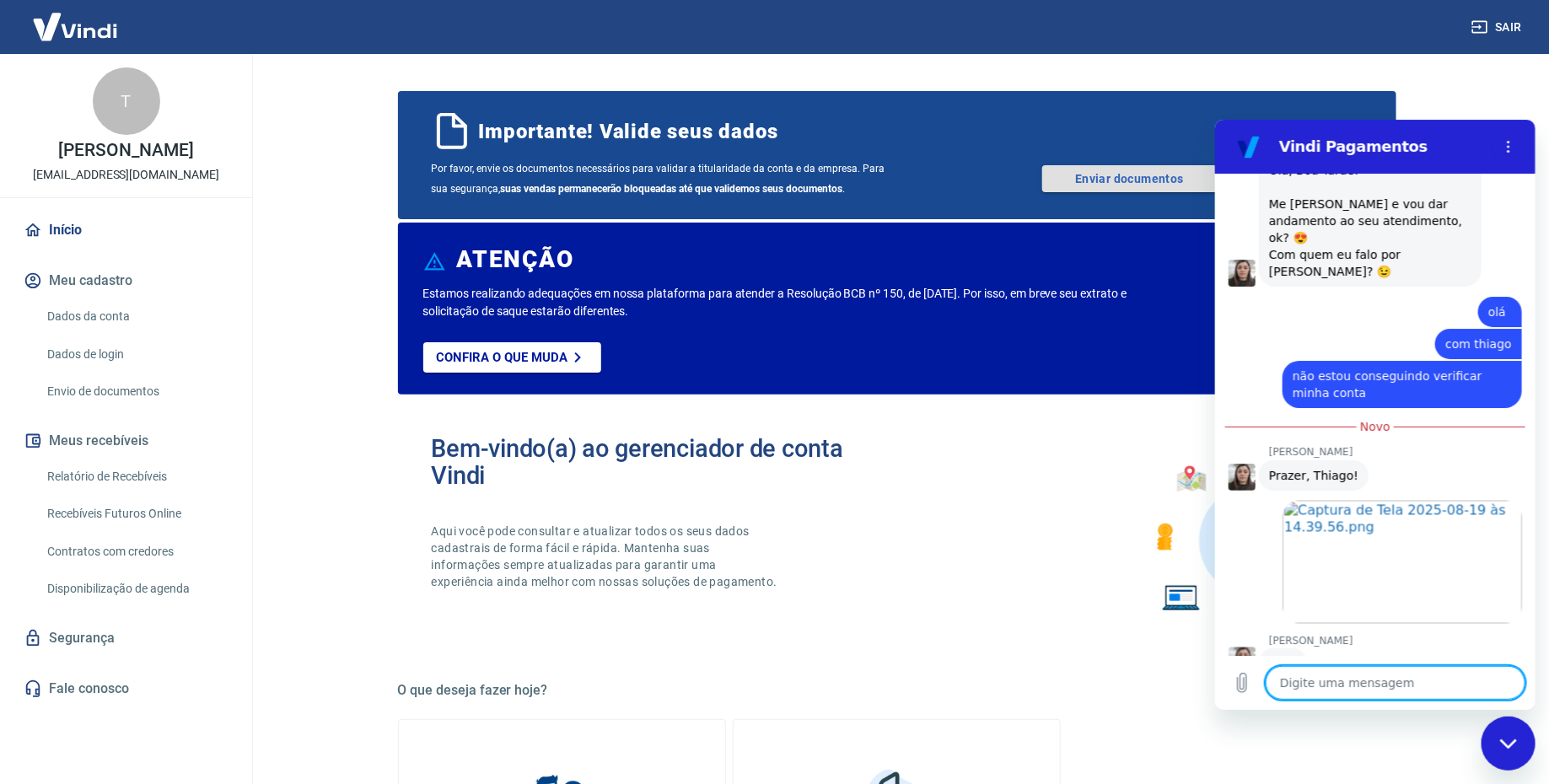
click at [1152, 175] on link "Enviar documentos" at bounding box center [1129, 178] width 175 height 27
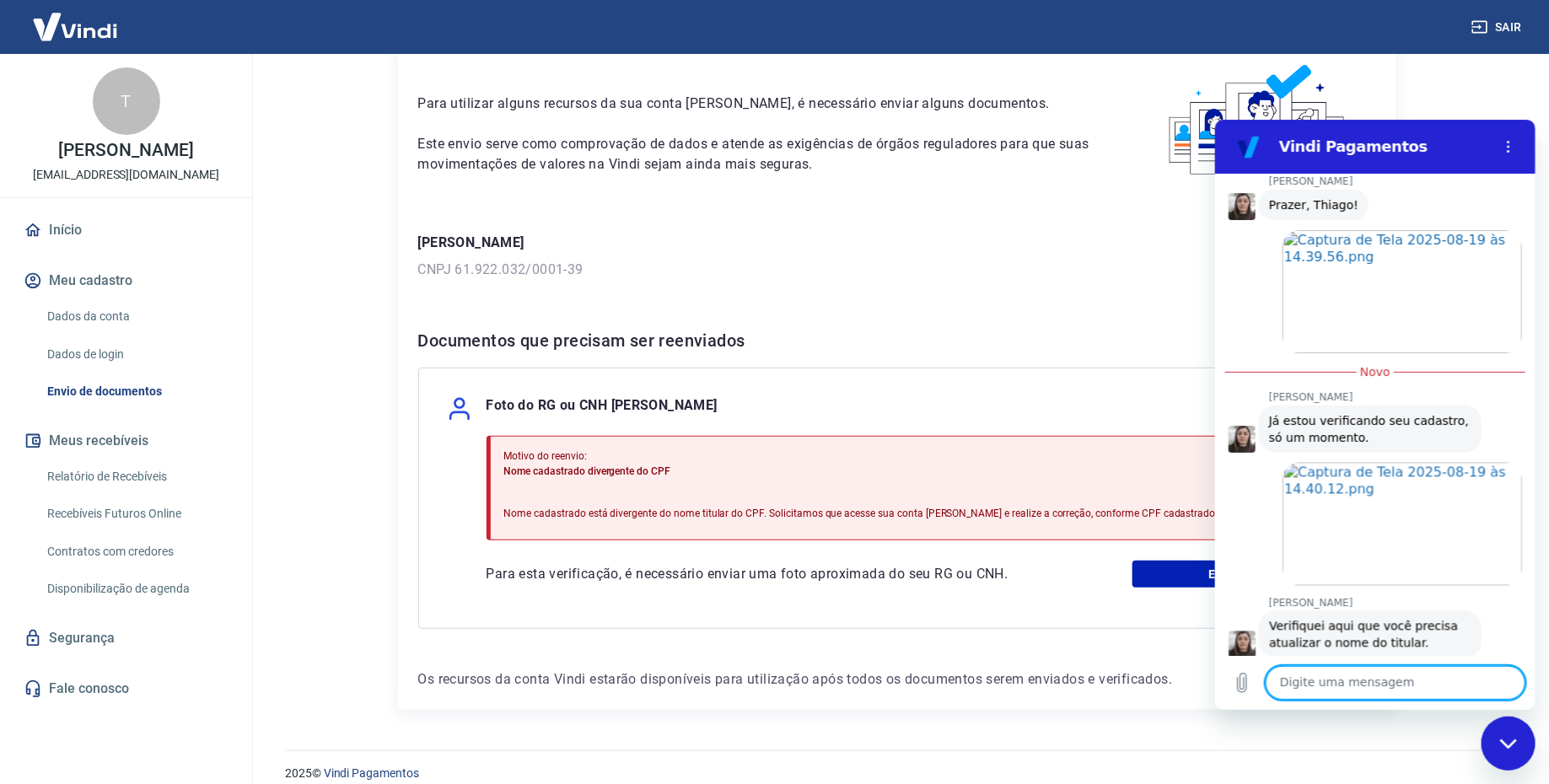
scroll to position [1627, 0]
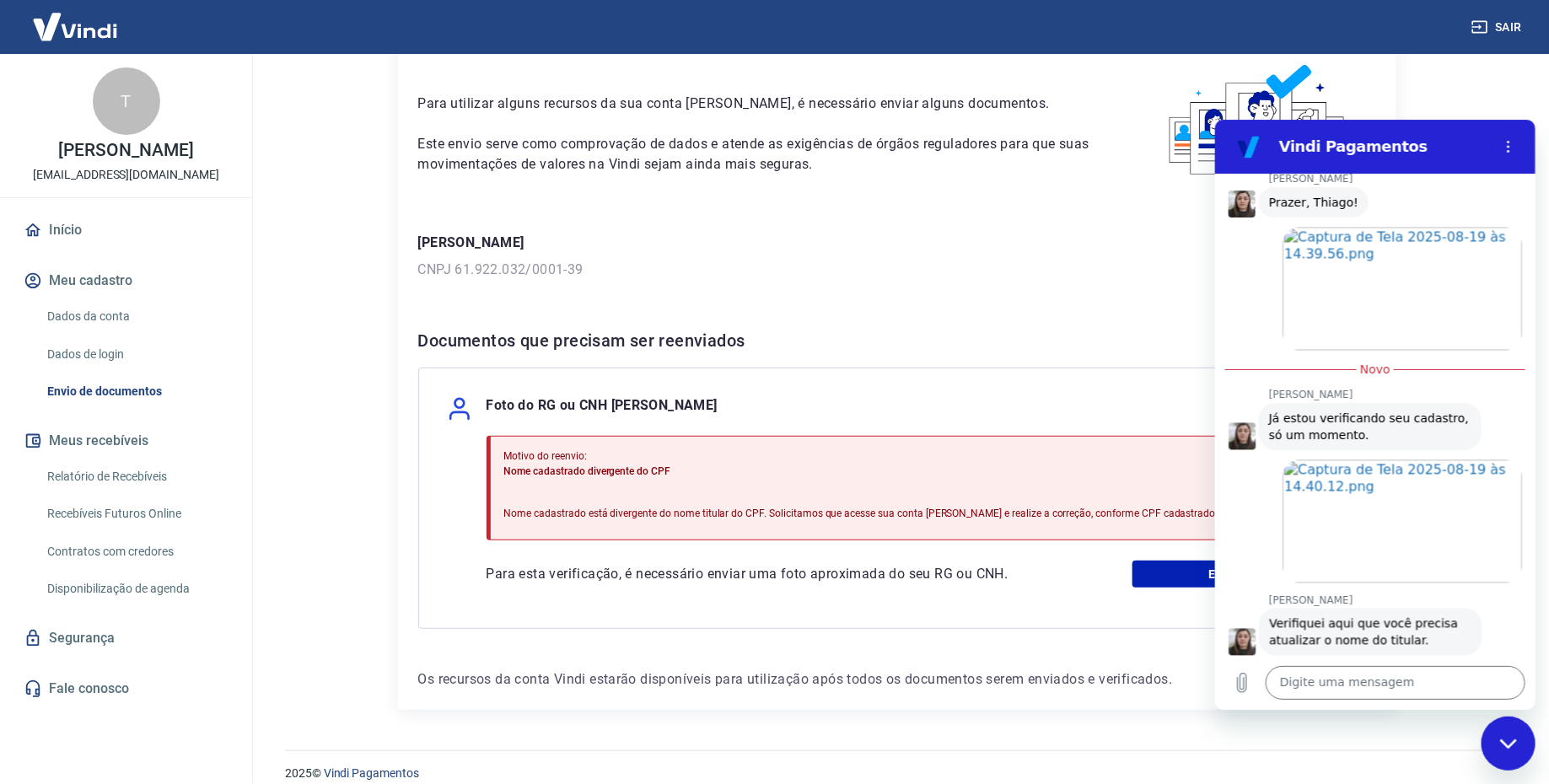
click at [119, 309] on link "Dados da conta" at bounding box center [136, 316] width 191 height 35
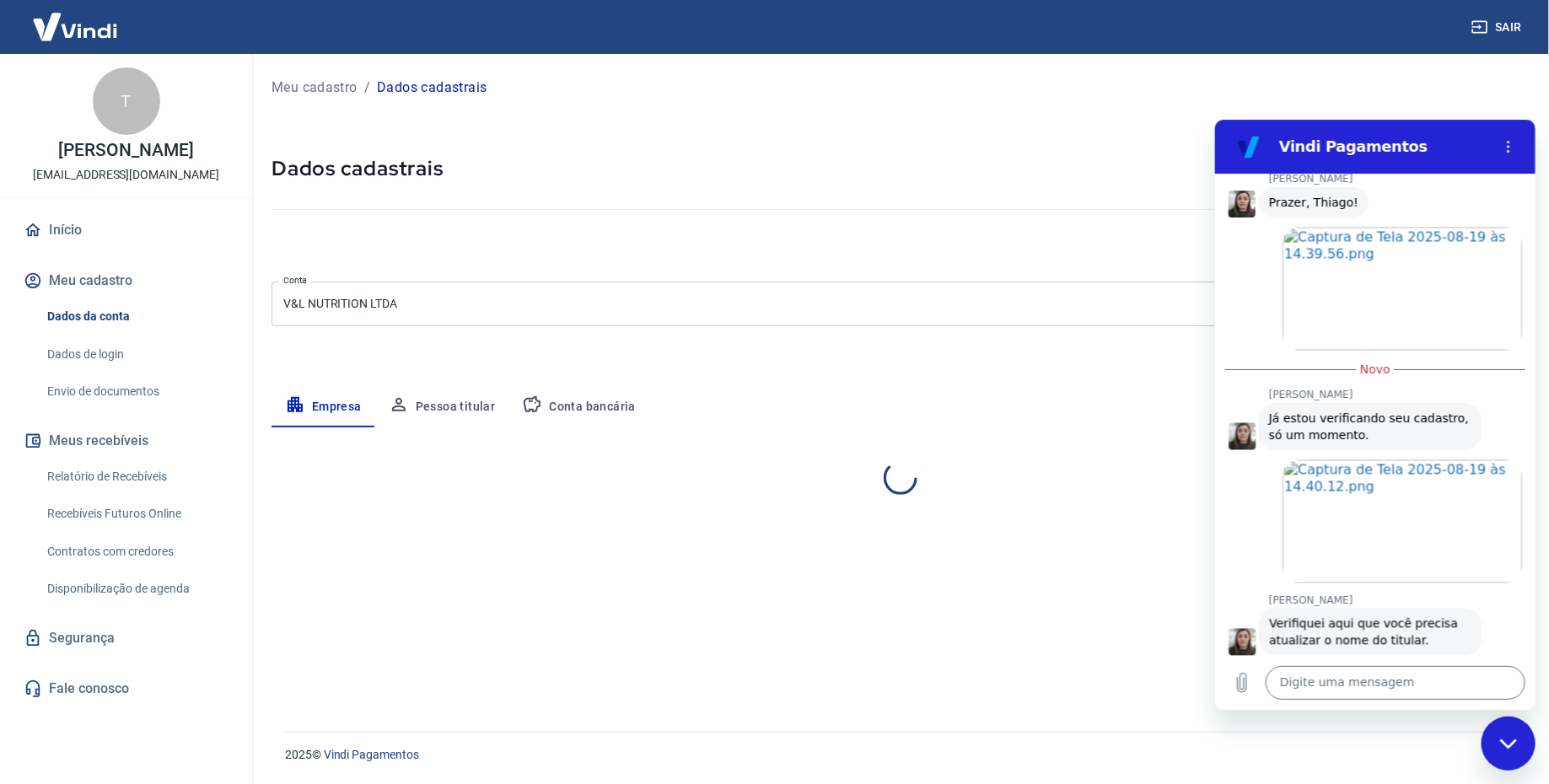
select select "DF"
select select "business"
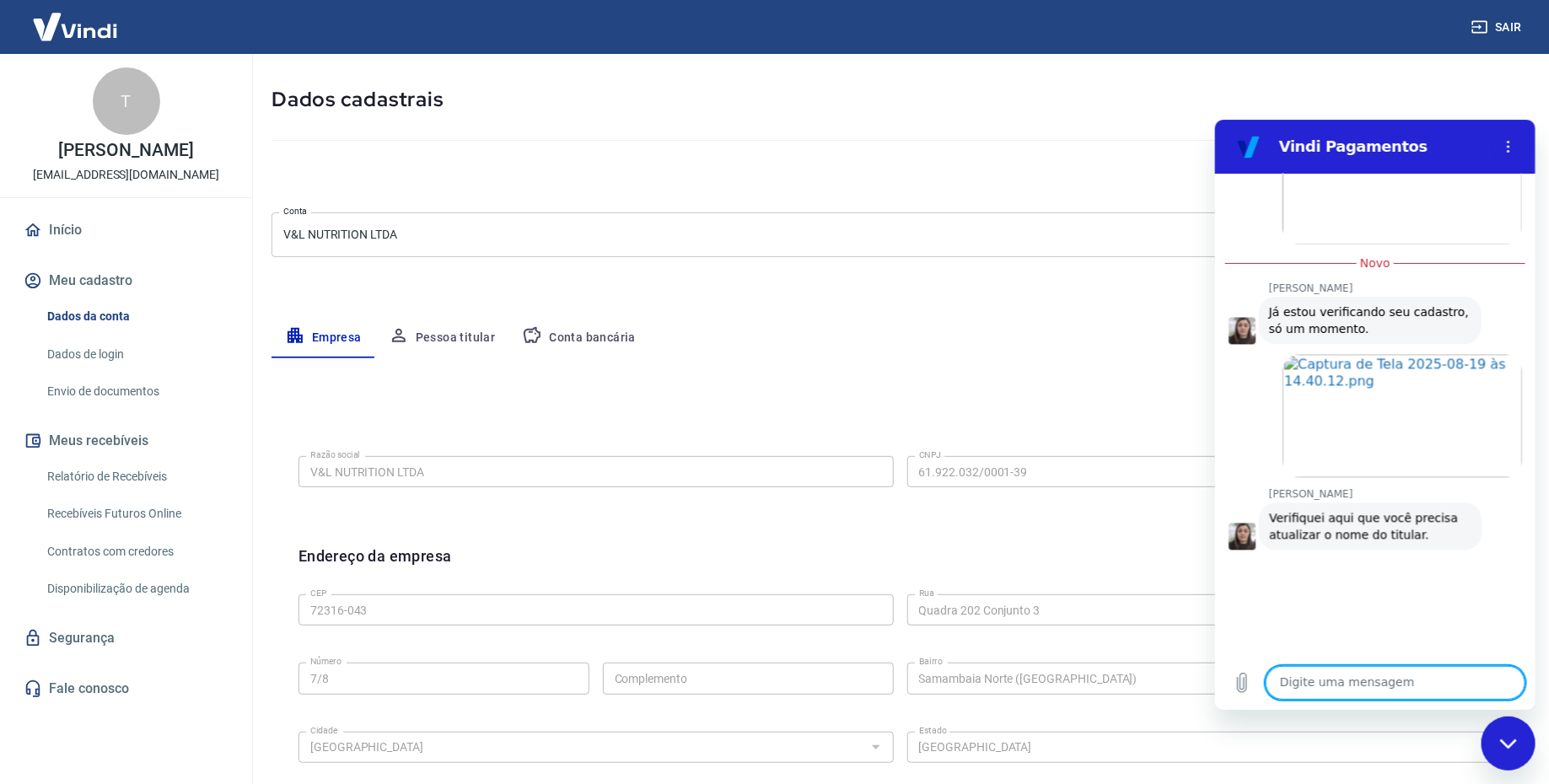
scroll to position [1732, 0]
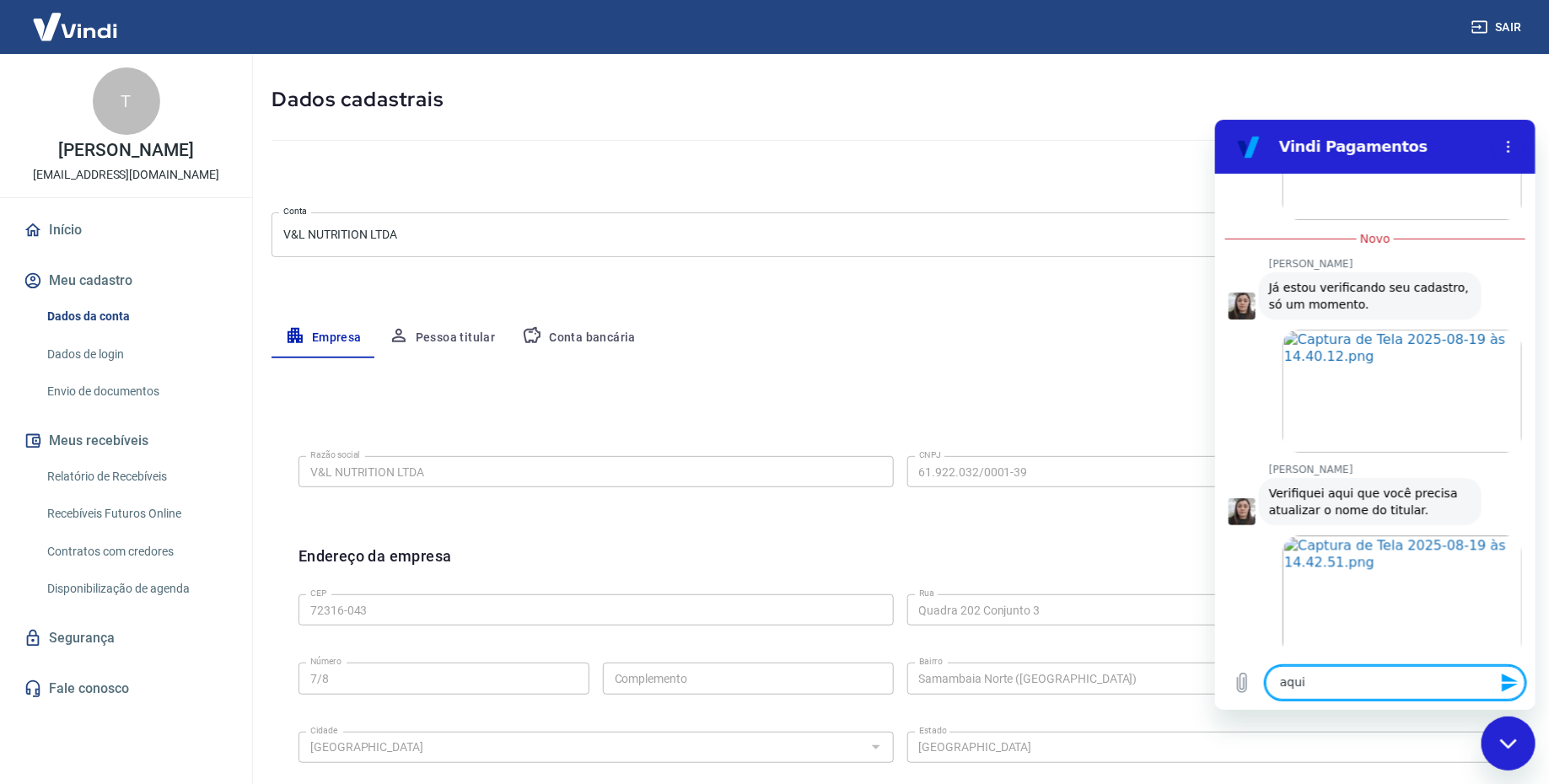
type textarea "aqui?"
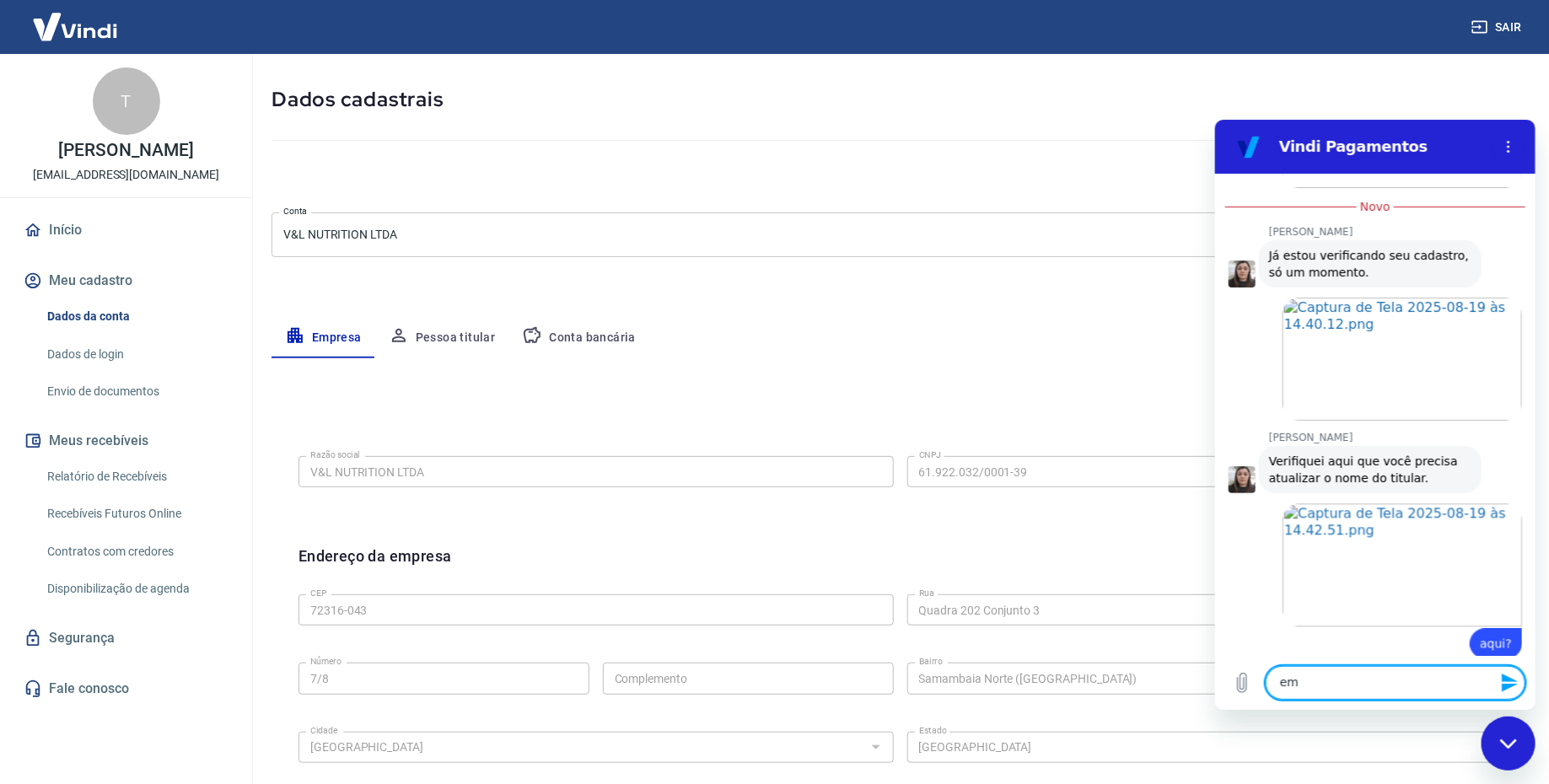
scroll to position [1792, 0]
type textarea "em conta"
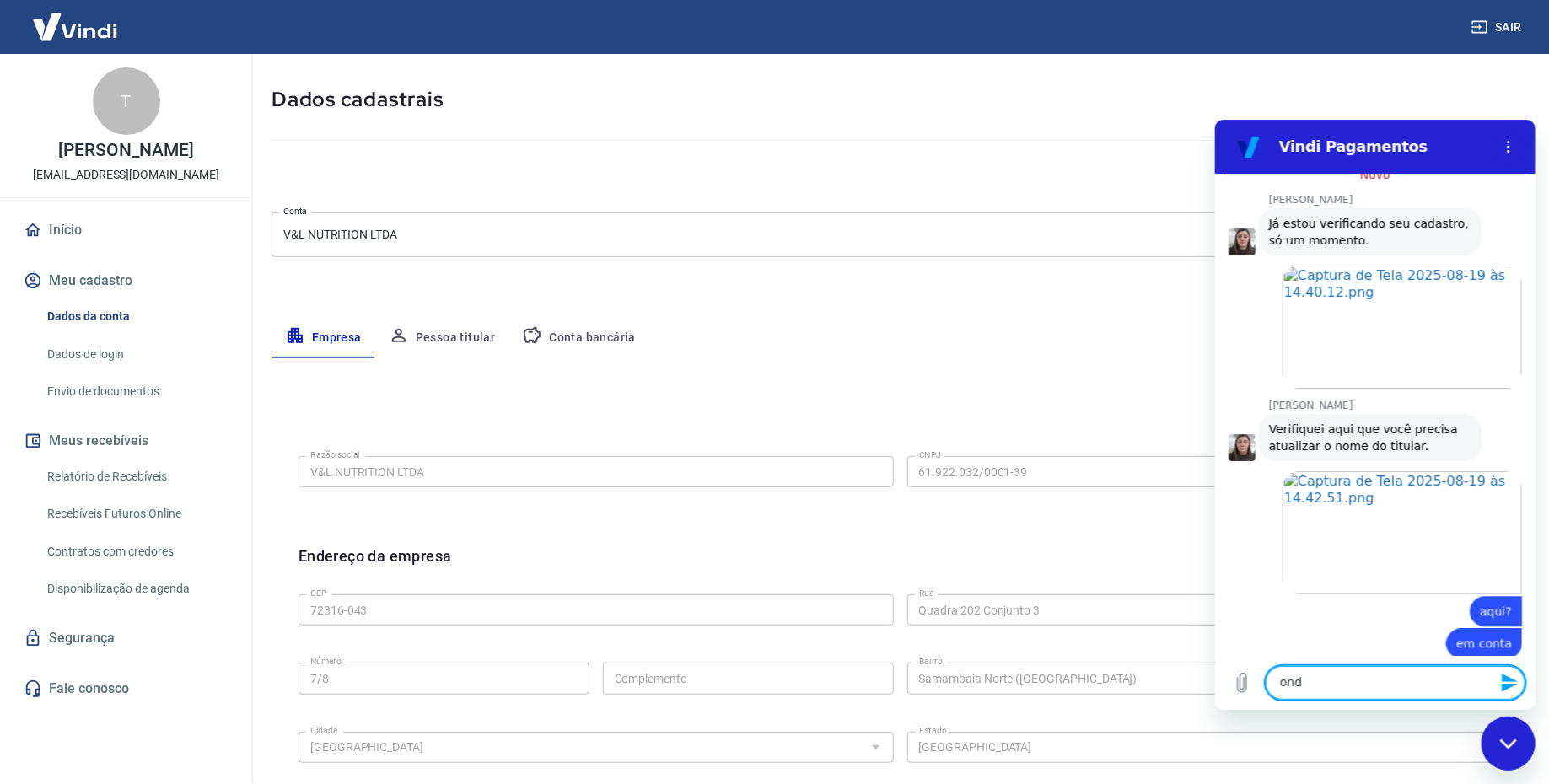
scroll to position [1825, 0]
type textarea "onde esta v&l nutrition ltda?"
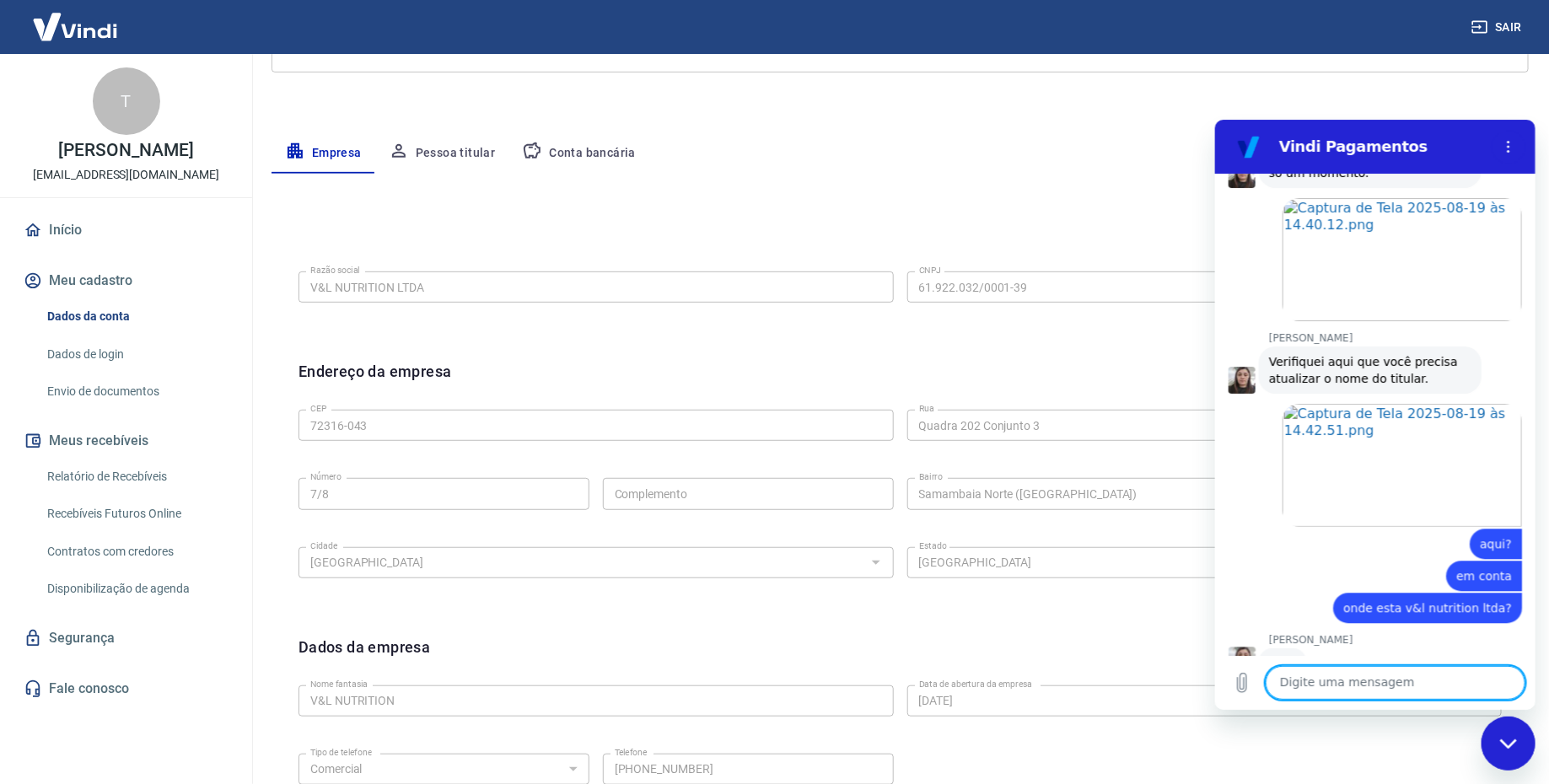
scroll to position [205, 0]
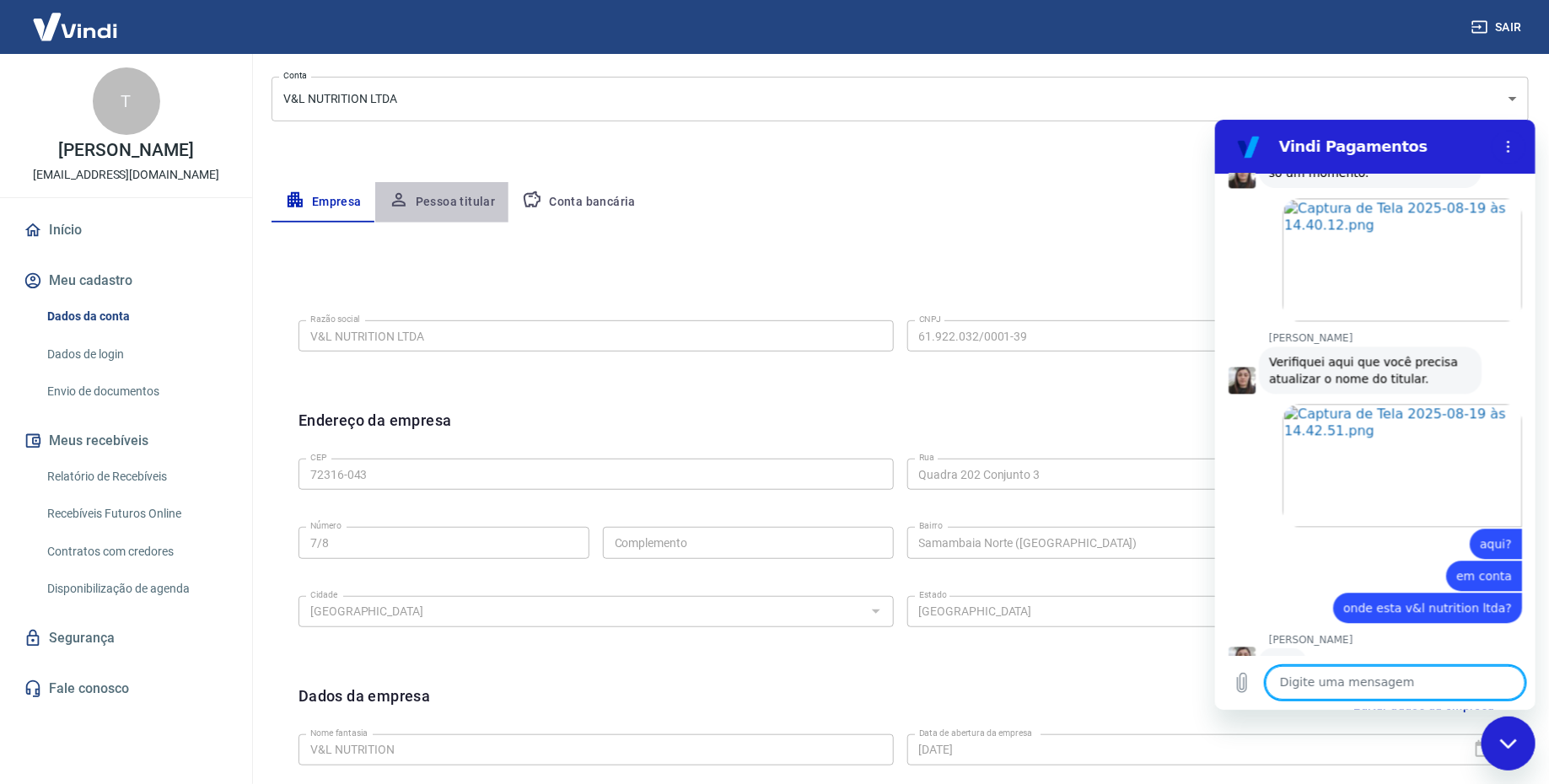
click at [443, 206] on button "Pessoa titular" at bounding box center [442, 202] width 134 height 41
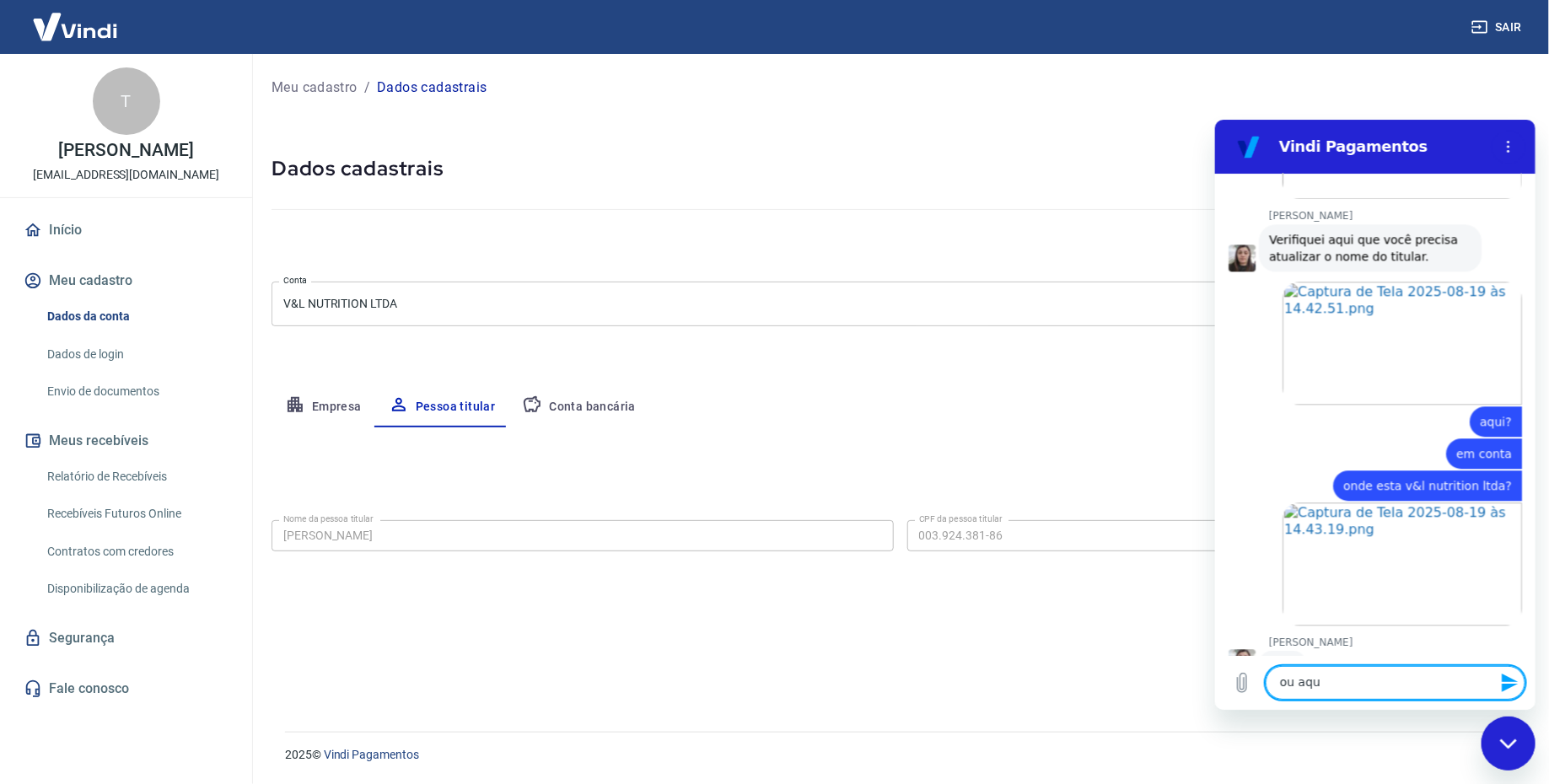
scroll to position [2013, 0]
type textarea "ou aqui?"
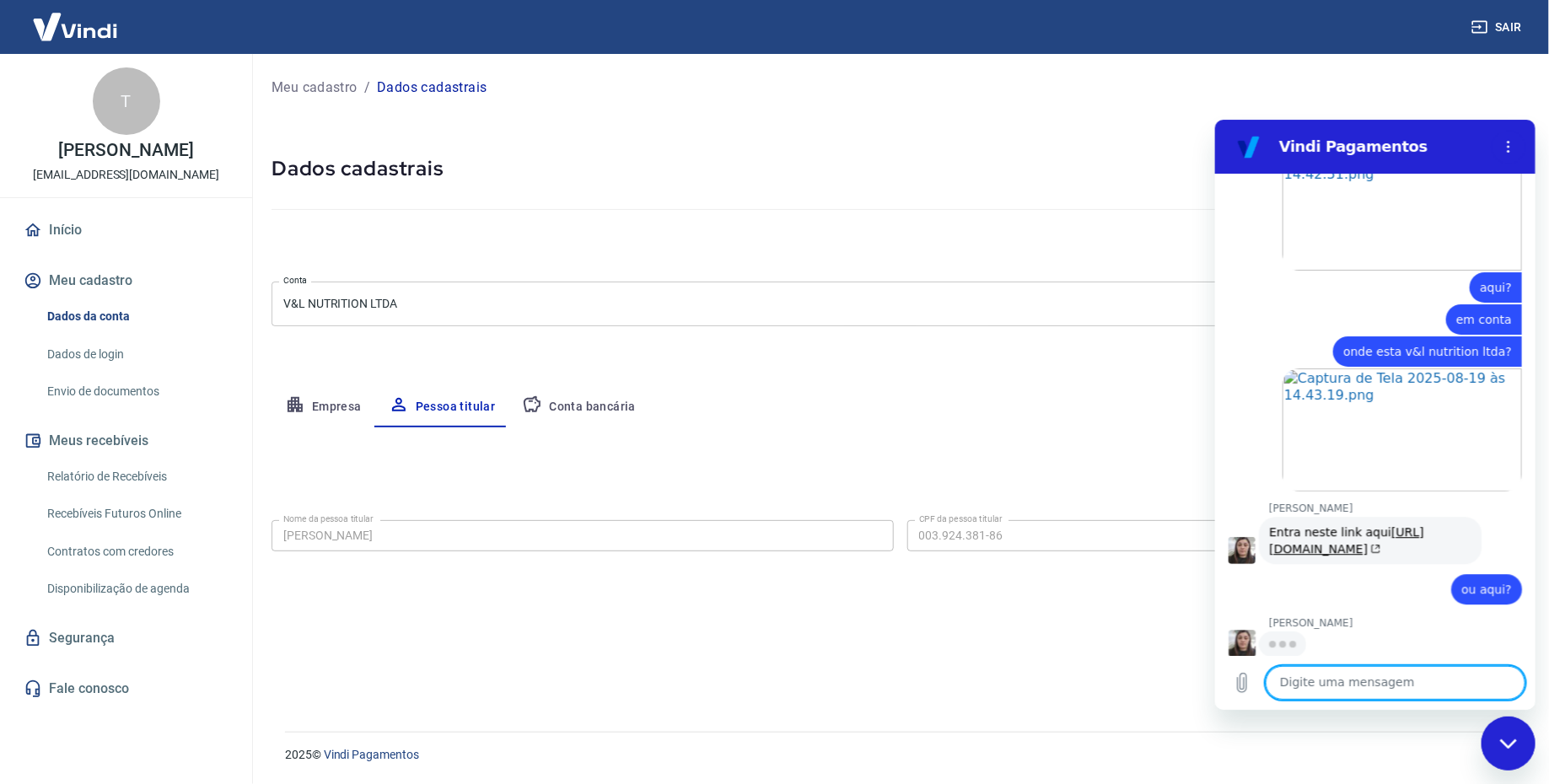
scroll to position [2144, 0]
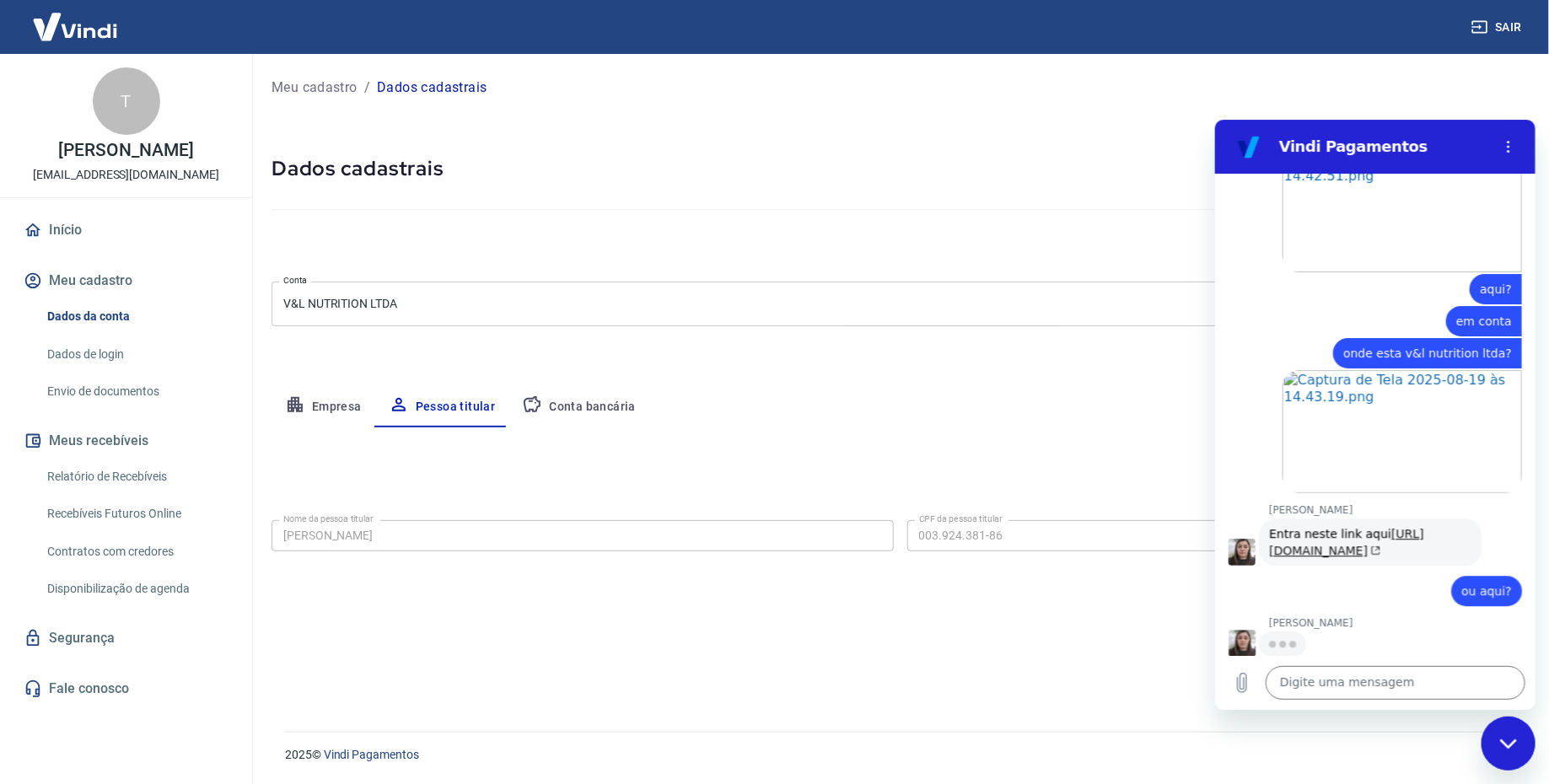
click at [1325, 545] on link "[URL][DOMAIN_NAME]" at bounding box center [1345, 541] width 154 height 30
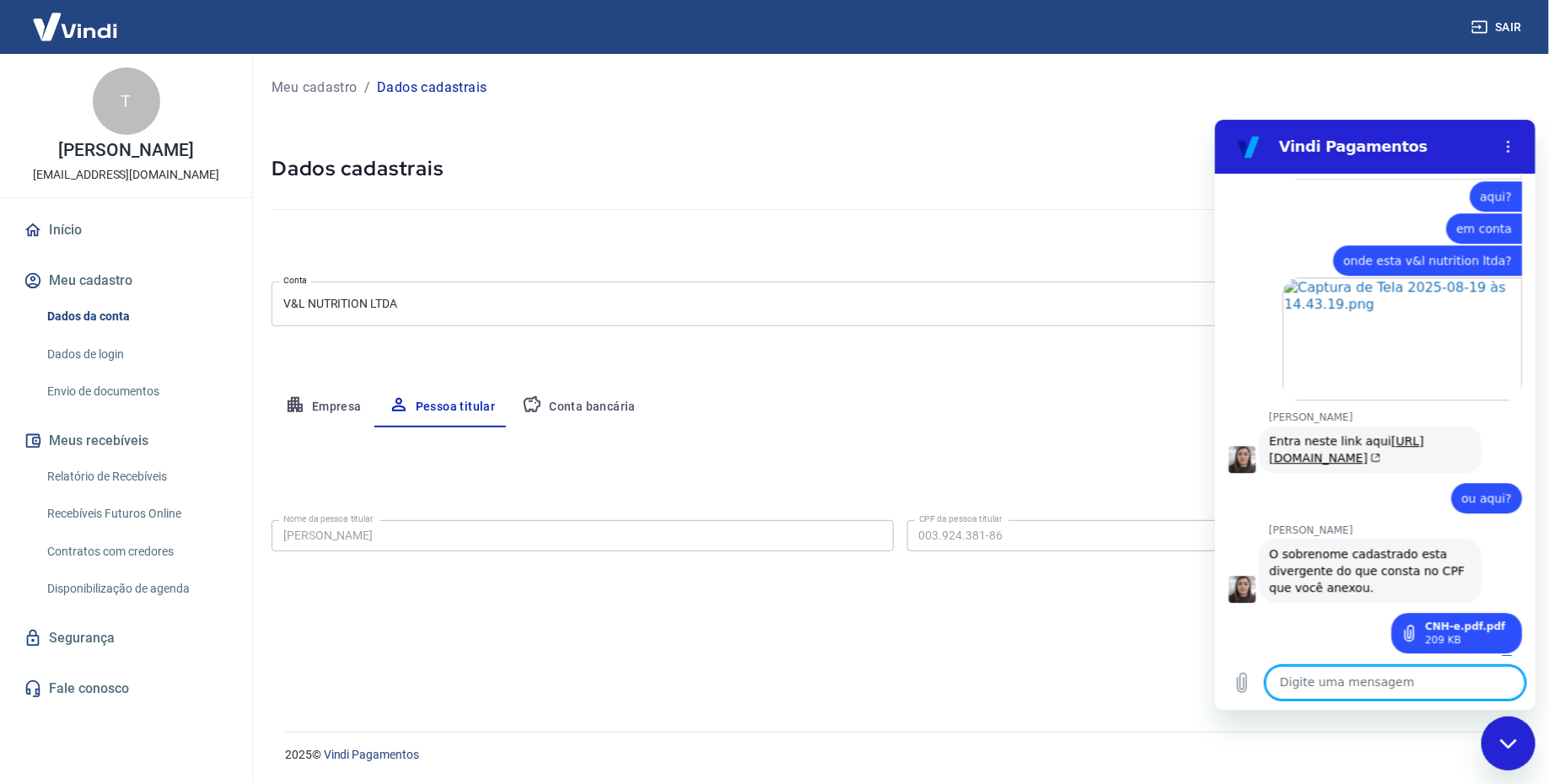
scroll to position [2247, 0]
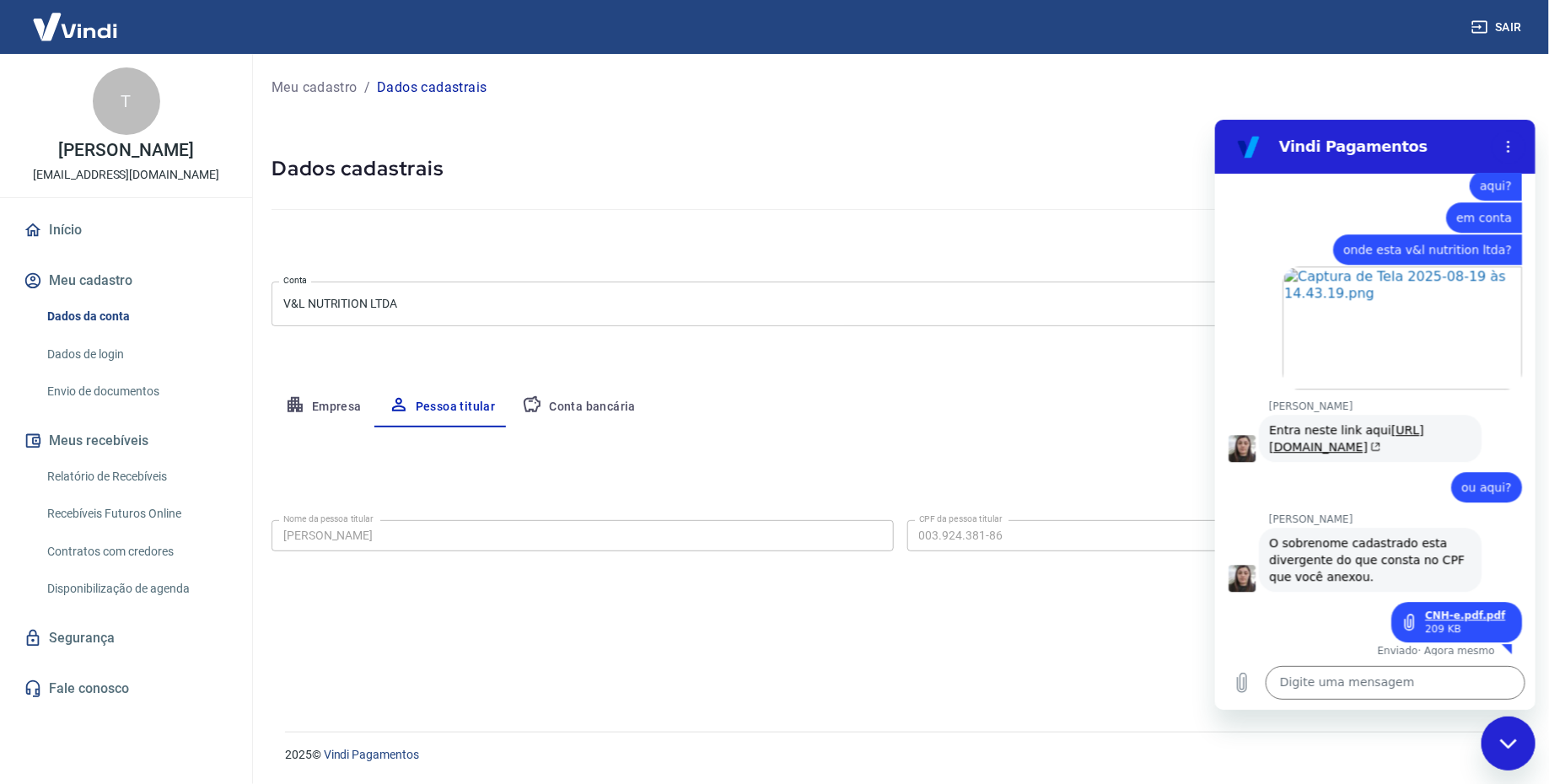
click at [1441, 611] on link "CNH-e.pdf.pdf" at bounding box center [1463, 615] width 80 height 14
click at [1394, 672] on textarea at bounding box center [1394, 681] width 259 height 34
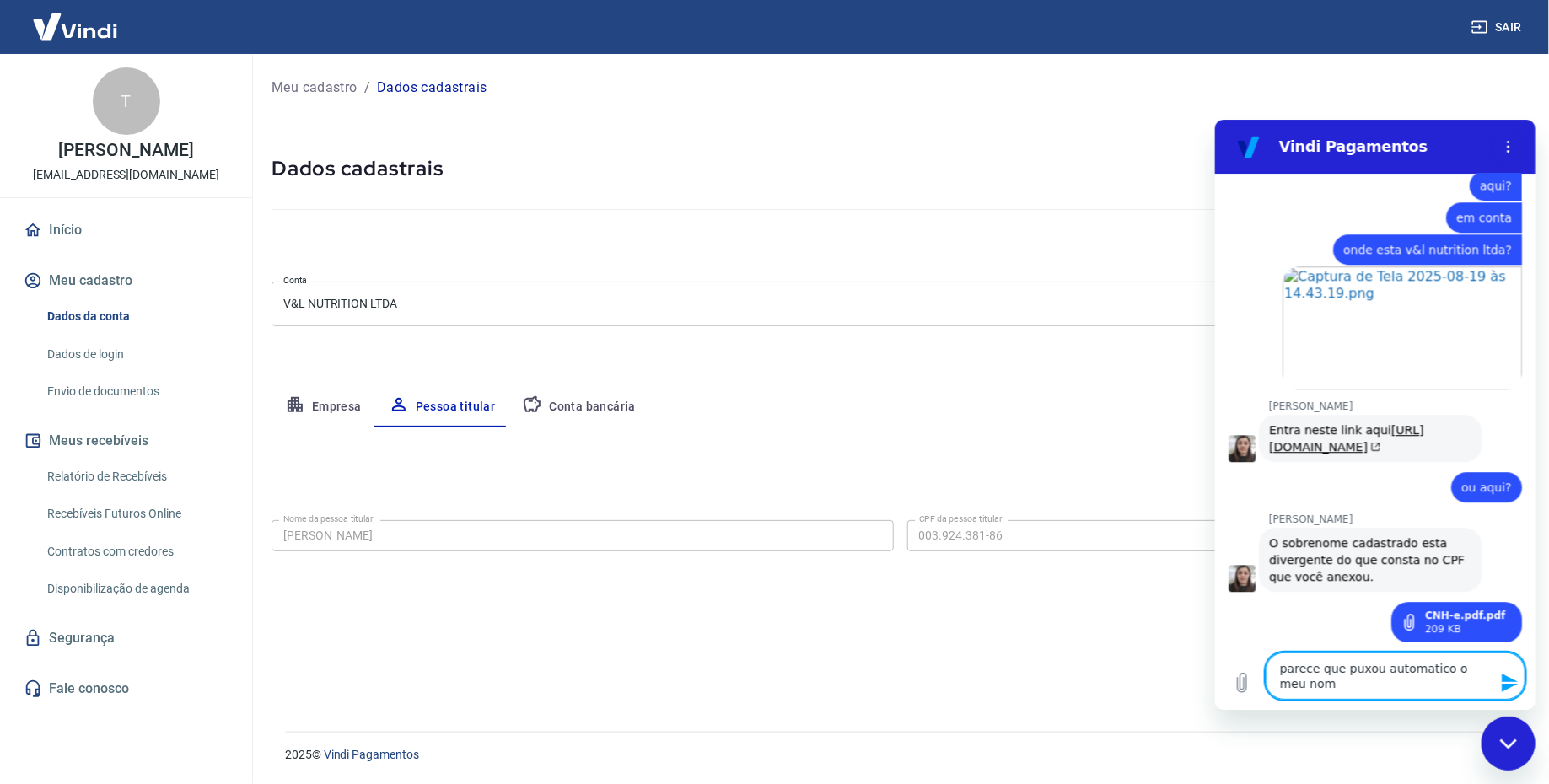
type textarea "parece que puxou automatico o meu nome"
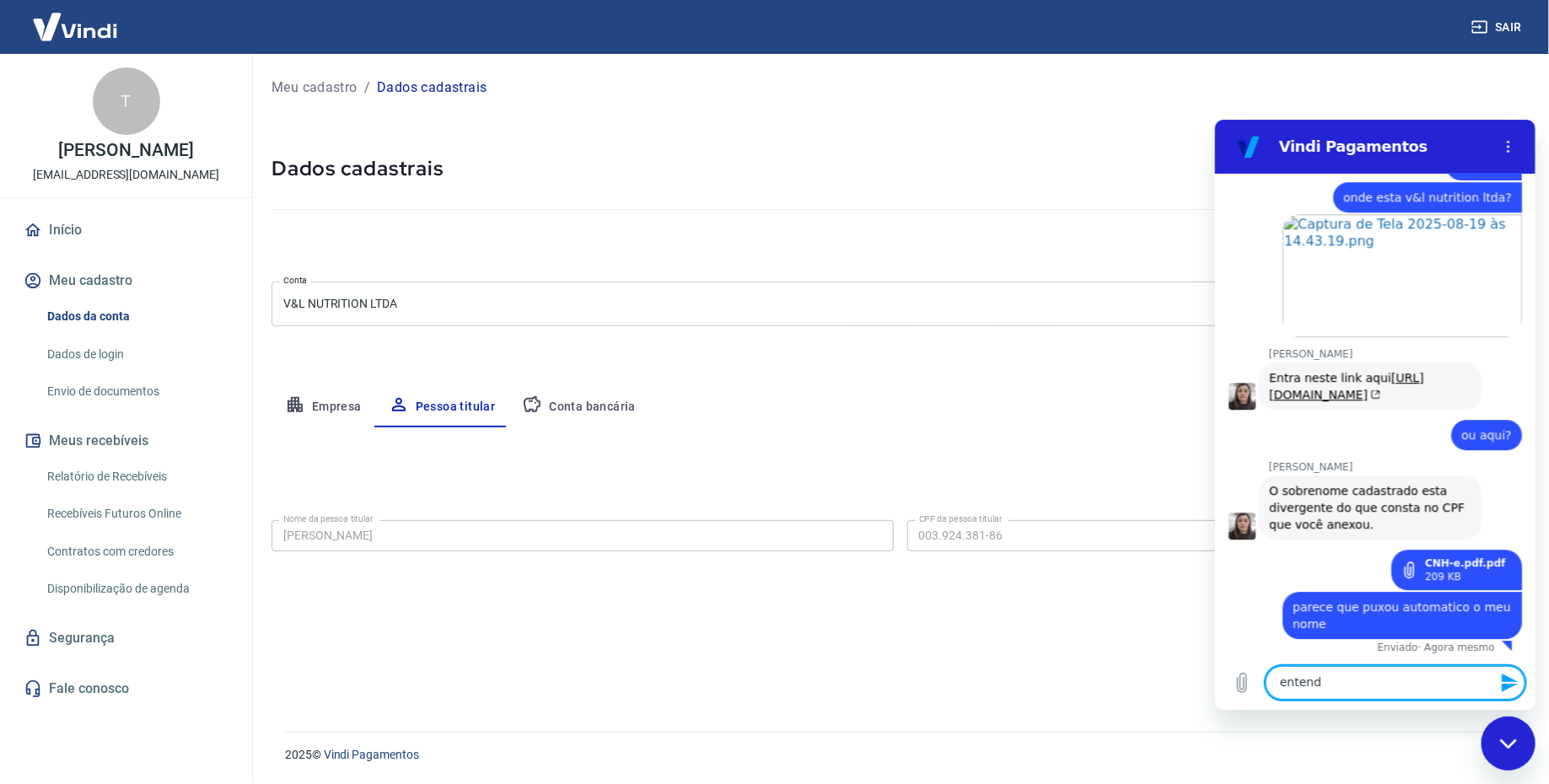
type textarea "entendi"
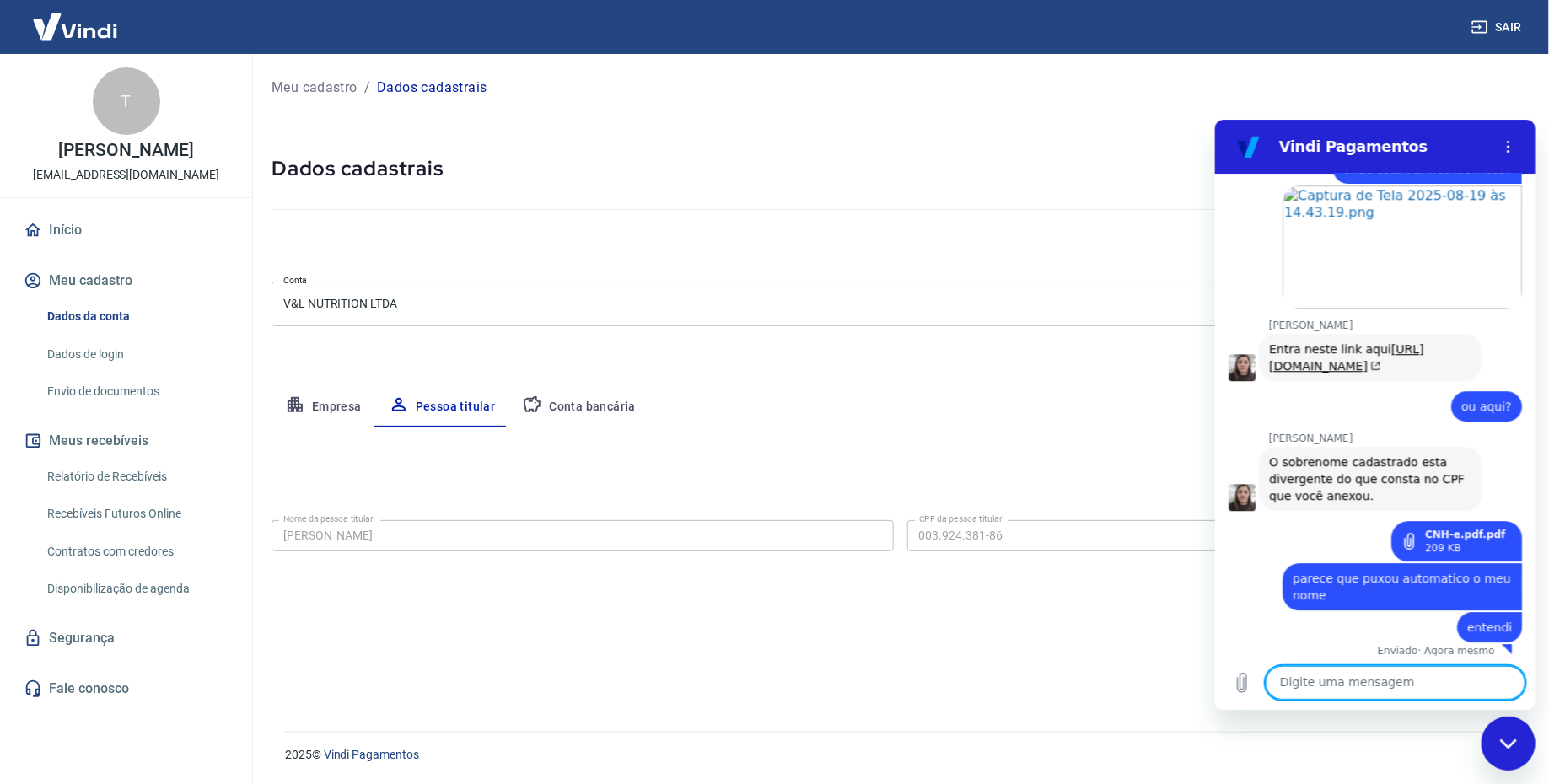
scroll to position [2332, 0]
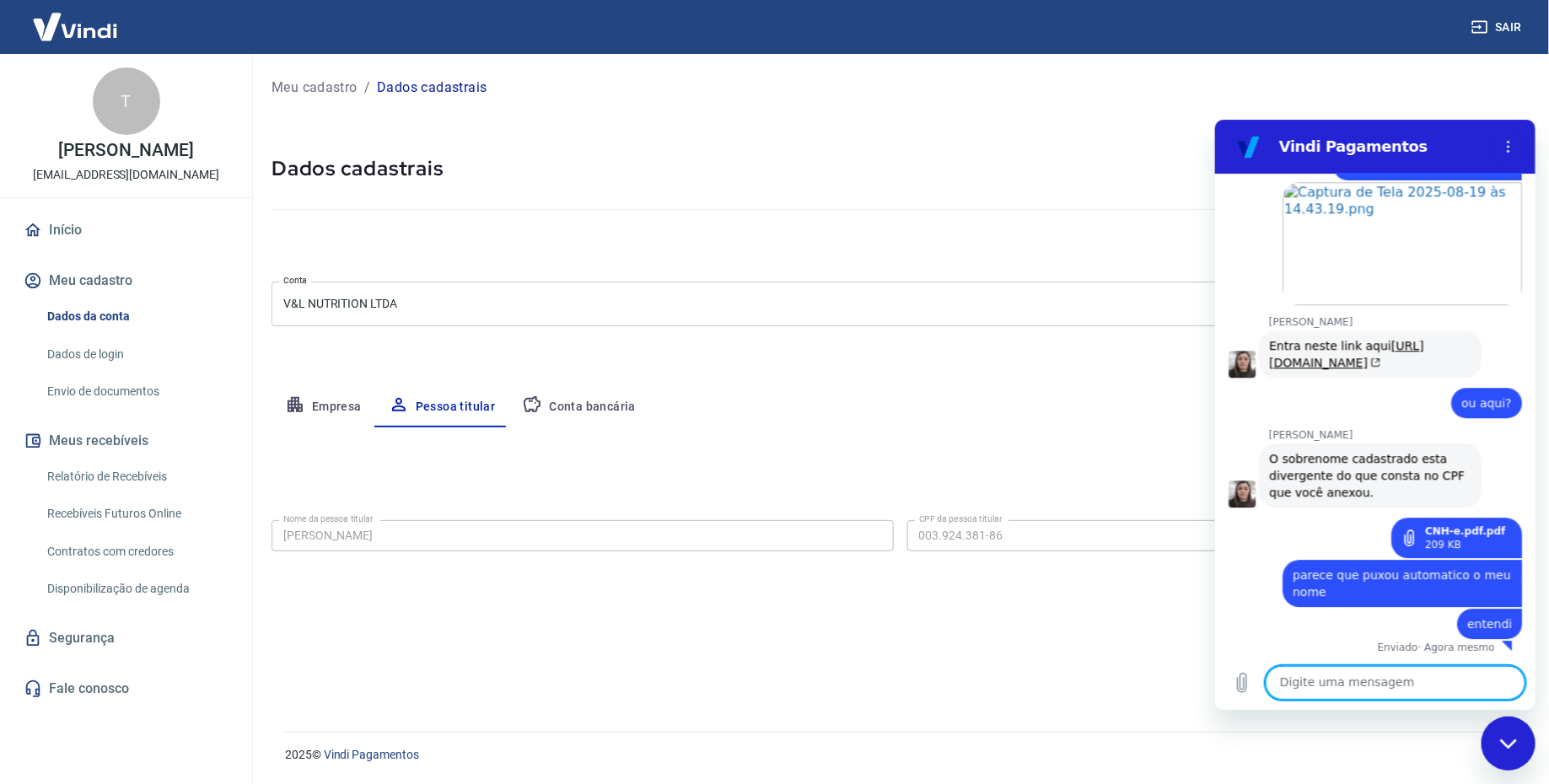
click at [1519, 752] on div "Fechar janela de mensagens" at bounding box center [1508, 743] width 51 height 51
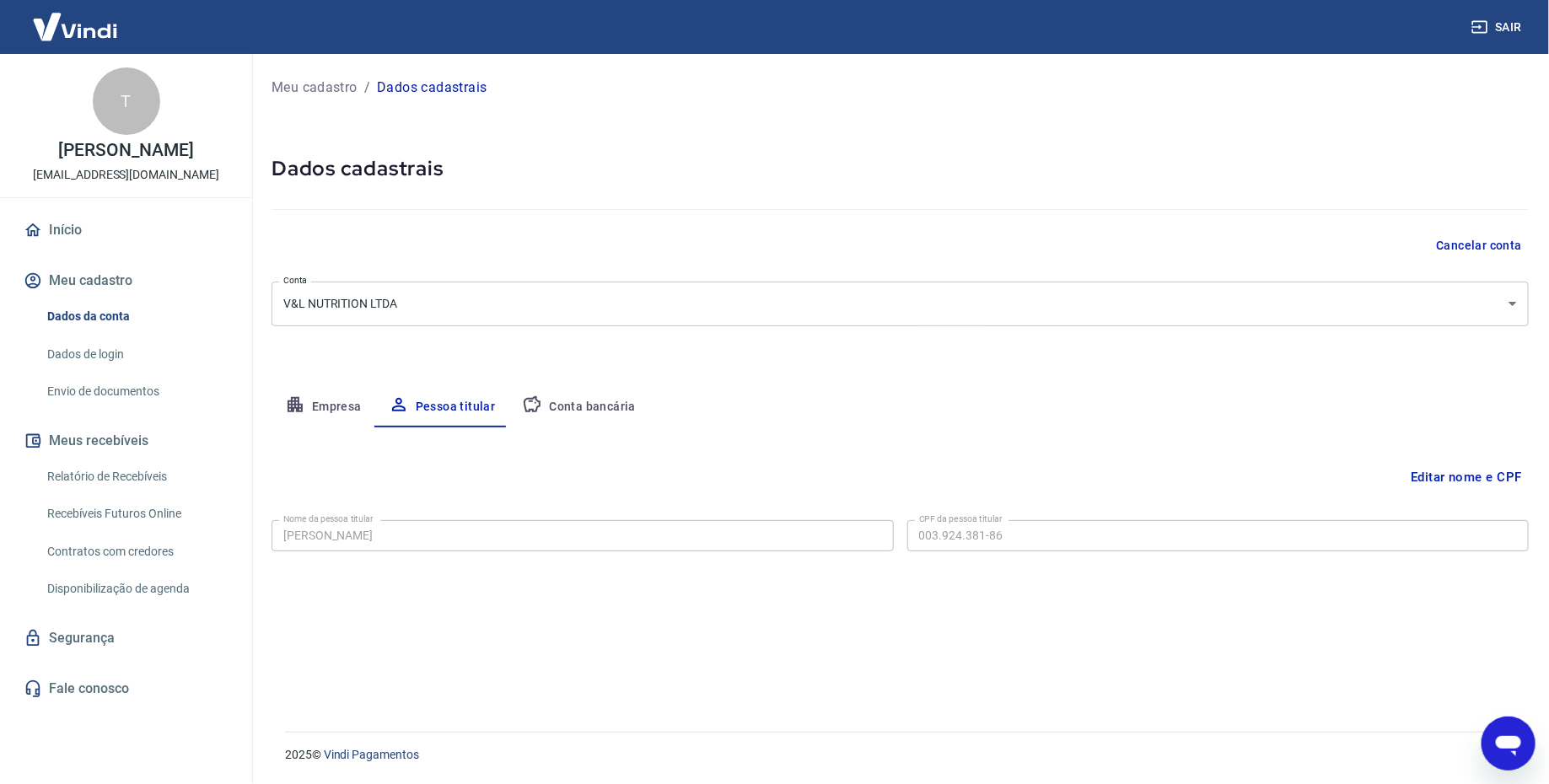
click at [1460, 472] on button "Editar nome e CPF" at bounding box center [1466, 476] width 124 height 32
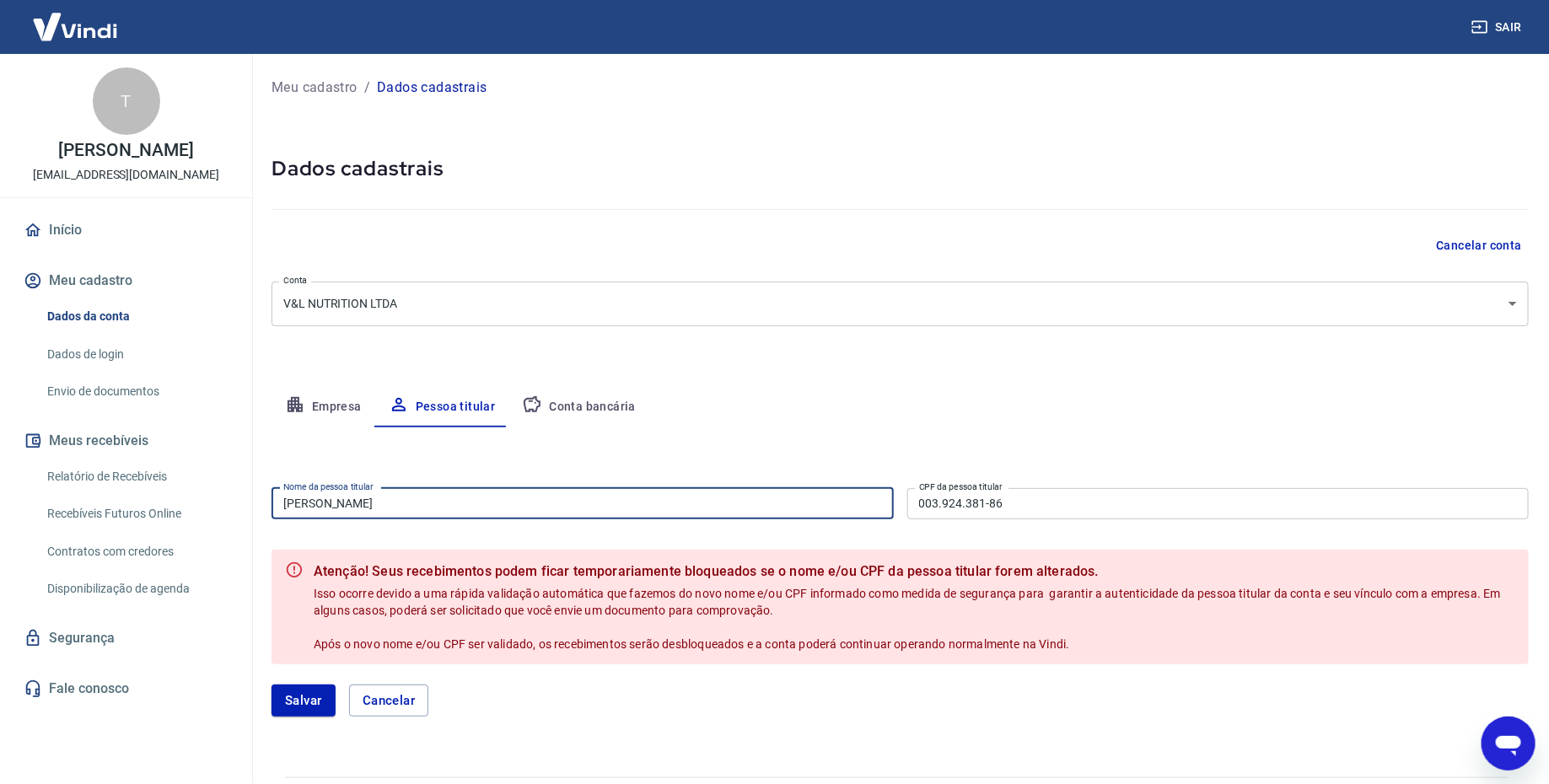
click at [493, 513] on input "[PERSON_NAME]" at bounding box center [583, 504] width 622 height 31
type input "[PERSON_NAME]"
click at [282, 692] on button "Salvar" at bounding box center [303, 700] width 64 height 32
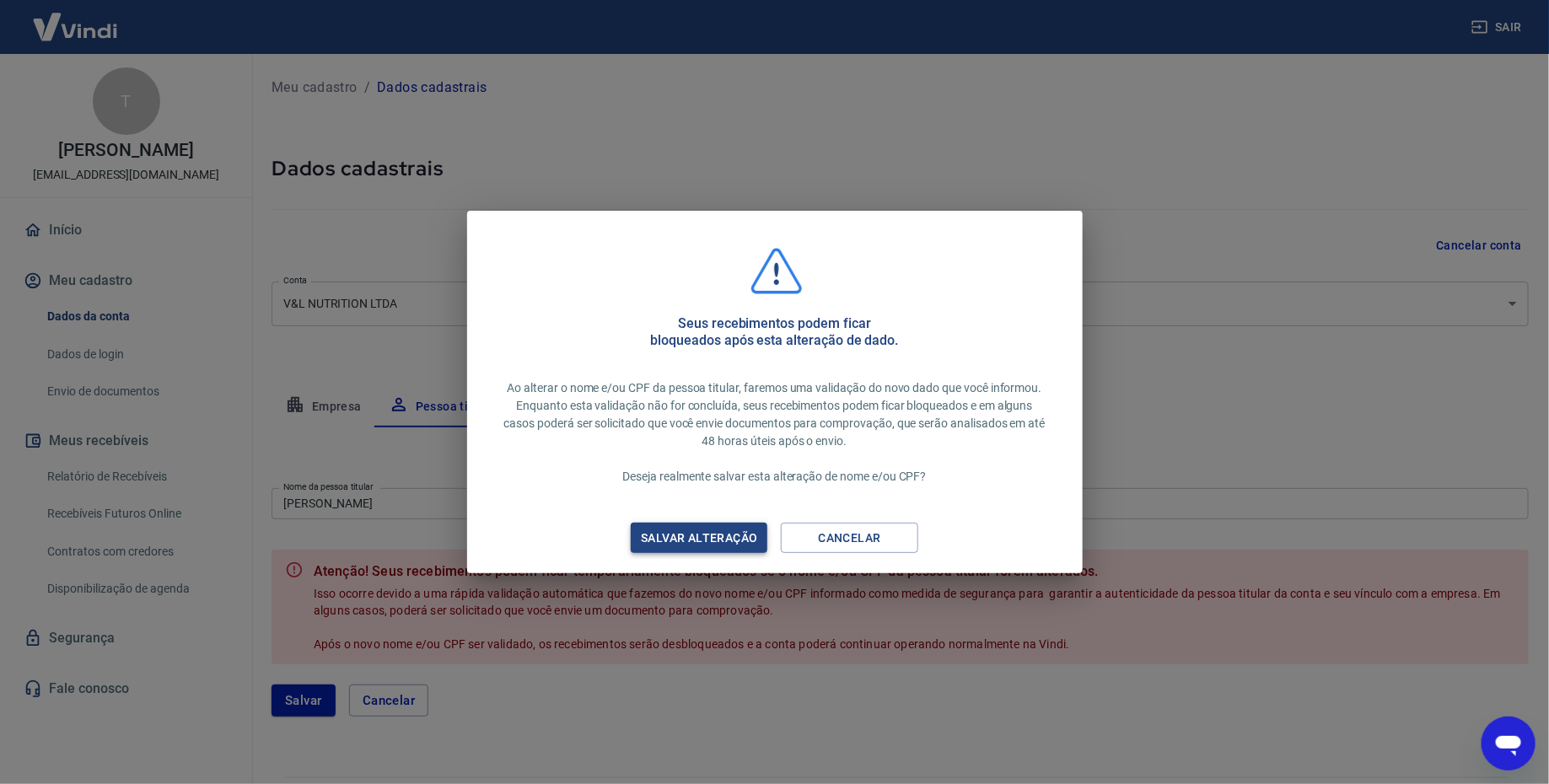
click at [723, 546] on div "Salvar alteração" at bounding box center [698, 539] width 156 height 21
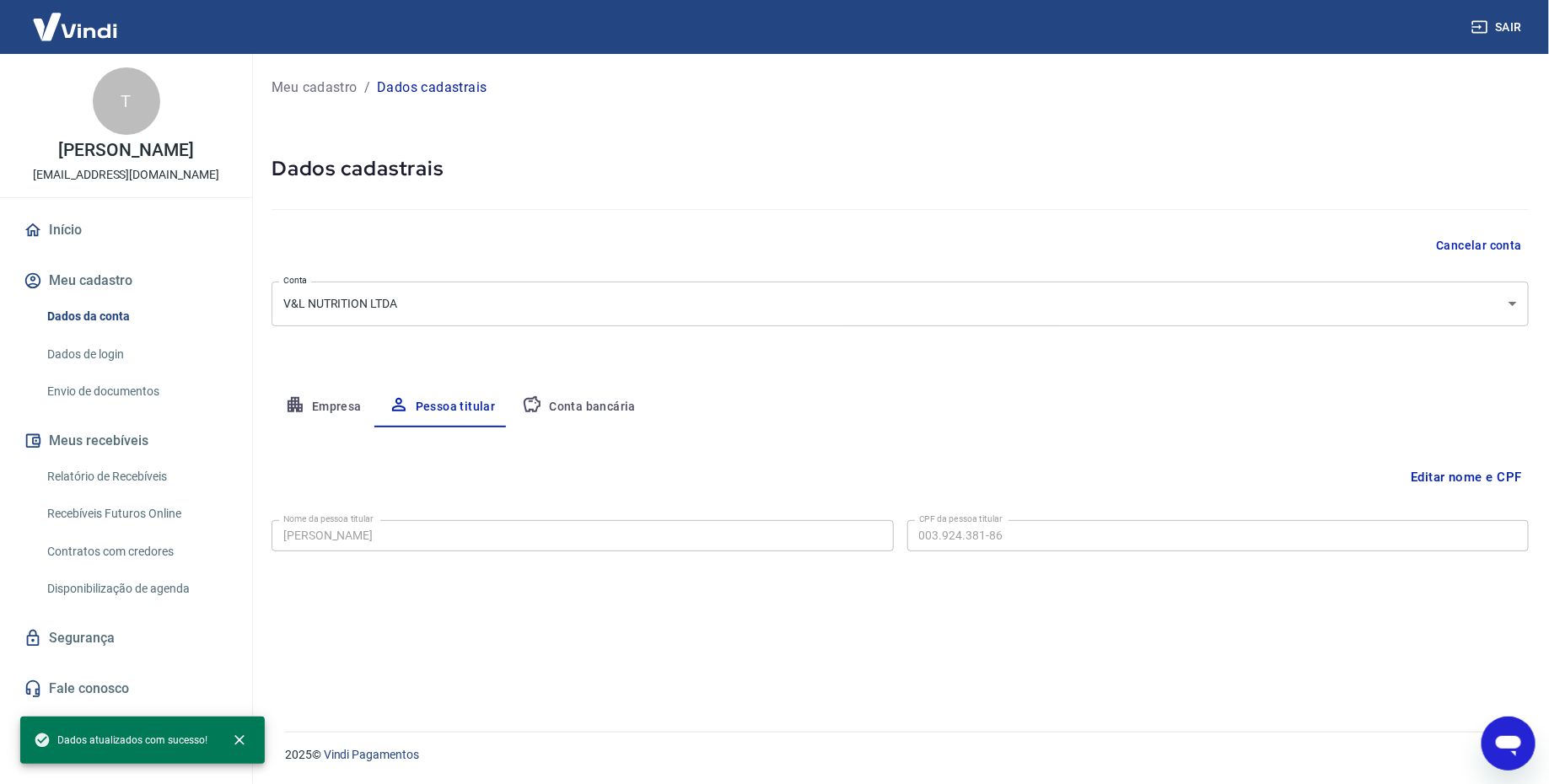
click at [580, 395] on button "Conta bancária" at bounding box center [578, 407] width 141 height 41
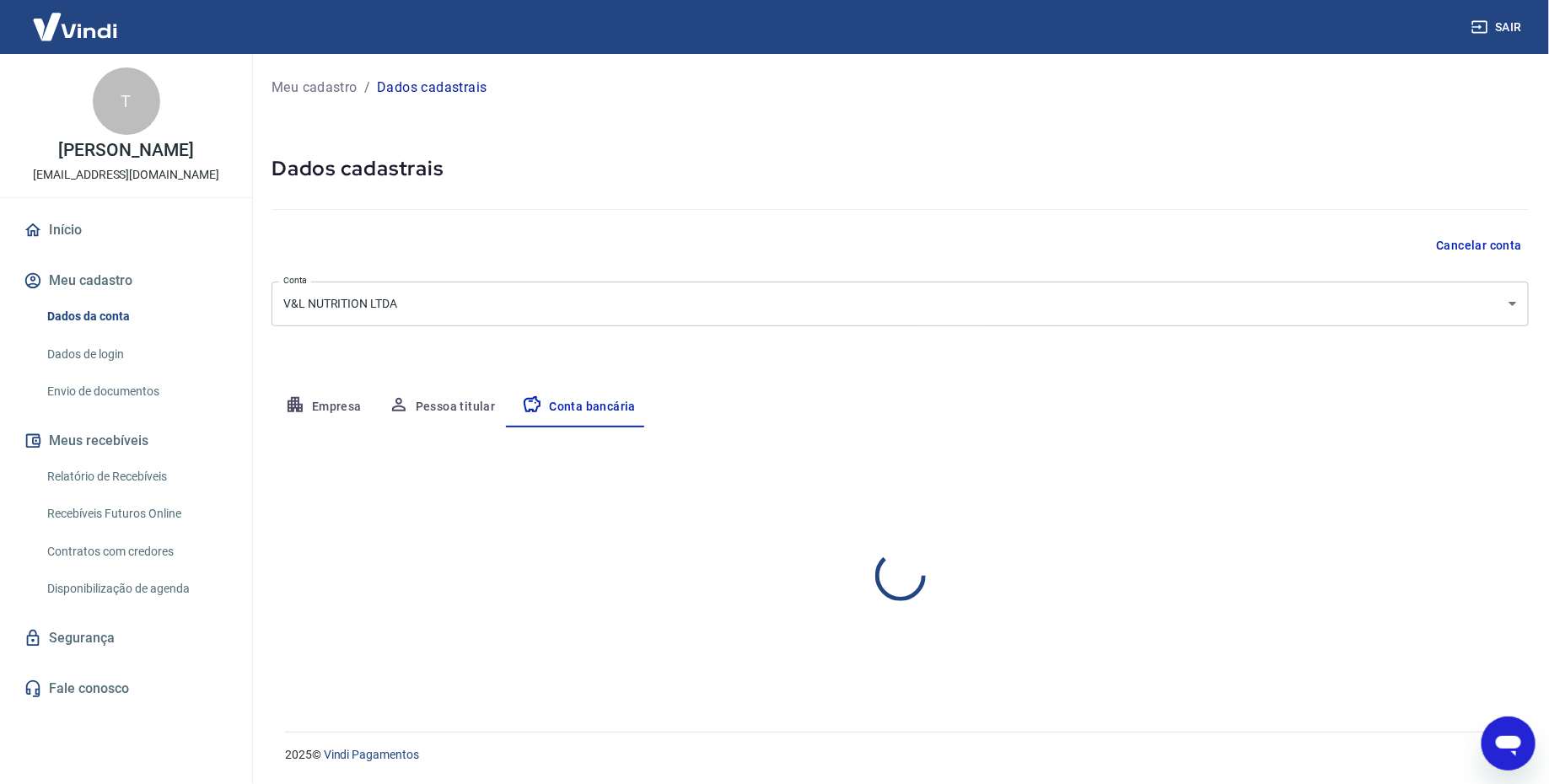
select select "1"
click at [348, 407] on button "Empresa" at bounding box center [323, 407] width 104 height 41
select select "DF"
select select "business"
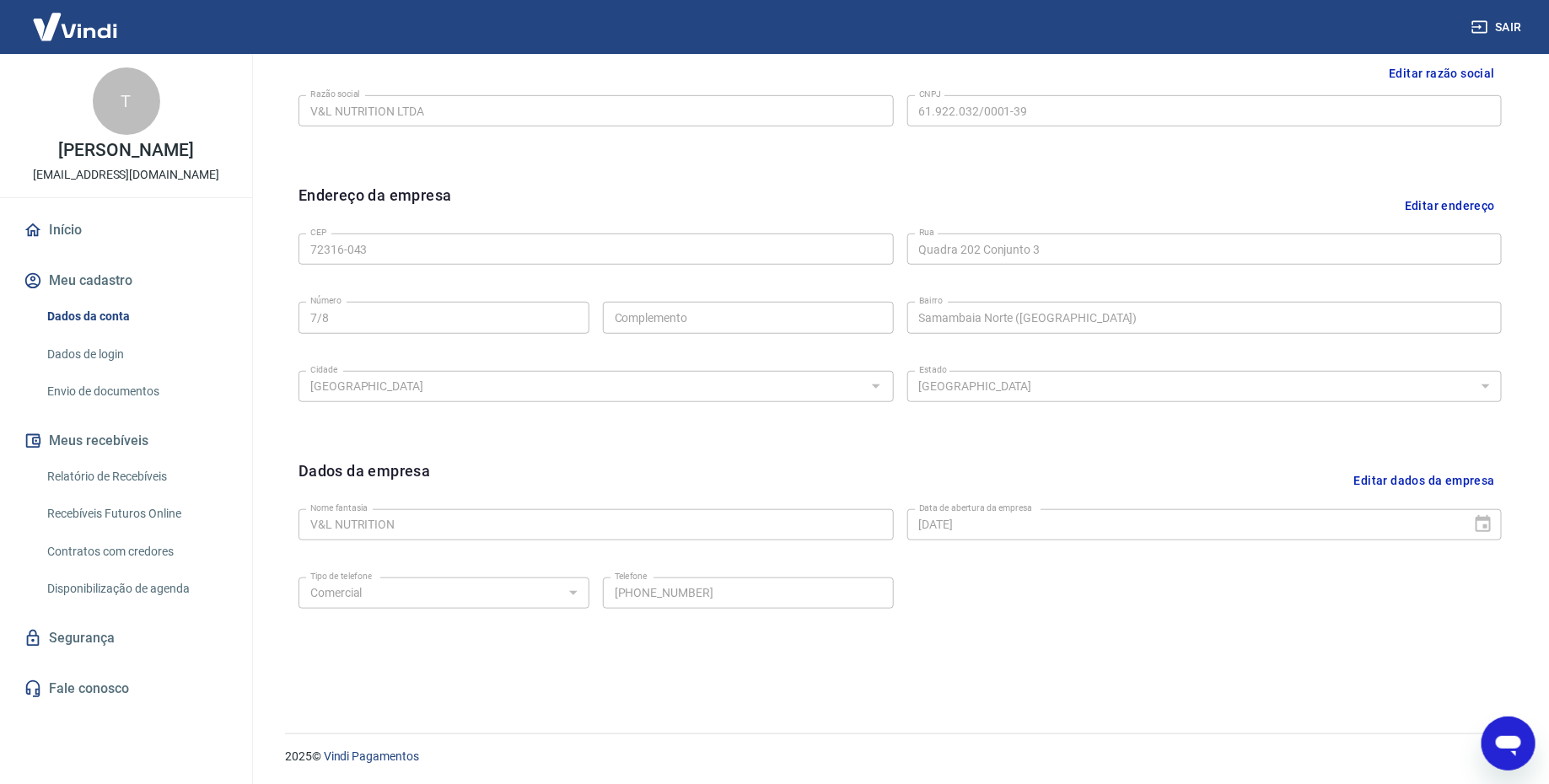
scroll to position [0, 0]
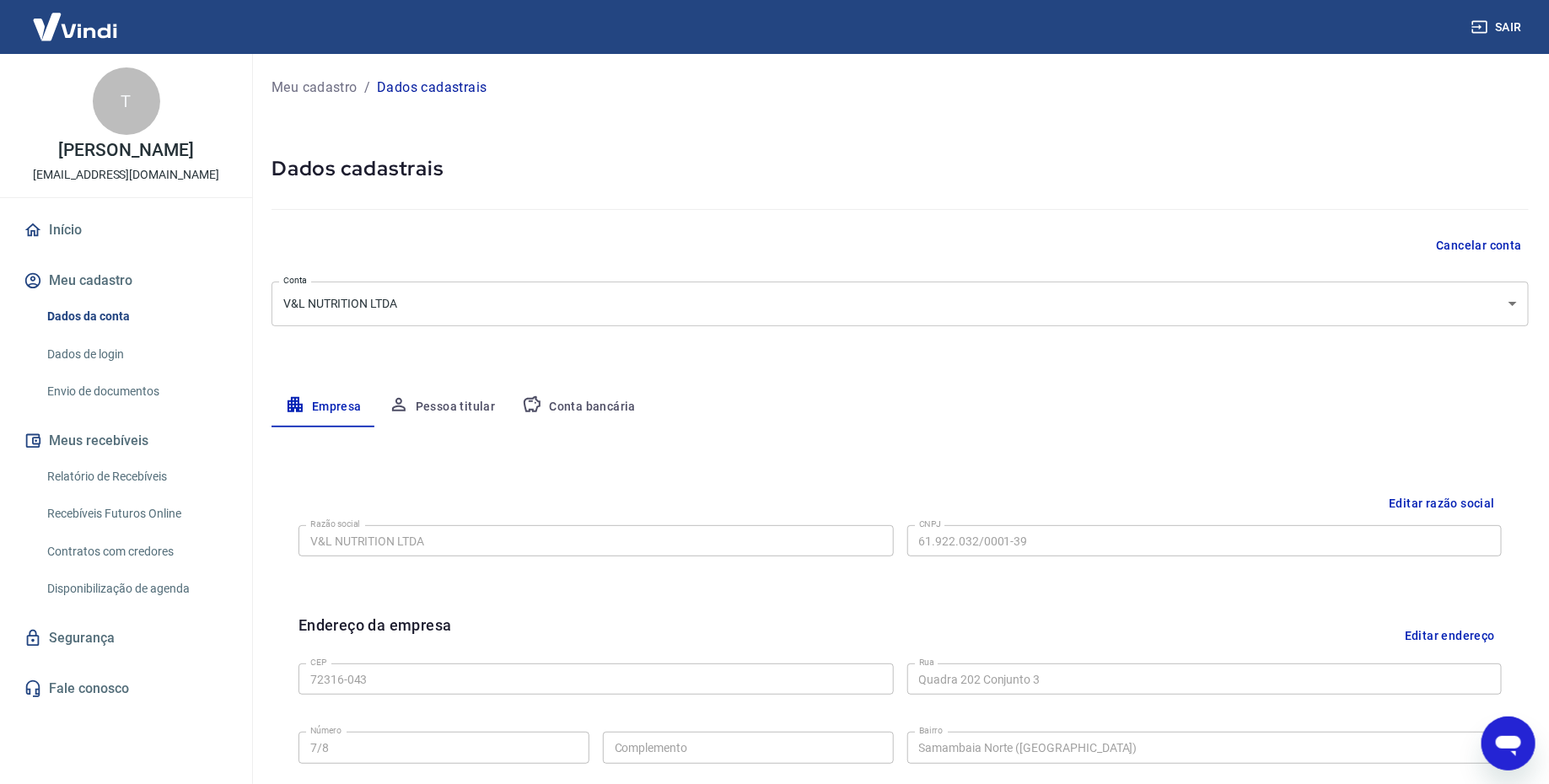
click at [92, 235] on link "Início" at bounding box center [125, 230] width 212 height 37
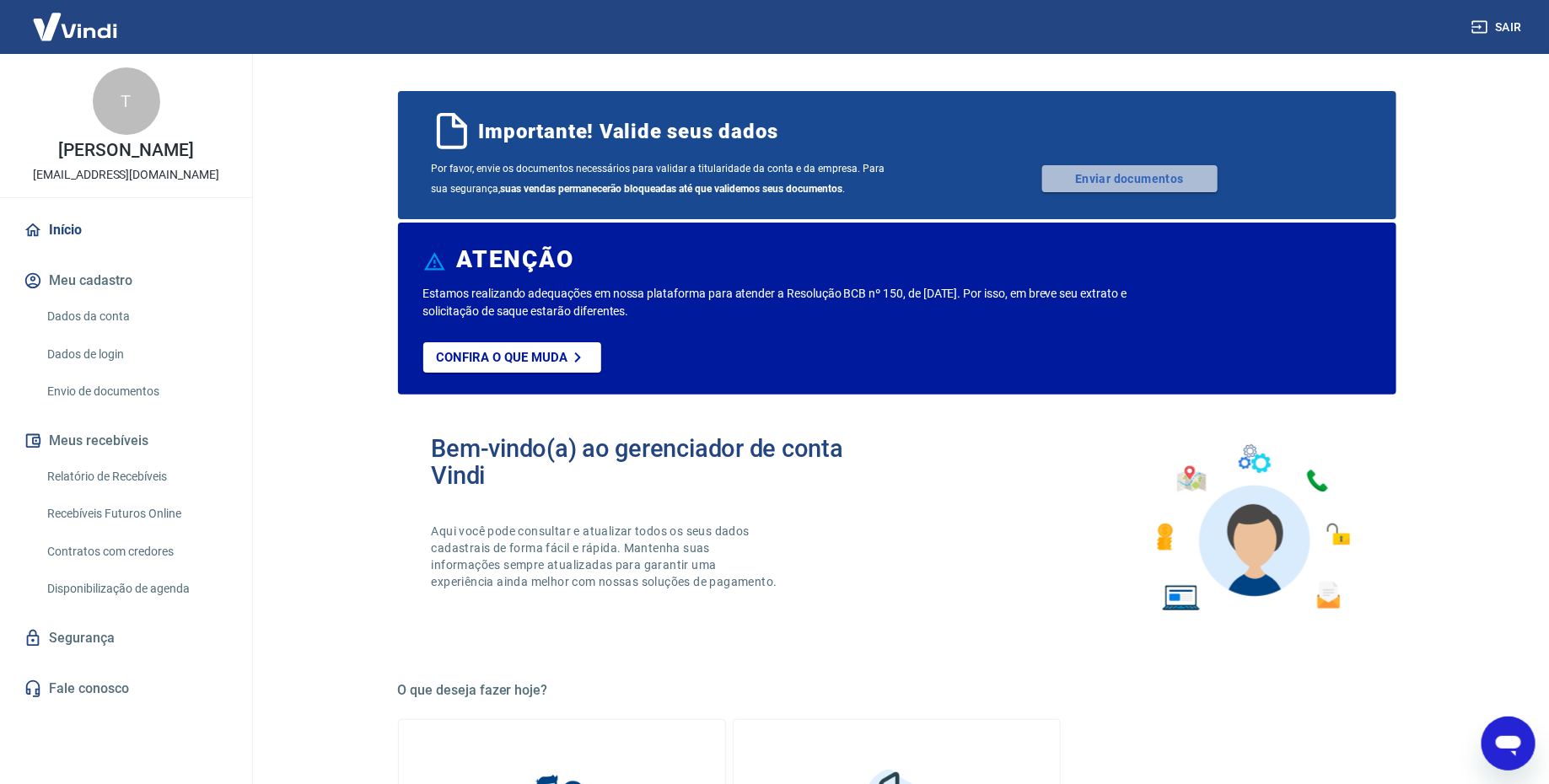
click at [1164, 188] on link "Enviar documentos" at bounding box center [1129, 178] width 175 height 27
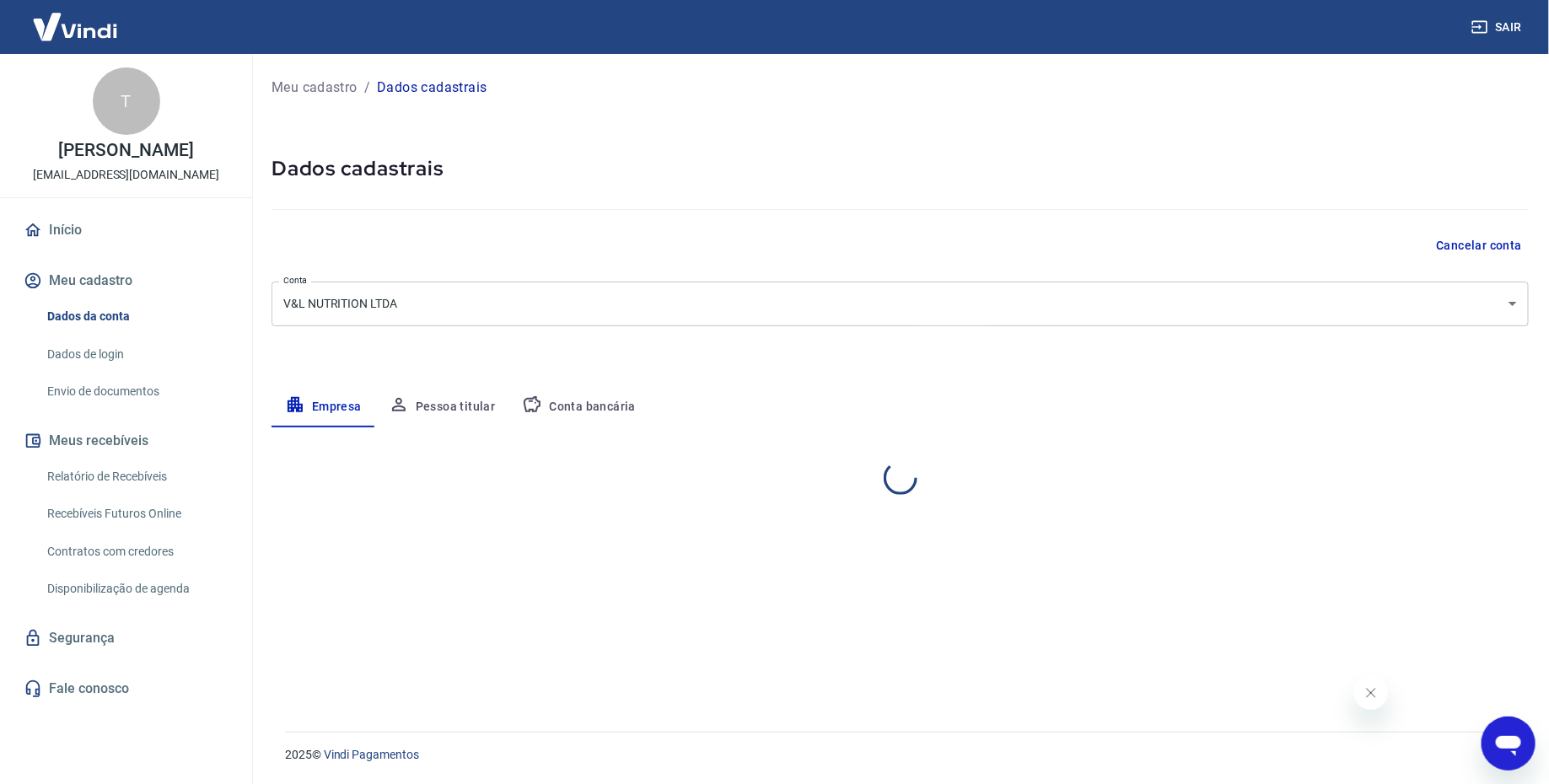
select select "DF"
select select "business"
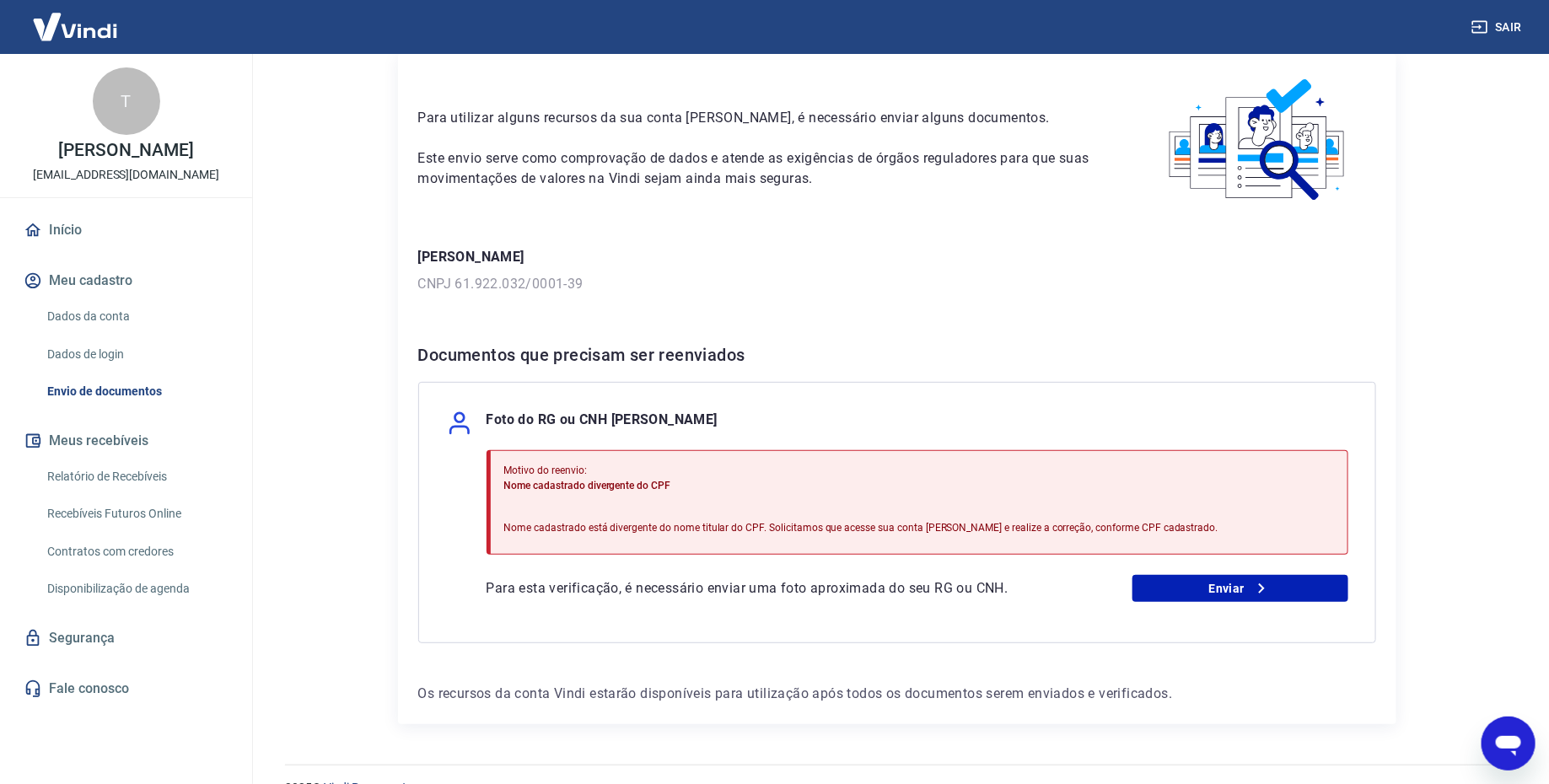
scroll to position [98, 0]
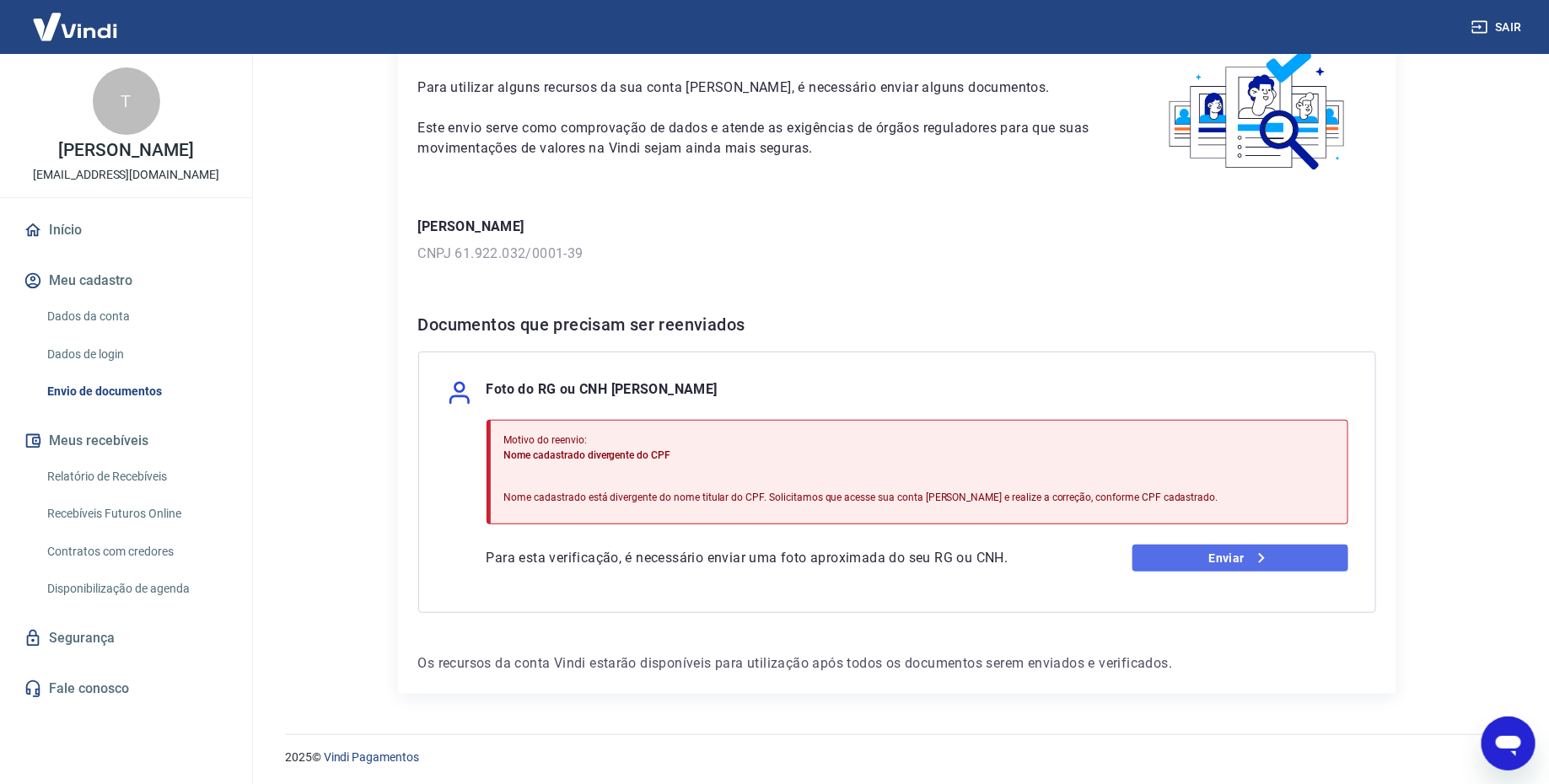
click at [1157, 551] on link "Enviar" at bounding box center [1240, 558] width 216 height 27
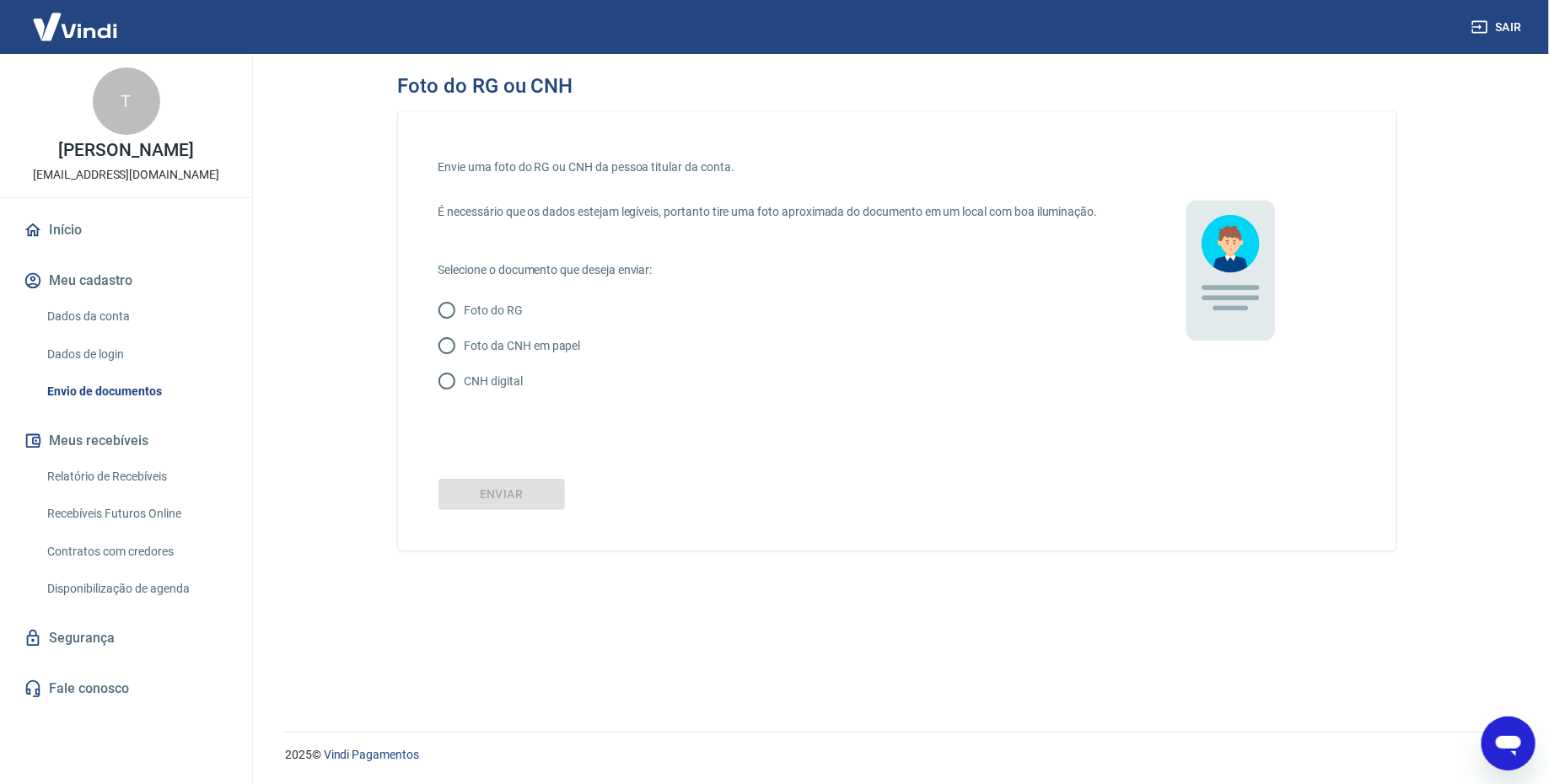
click at [457, 394] on input "CNH digital" at bounding box center [446, 380] width 35 height 35
radio input "true"
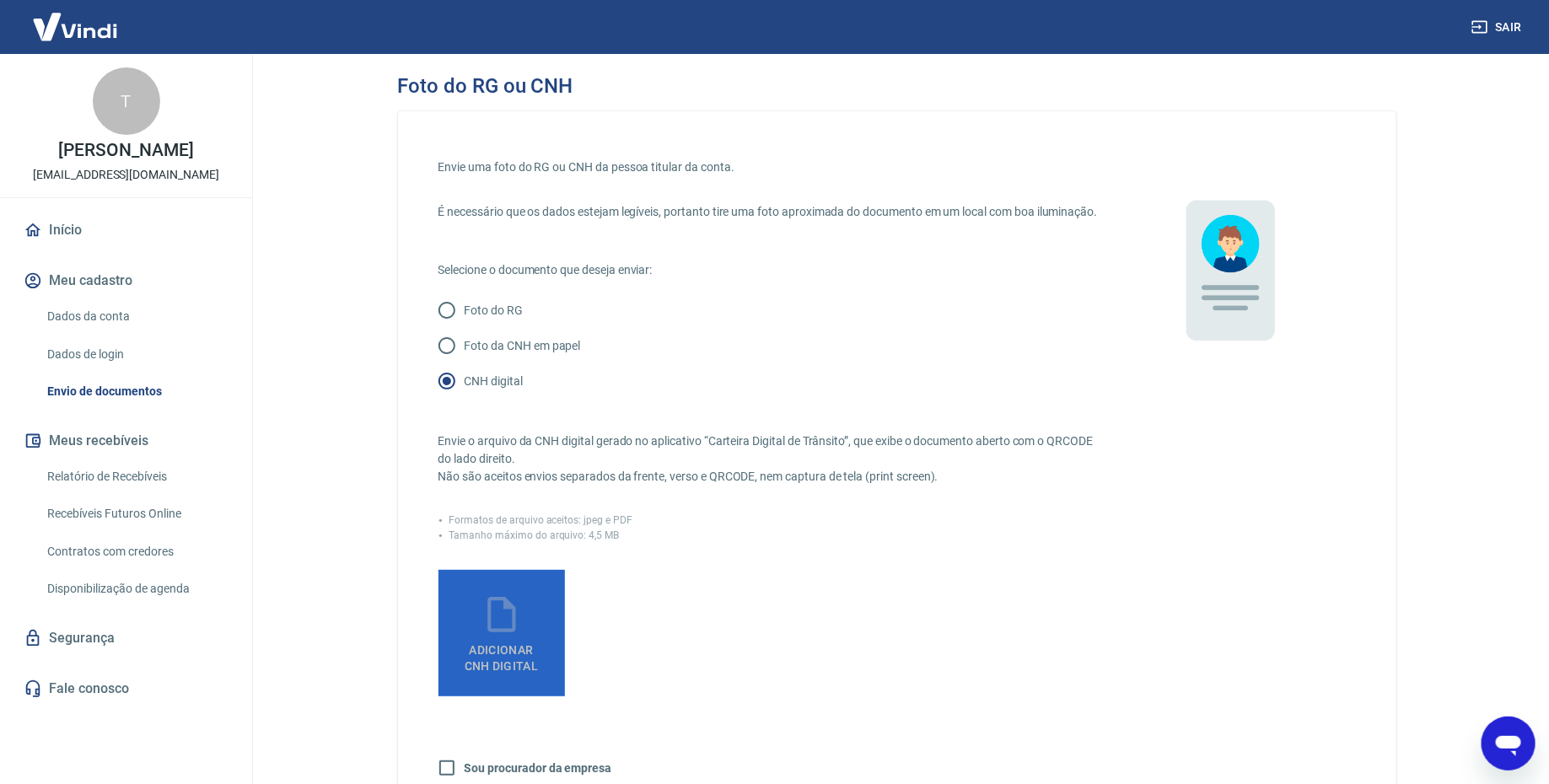
click at [523, 627] on label "Adicionar CNH Digital" at bounding box center [501, 633] width 126 height 126
click at [0, 0] on input "Adicionar CNH Digital" at bounding box center [0, 0] width 0 height 0
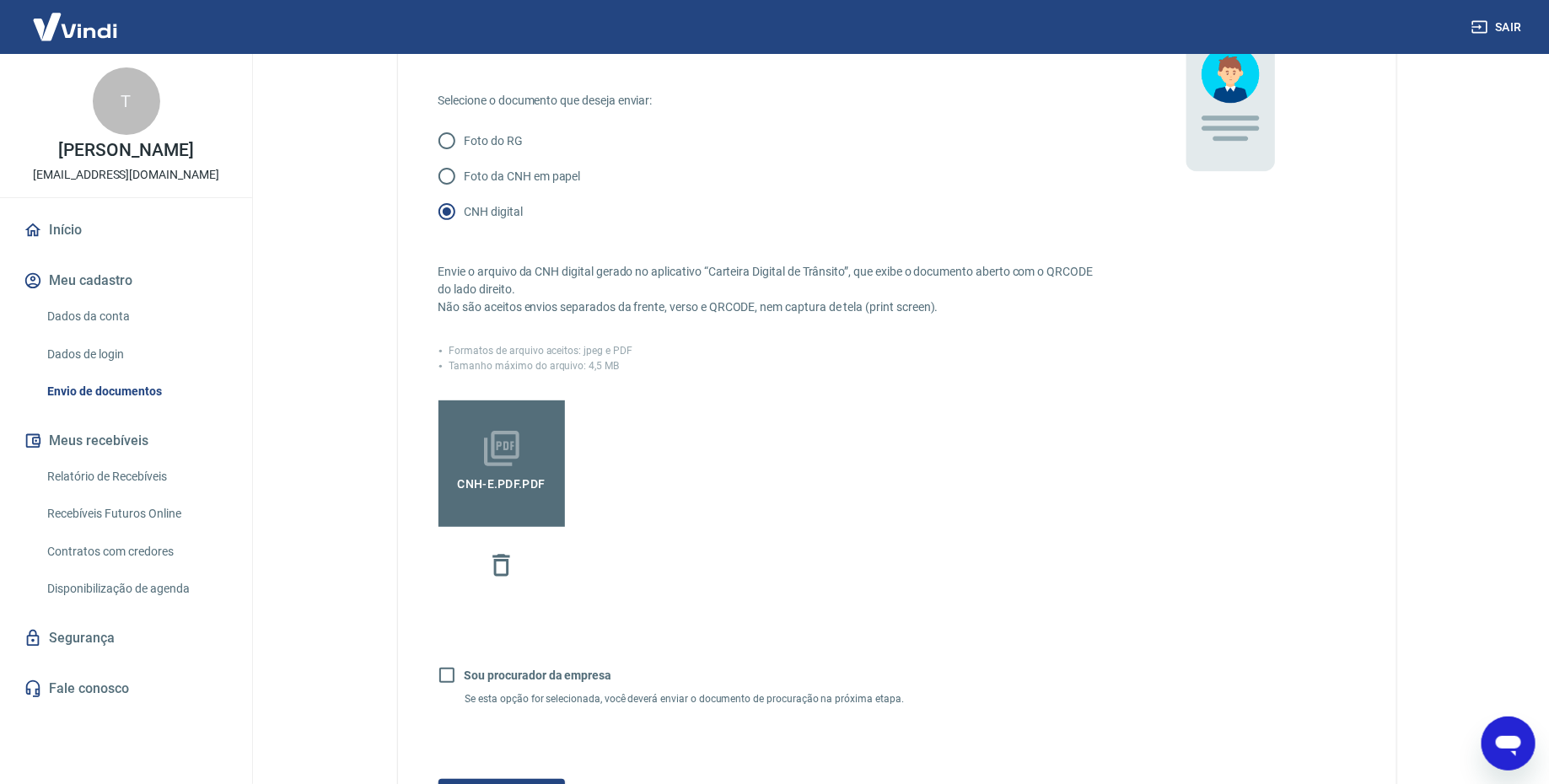
scroll to position [241, 0]
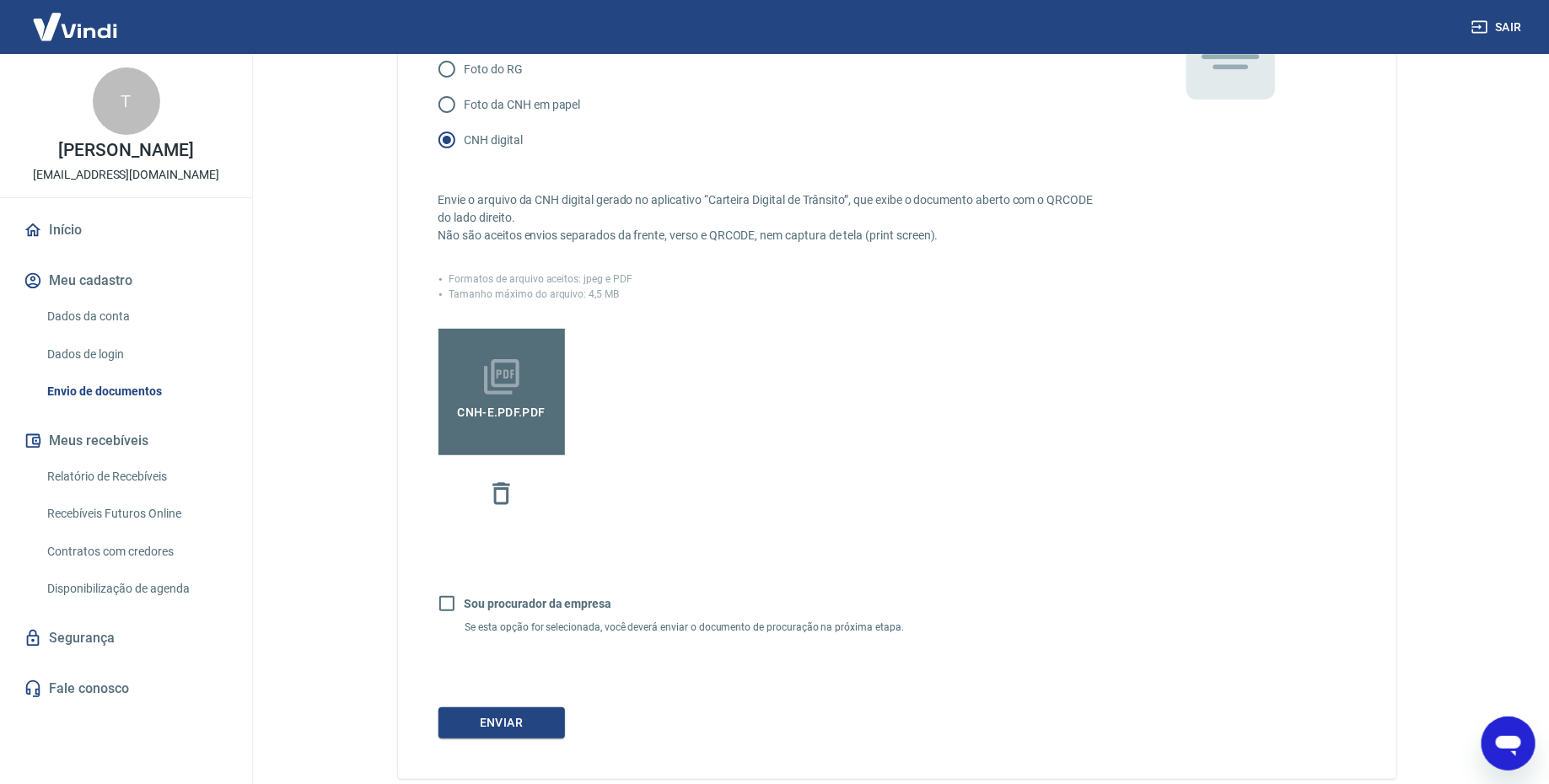
click at [515, 417] on span "CNH-e.pdf.pdf" at bounding box center [500, 412] width 101 height 30
click at [0, 0] on input "CNH-e.pdf.pdf" at bounding box center [0, 0] width 0 height 0
click at [506, 508] on icon "button" at bounding box center [501, 494] width 29 height 29
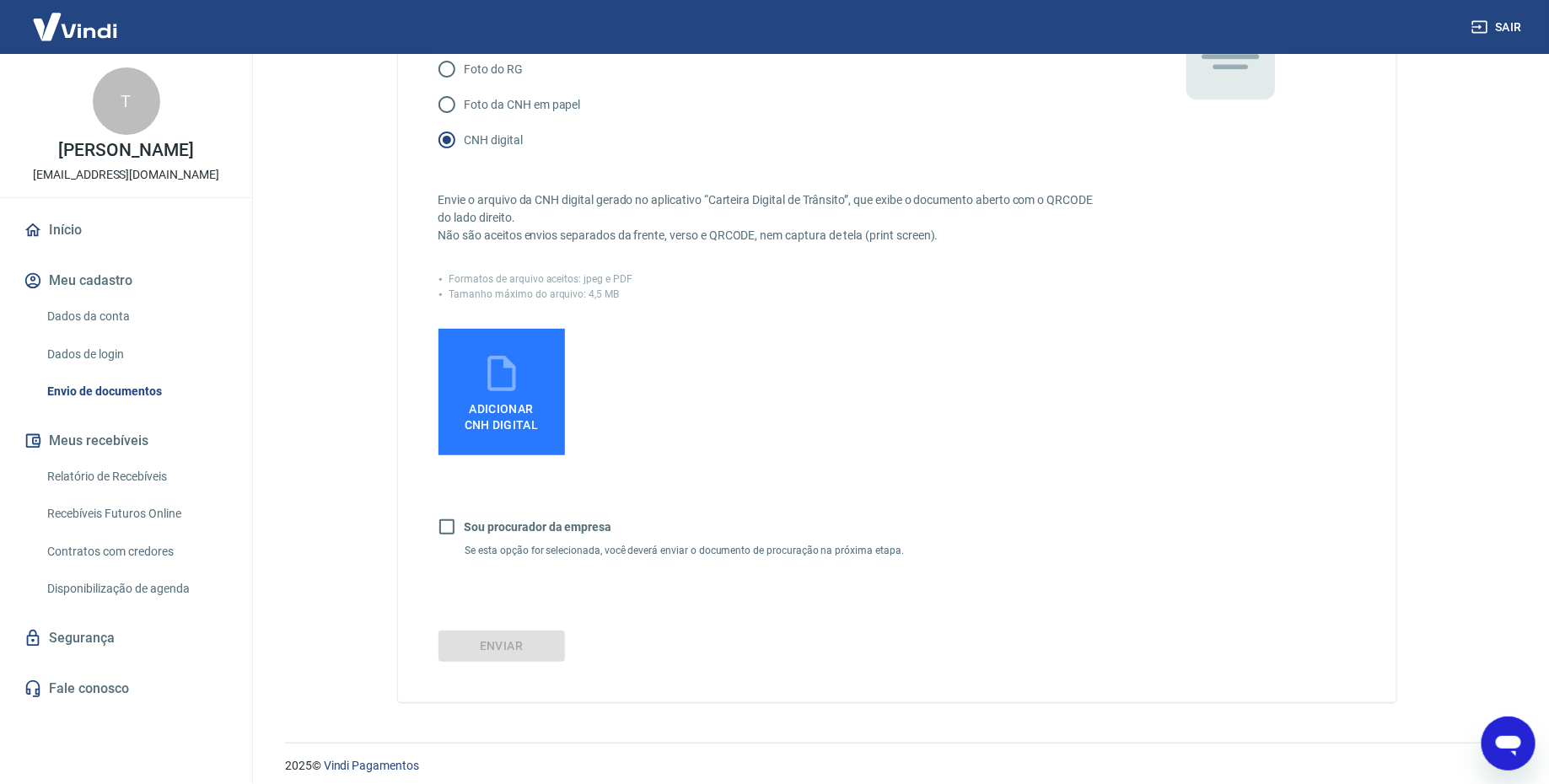
click at [530, 399] on label "Adicionar CNH Digital" at bounding box center [501, 392] width 126 height 126
click at [0, 0] on input "Adicionar CNH Digital" at bounding box center [0, 0] width 0 height 0
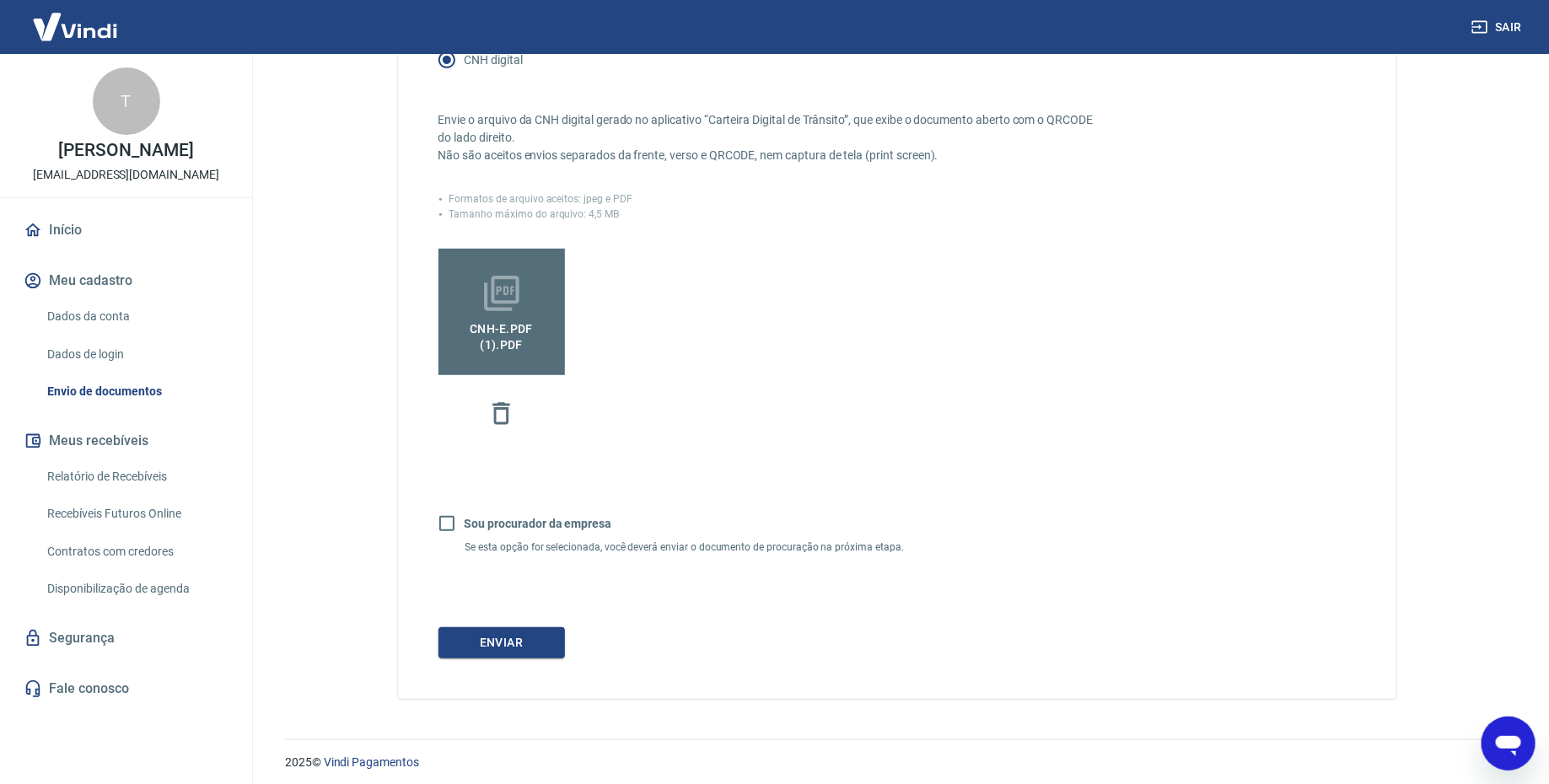
scroll to position [346, 0]
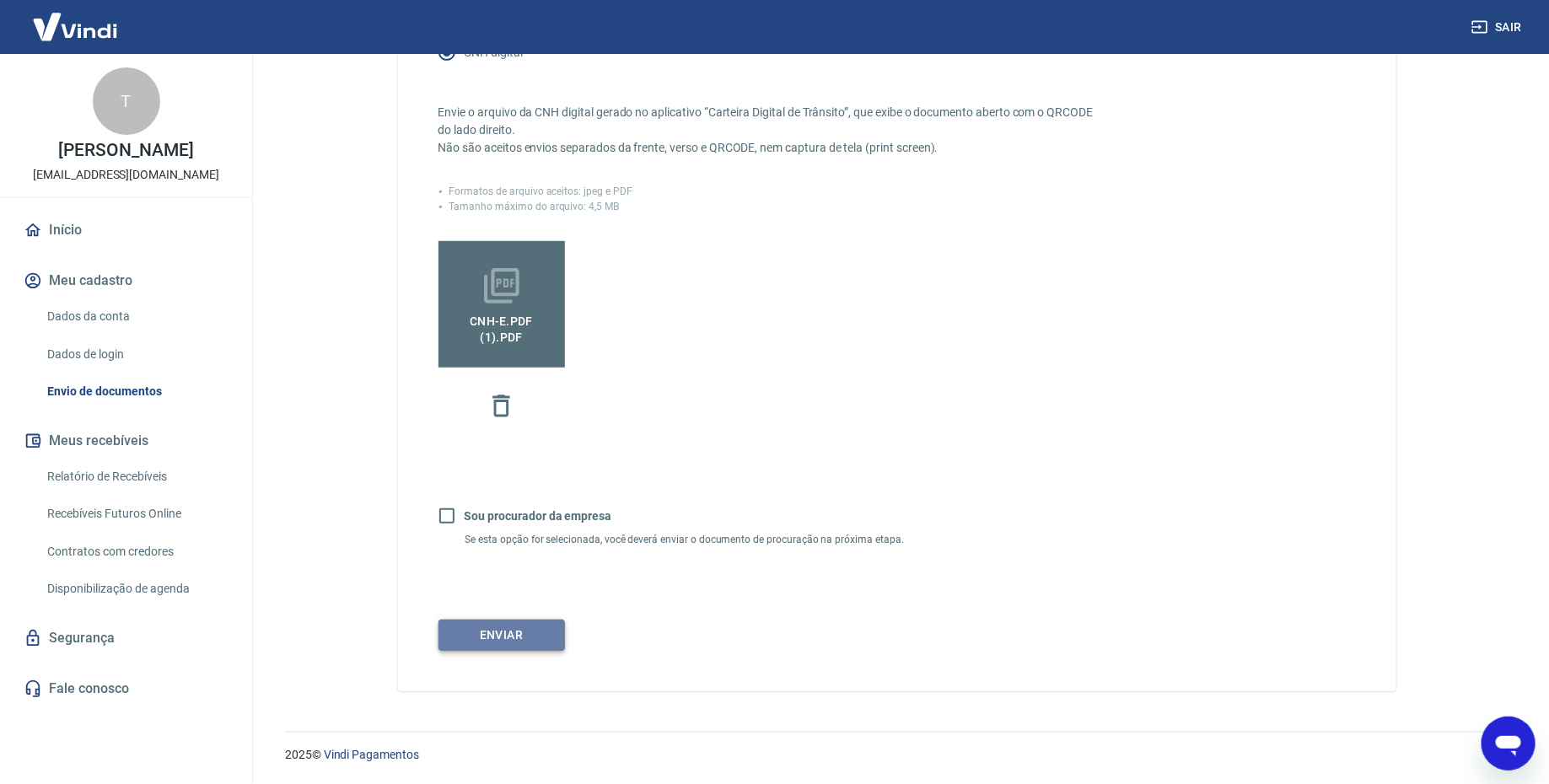
click at [511, 640] on button "Enviar" at bounding box center [501, 635] width 126 height 31
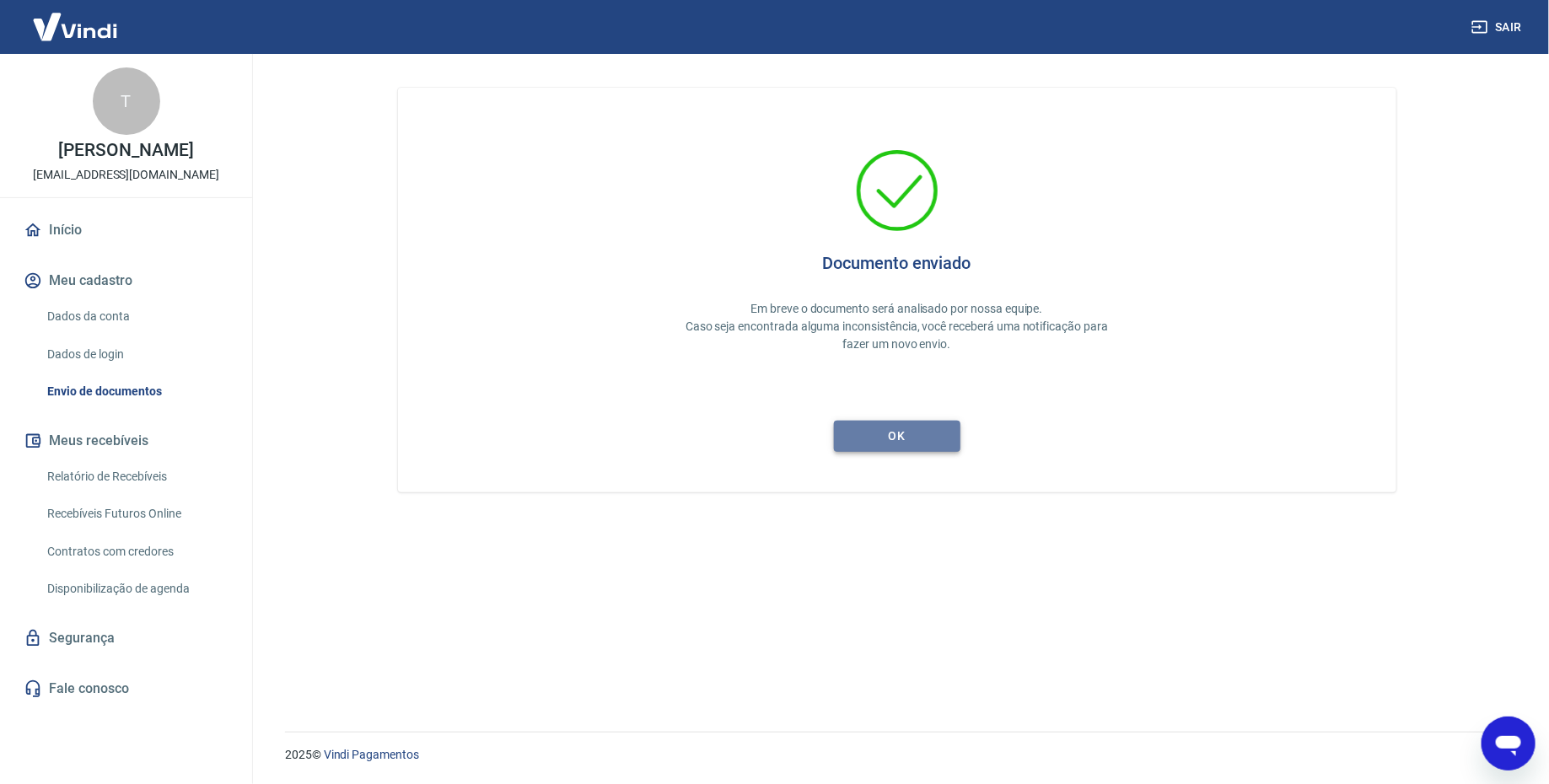
click at [878, 435] on button "ok" at bounding box center [897, 437] width 126 height 31
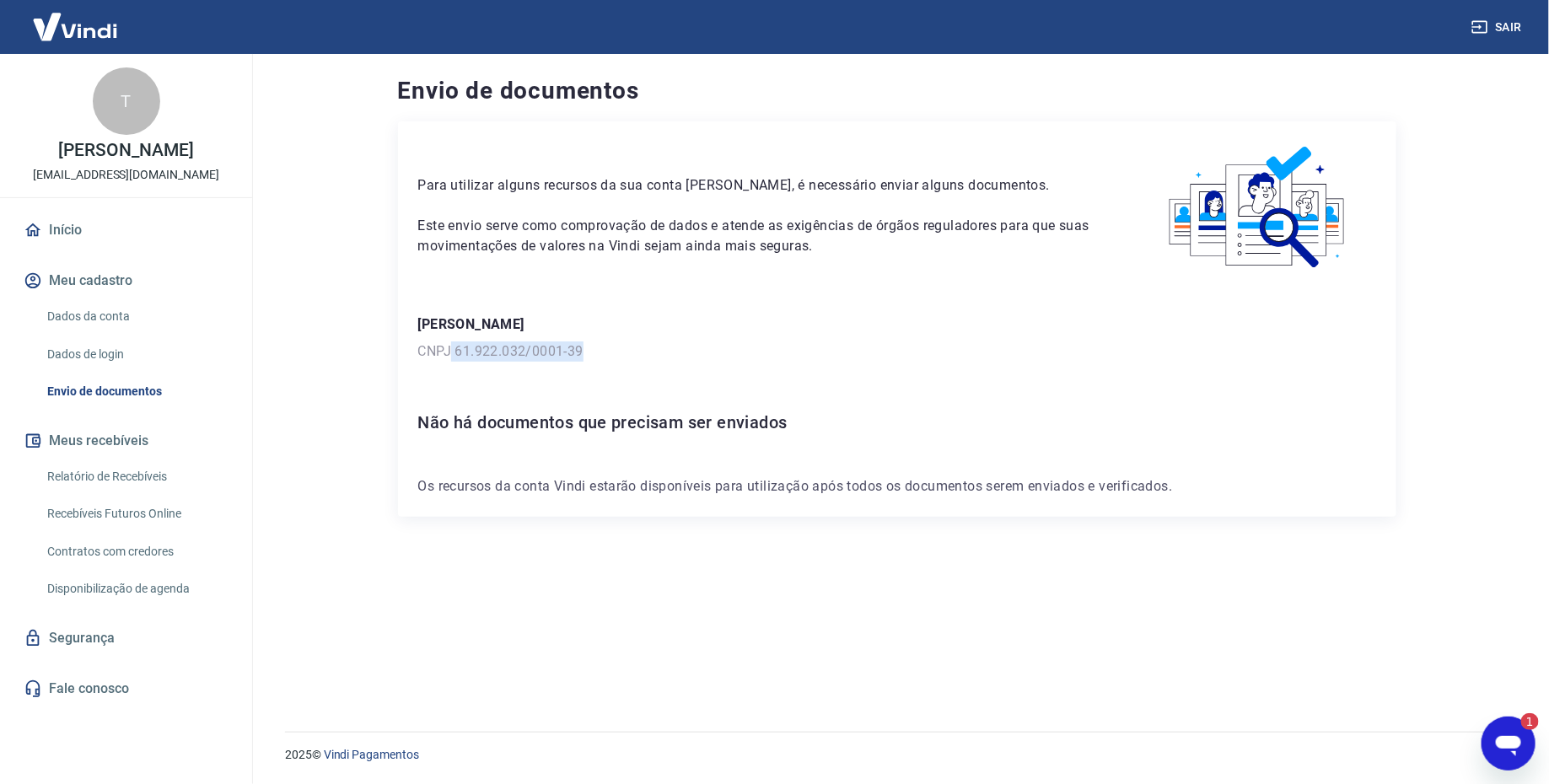
drag, startPoint x: 454, startPoint y: 350, endPoint x: 609, endPoint y: 350, distance: 155.0
click at [609, 350] on p "CNPJ 61.922.032/0001-39" at bounding box center [897, 351] width 958 height 20
copy p "61.922.032/0001-39"
click at [1500, 714] on div "2025 © Vindi Pagamentos" at bounding box center [896, 748] width 1264 height 73
click at [1501, 721] on div "Abrir janela de mensagens, 3 mensagens não lidas" at bounding box center [1508, 743] width 51 height 51
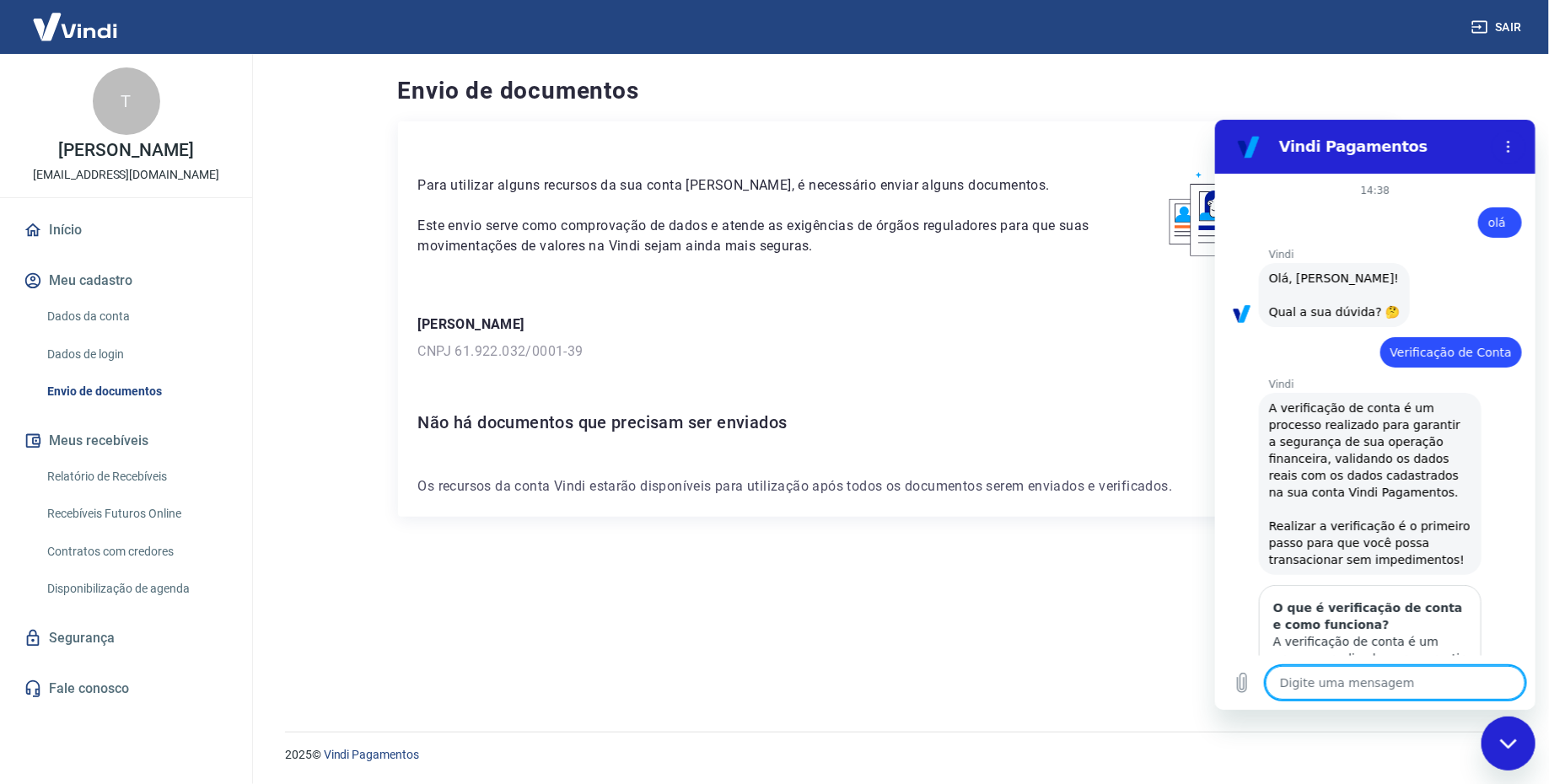
scroll to position [2469, 0]
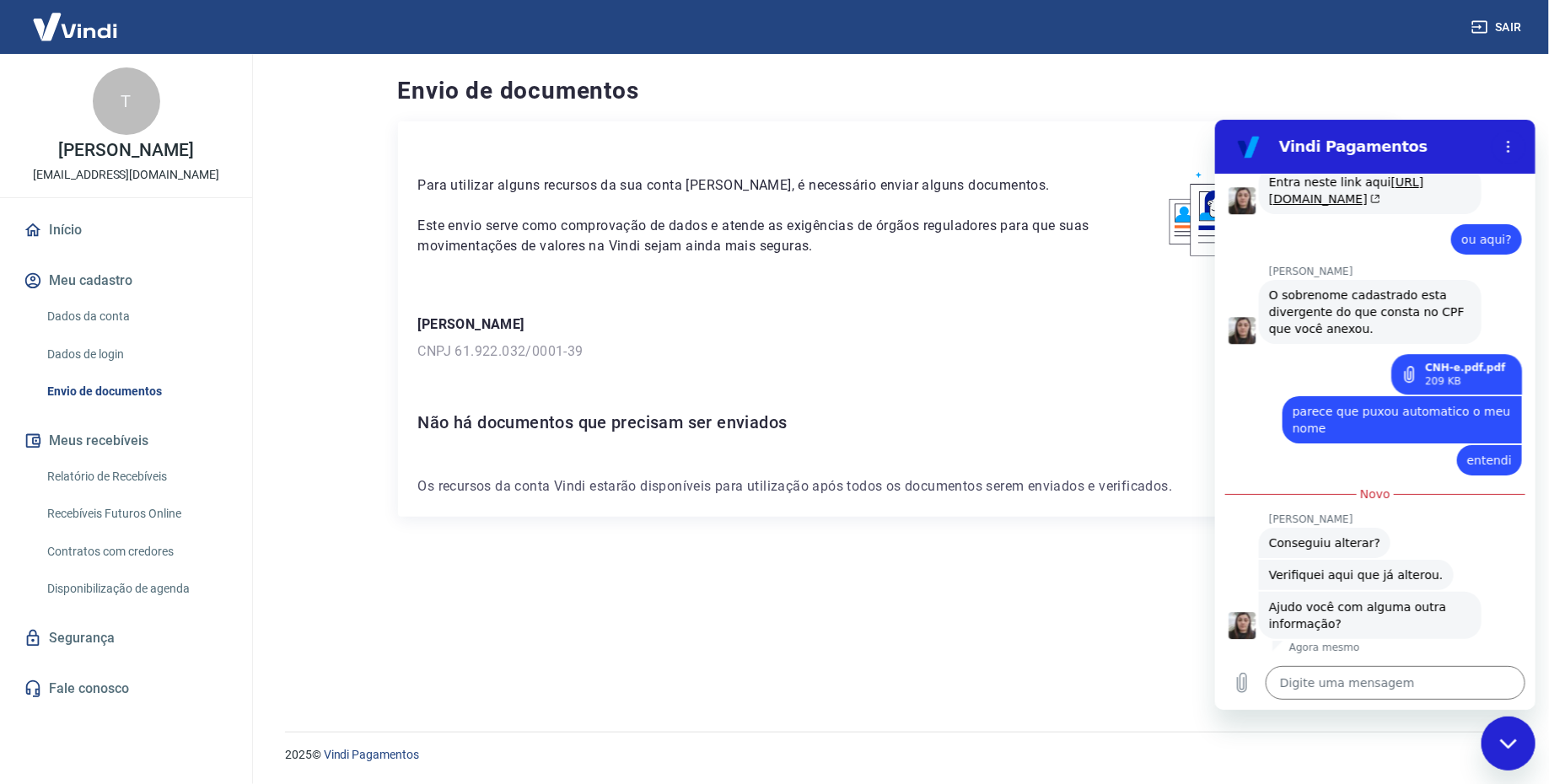
click at [1152, 602] on div "Para utilizar alguns recursos da sua conta [PERSON_NAME], é necessário enviar a…" at bounding box center [896, 405] width 998 height 570
click at [1525, 723] on div "Fechar janela de mensagens" at bounding box center [1508, 743] width 51 height 51
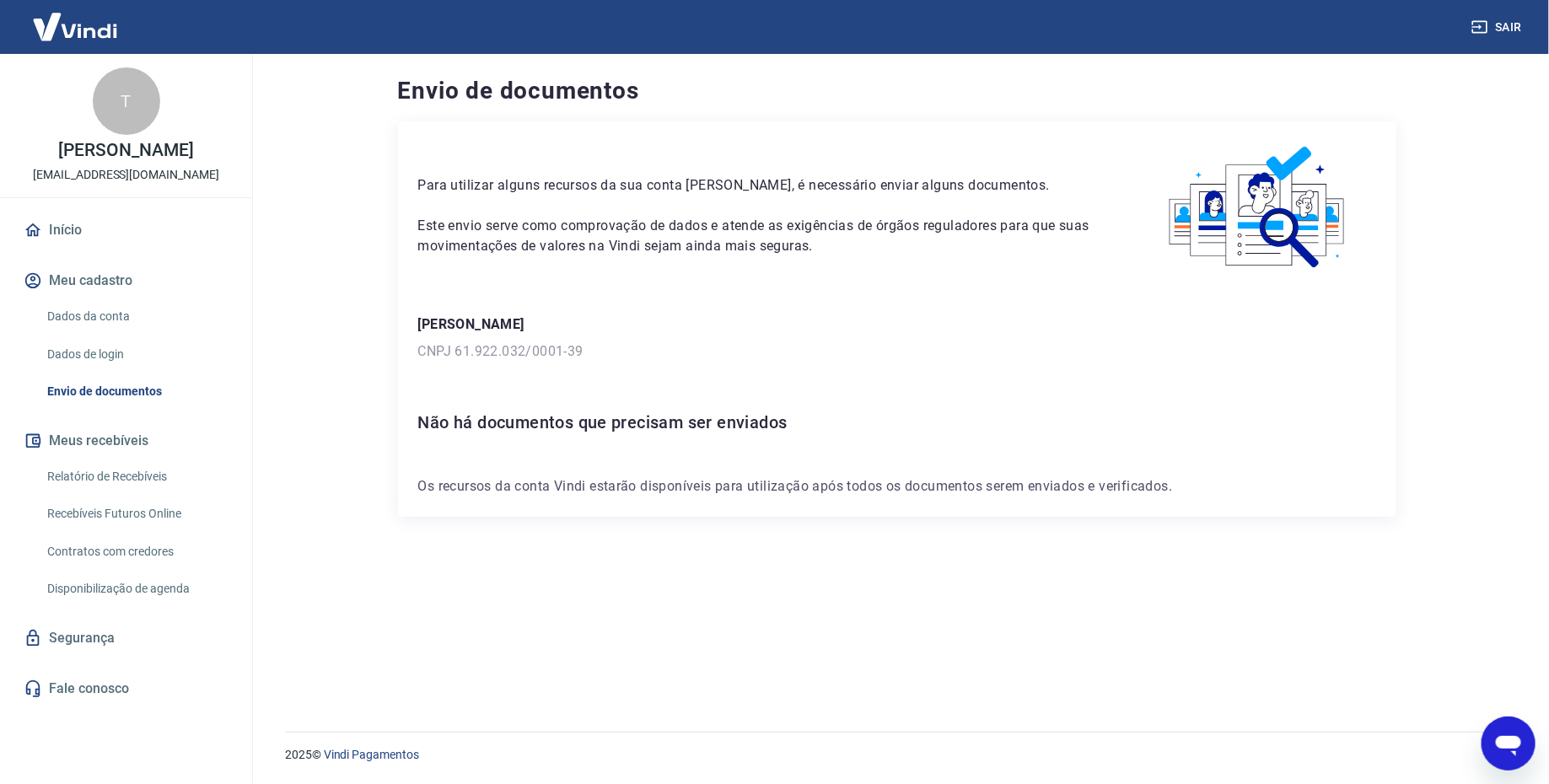
scroll to position [2472, 0]
click at [478, 353] on p "CNPJ 61.922.032/0001-39" at bounding box center [897, 351] width 958 height 20
drag, startPoint x: 455, startPoint y: 354, endPoint x: 649, endPoint y: 354, distance: 194.0
click at [649, 354] on p "CNPJ 61.922.032/0001-39" at bounding box center [897, 351] width 958 height 20
copy p "61.922.032/0001-39"
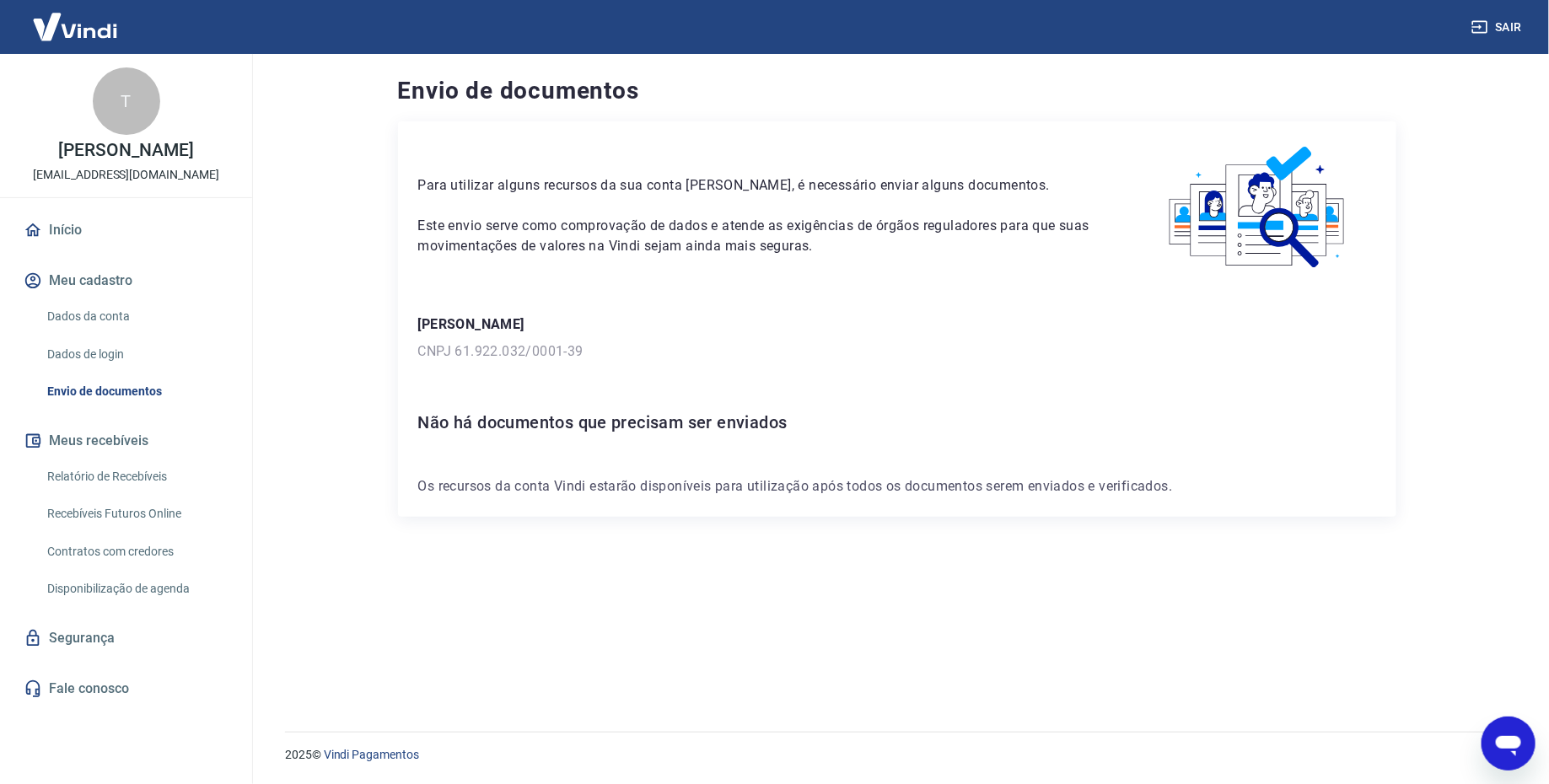
click at [343, 154] on main "Envio de documentos Para utilizar alguns recursos da sua conta [PERSON_NAME], é…" at bounding box center [896, 418] width 1304 height 730
click at [96, 239] on link "Início" at bounding box center [125, 230] width 212 height 37
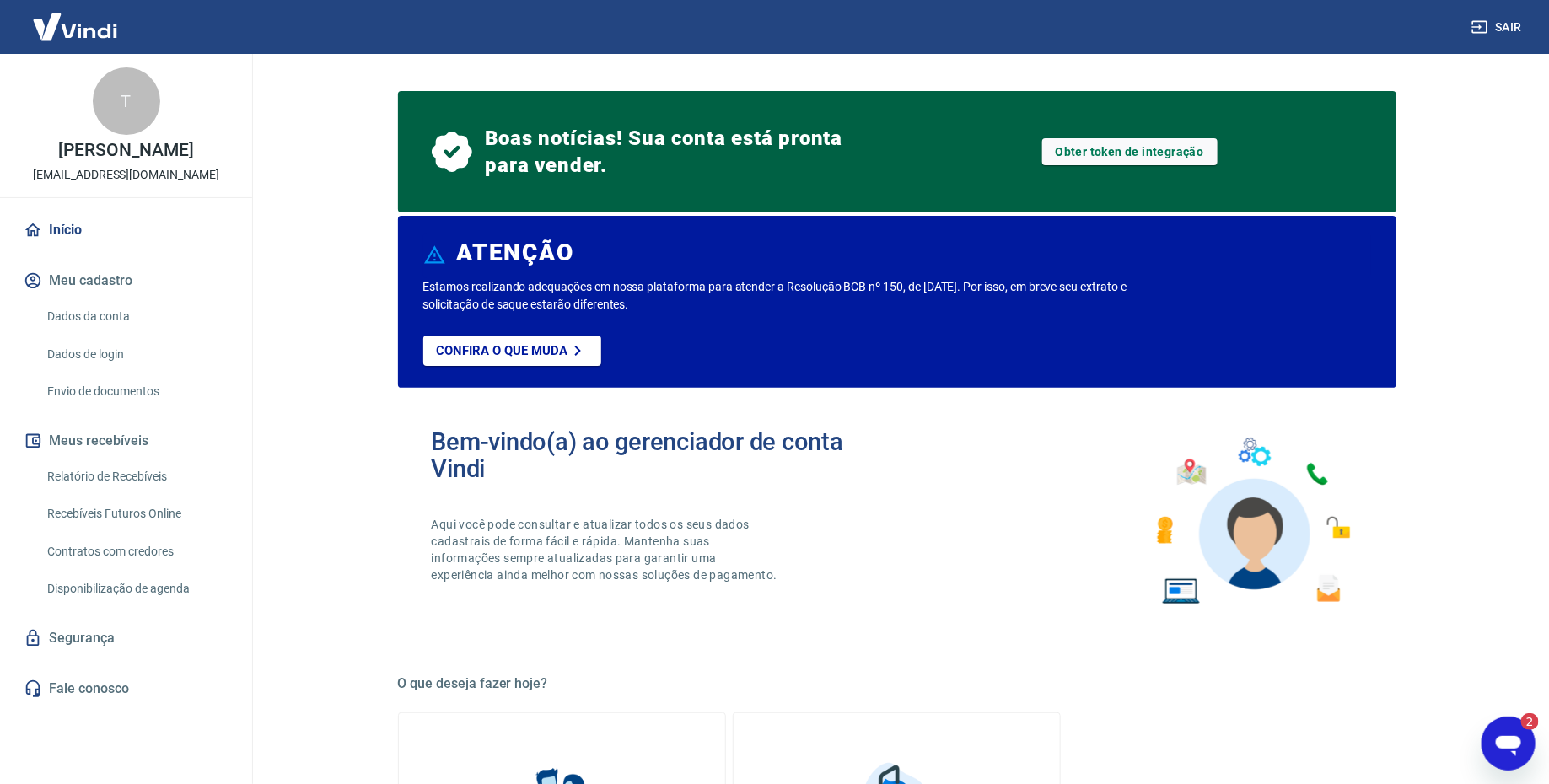
click at [1527, 756] on div "Abrir janela de mensagens, 2 mensagens não lidas" at bounding box center [1508, 743] width 51 height 51
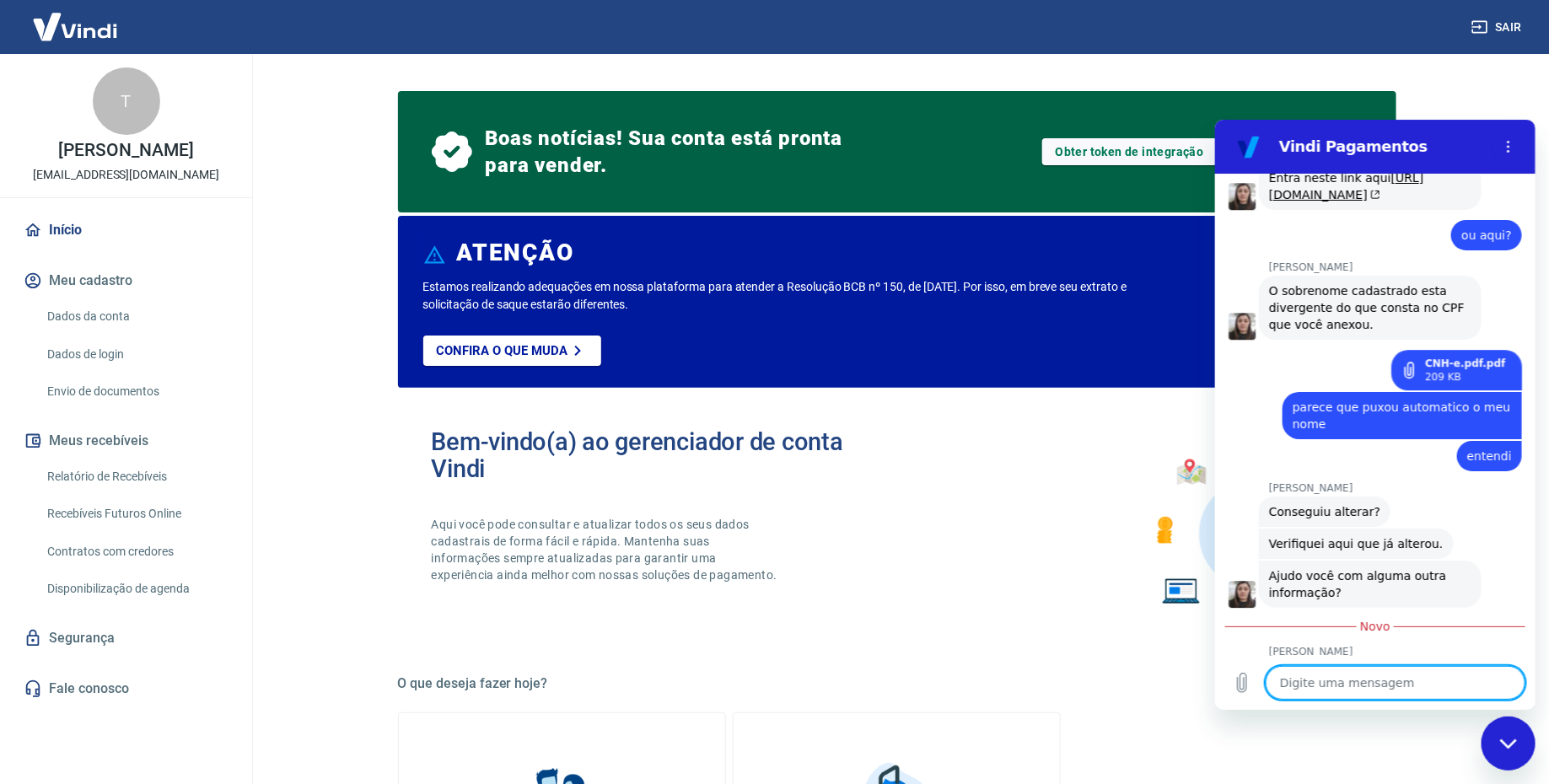
scroll to position [2736, 0]
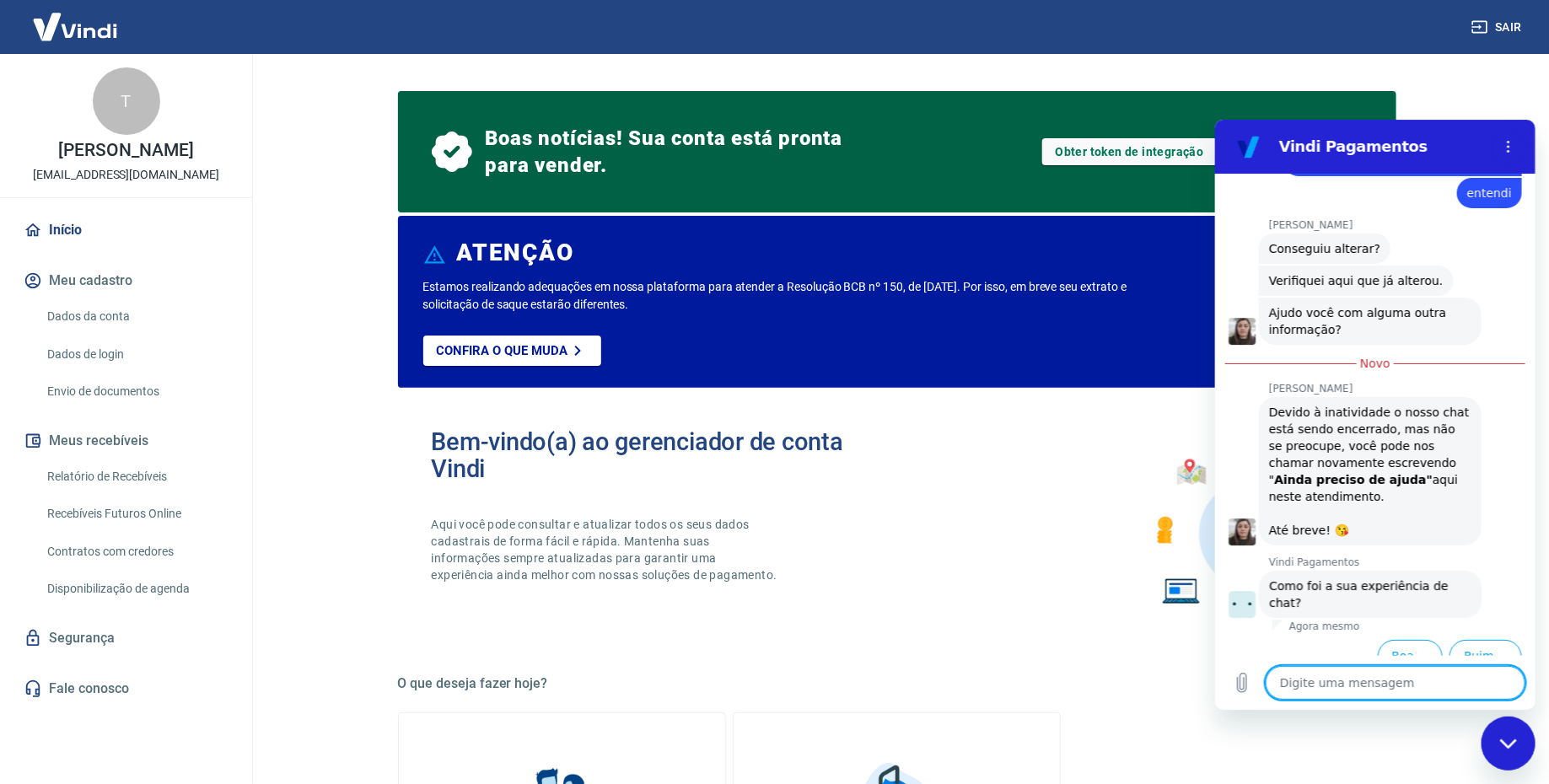
click at [1518, 730] on div "Fechar janela de mensagens" at bounding box center [1508, 743] width 51 height 51
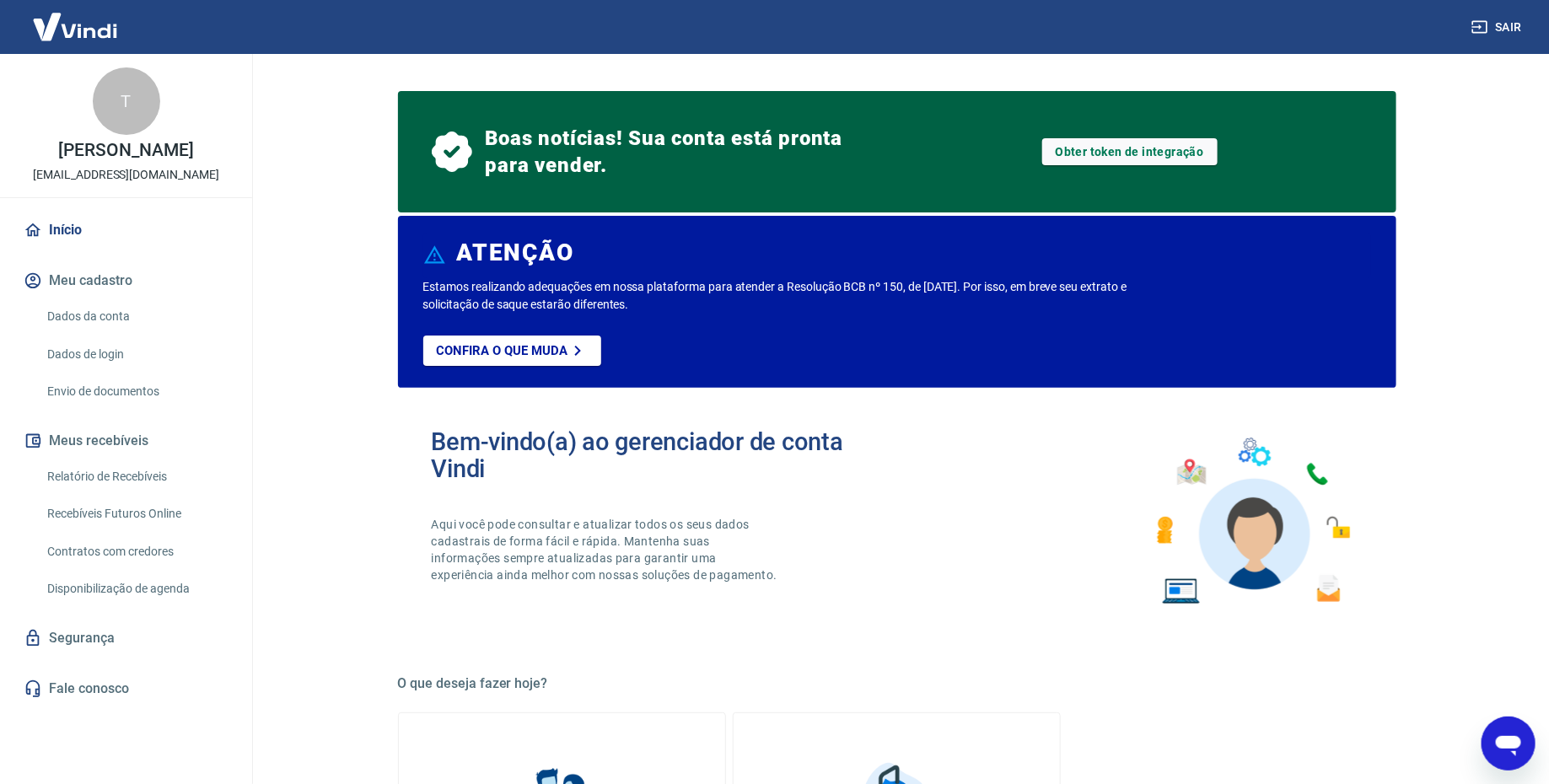
type textarea "x"
click at [92, 291] on button "Meu cadastro" at bounding box center [125, 280] width 212 height 37
click at [100, 303] on link "Dados da conta" at bounding box center [136, 316] width 191 height 35
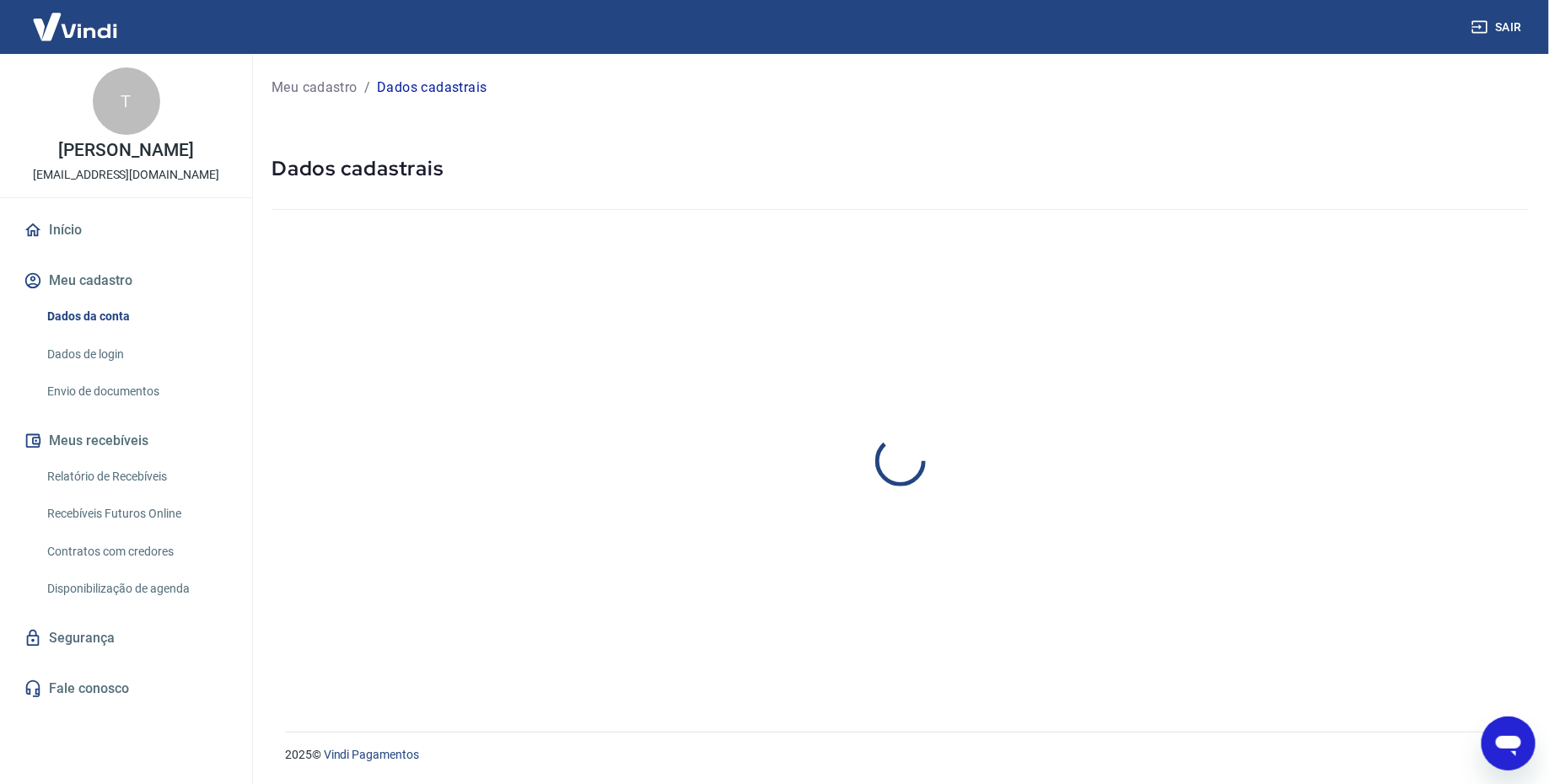
select select "DF"
select select "business"
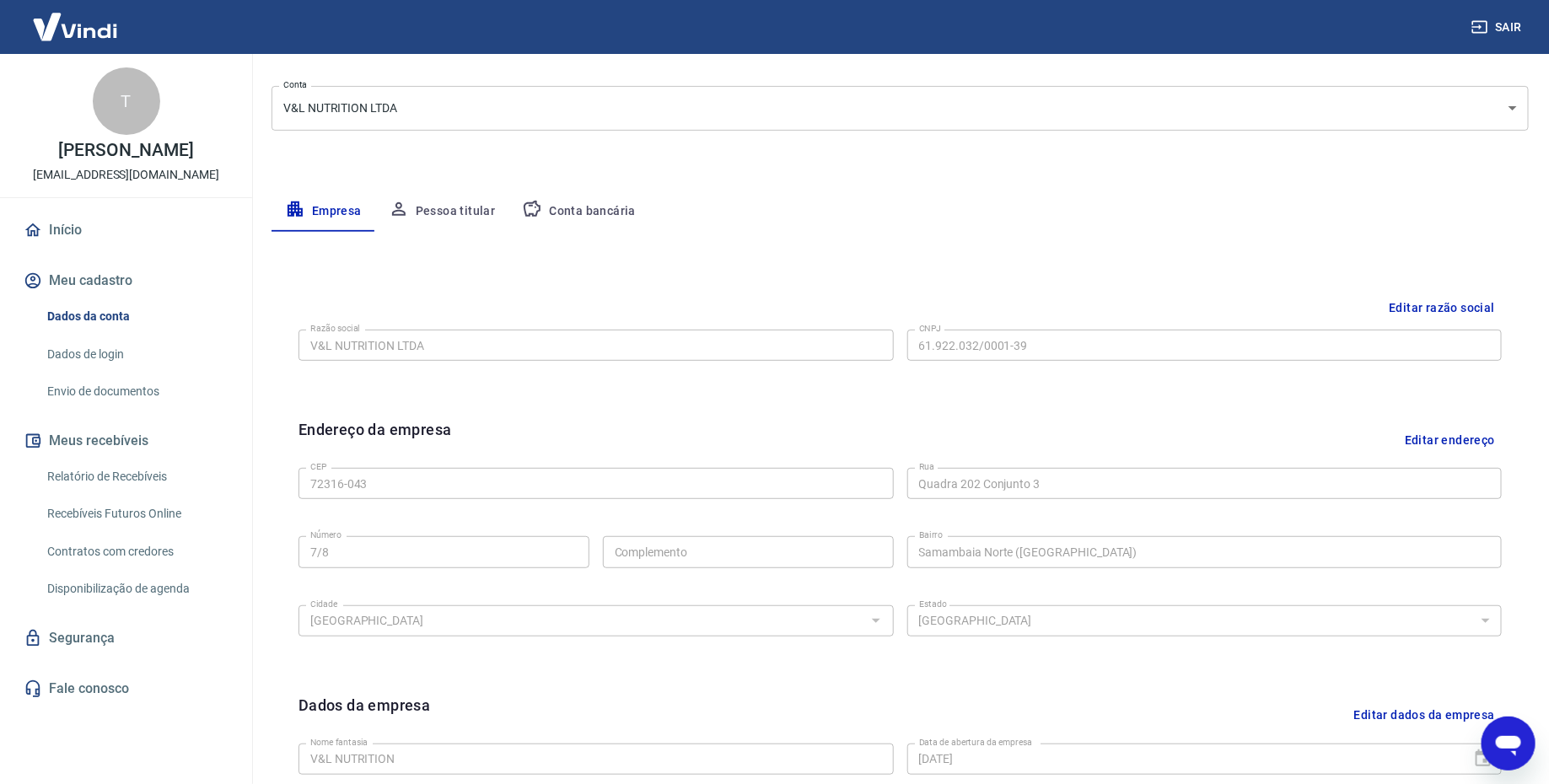
scroll to position [233, 0]
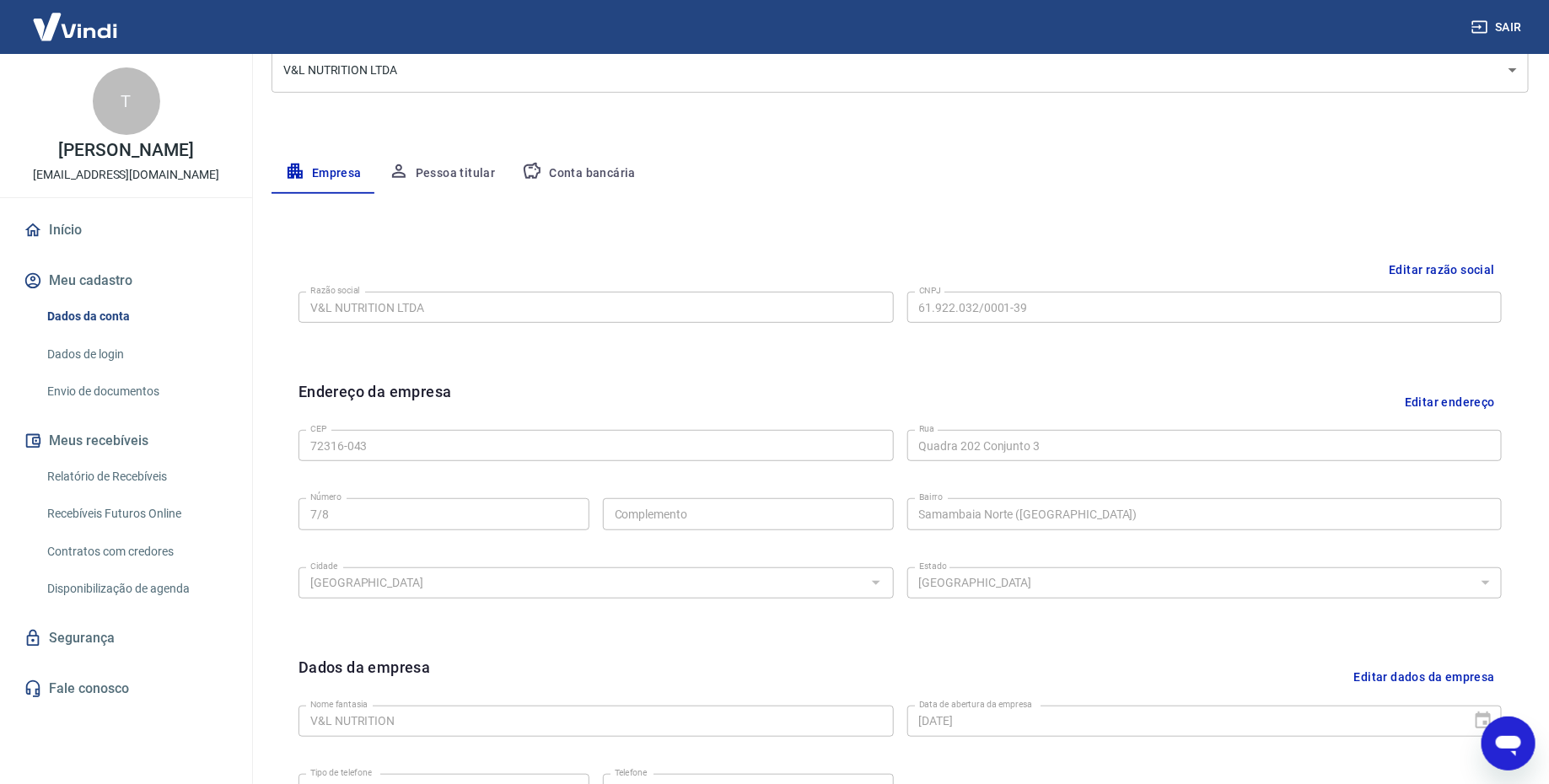
click at [666, 246] on div "Editar razão social Razão social V&L NUTRITION LTDA Razão social CNPJ 61.922.03…" at bounding box center [900, 304] width 1230 height 126
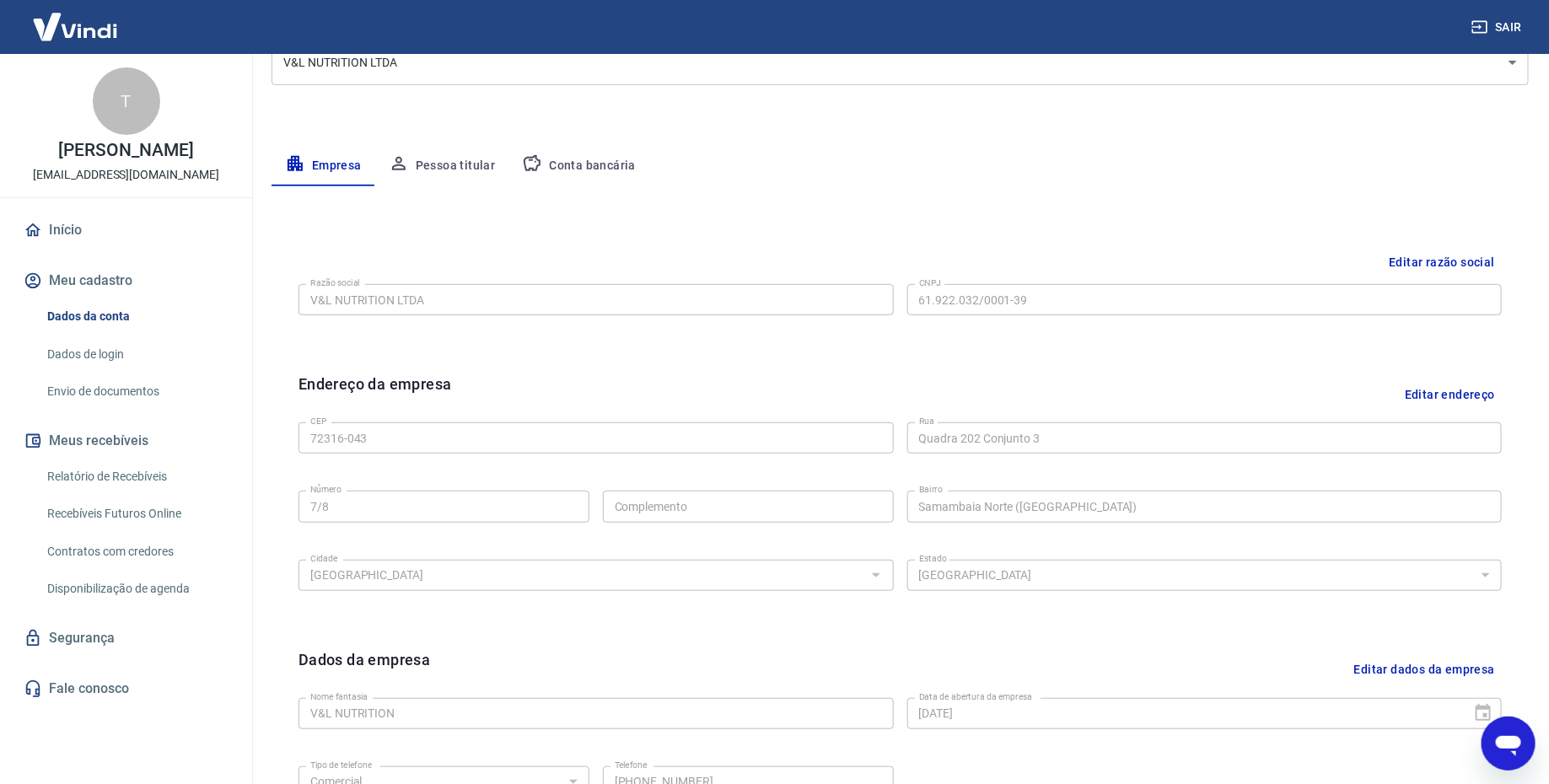
scroll to position [0, 0]
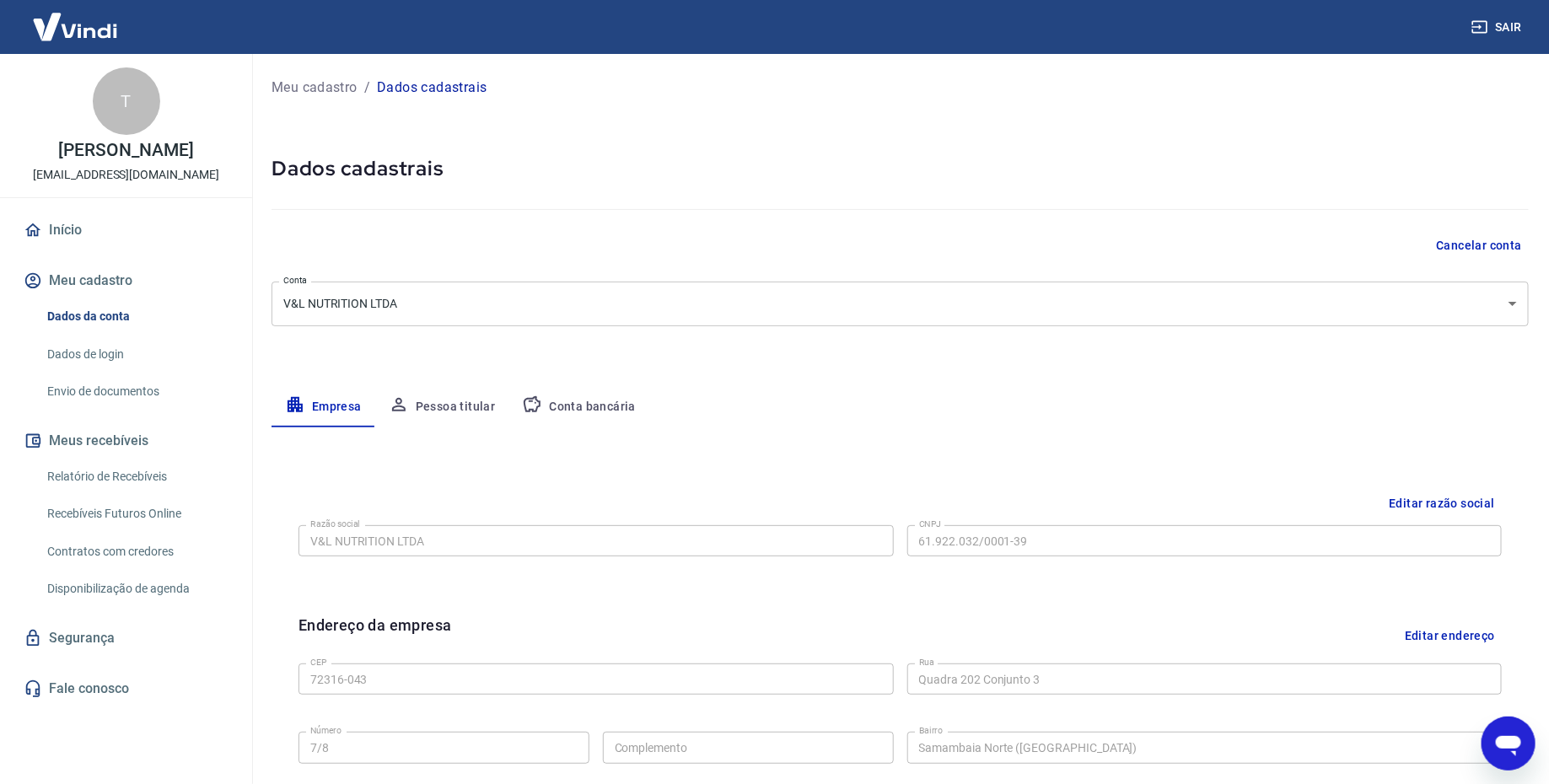
type textarea "x"
